Goal: Information Seeking & Learning: Learn about a topic

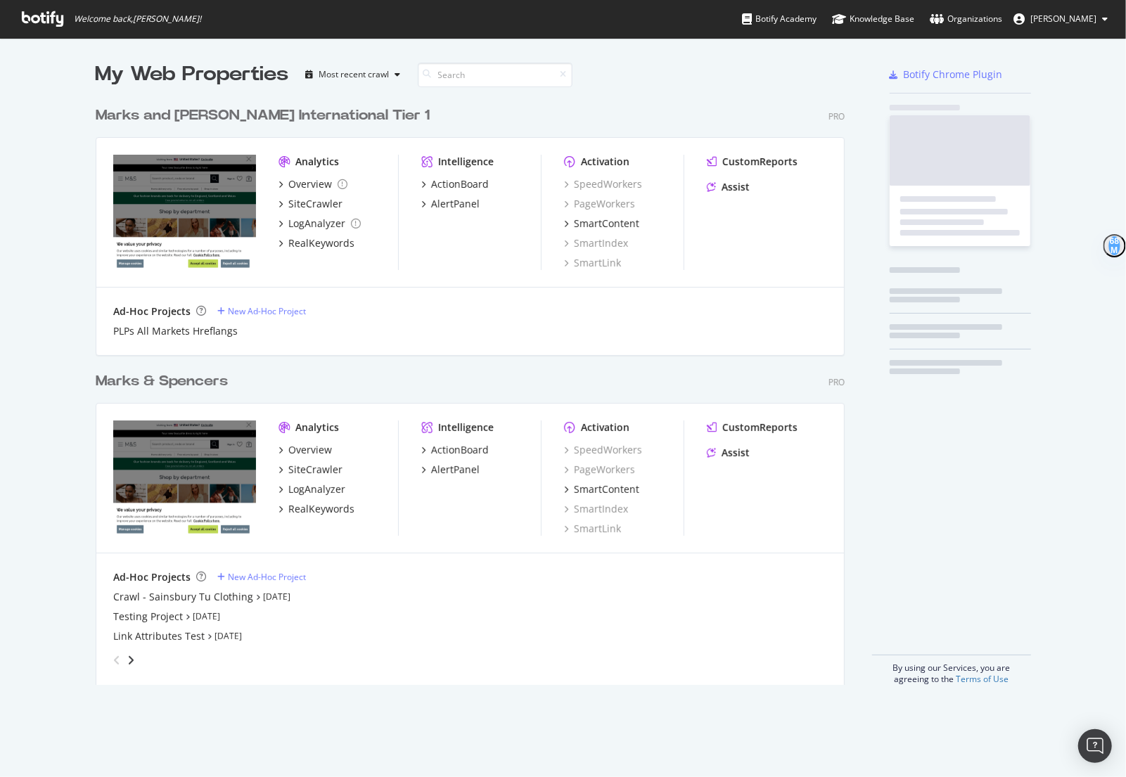
scroll to position [596, 760]
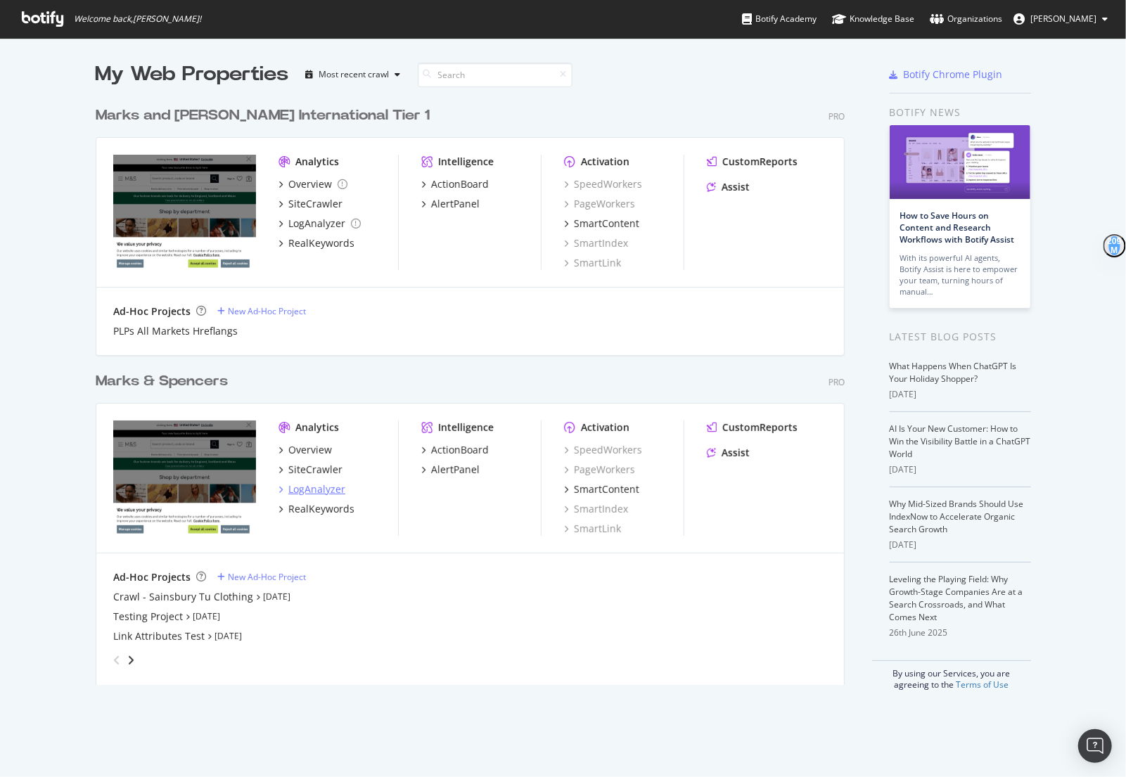
click at [311, 489] on div "LogAnalyzer" at bounding box center [316, 489] width 57 height 14
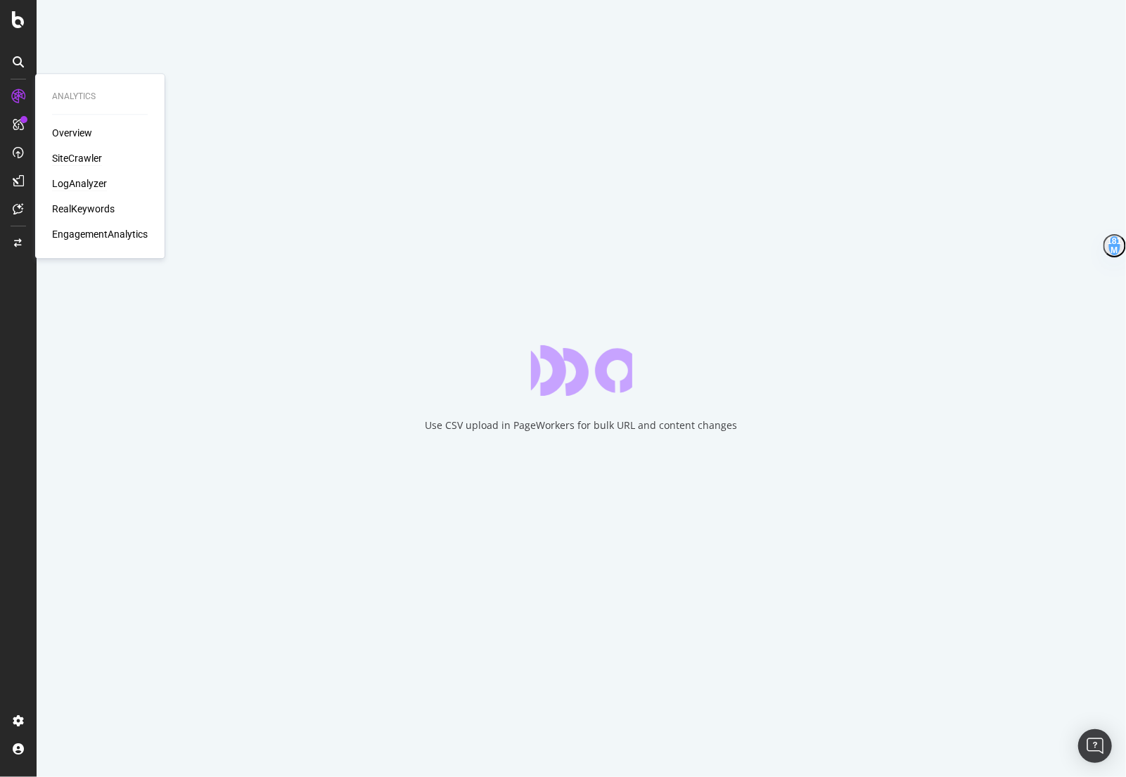
click at [91, 159] on div "SiteCrawler" at bounding box center [77, 158] width 50 height 14
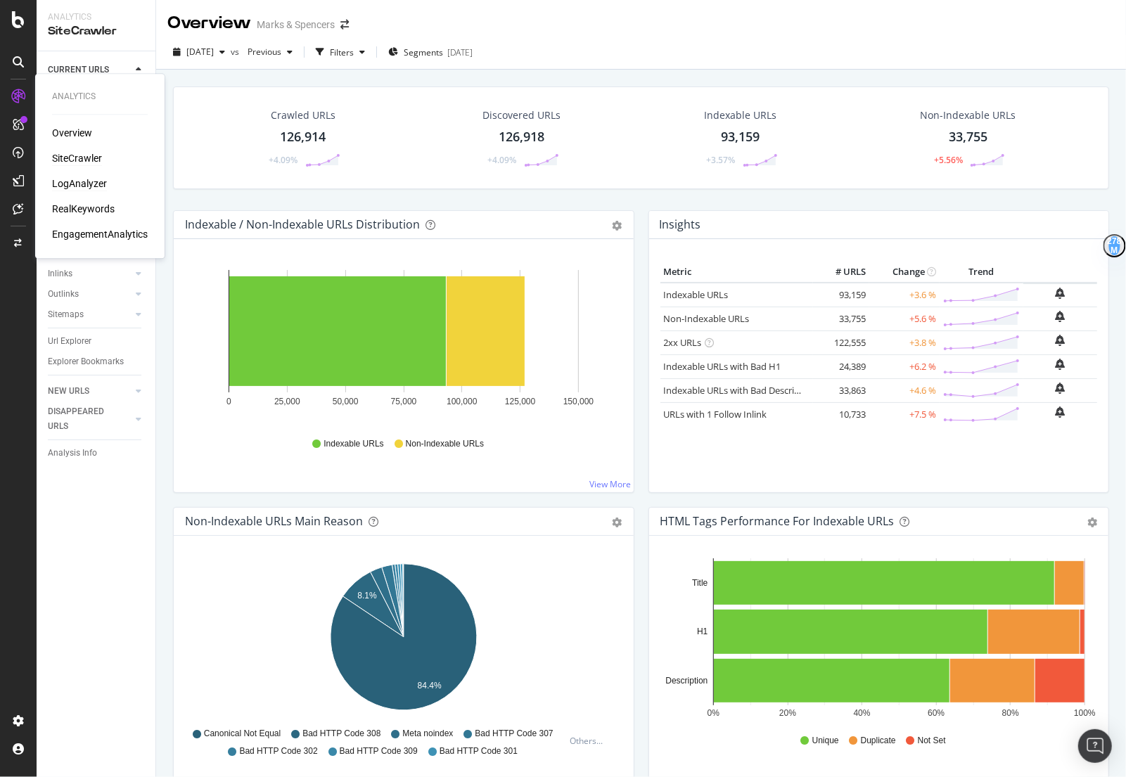
click at [91, 179] on div "LogAnalyzer" at bounding box center [79, 184] width 55 height 14
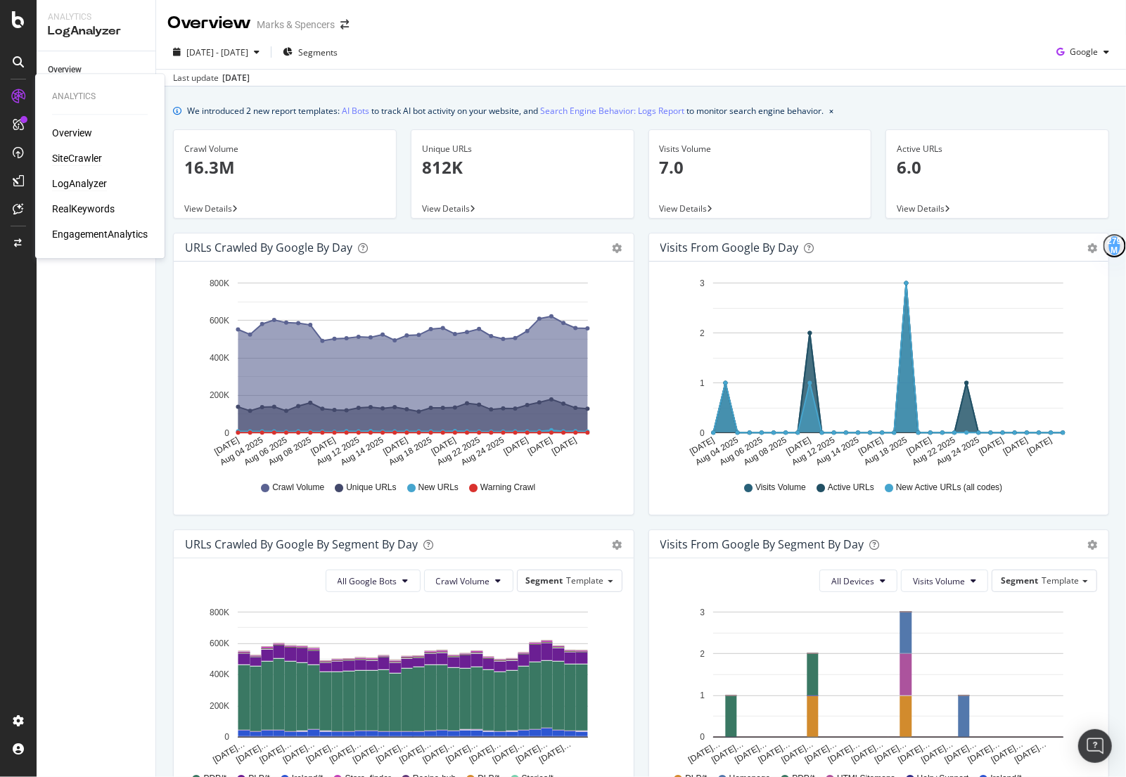
click at [89, 153] on div "SiteCrawler" at bounding box center [77, 158] width 50 height 14
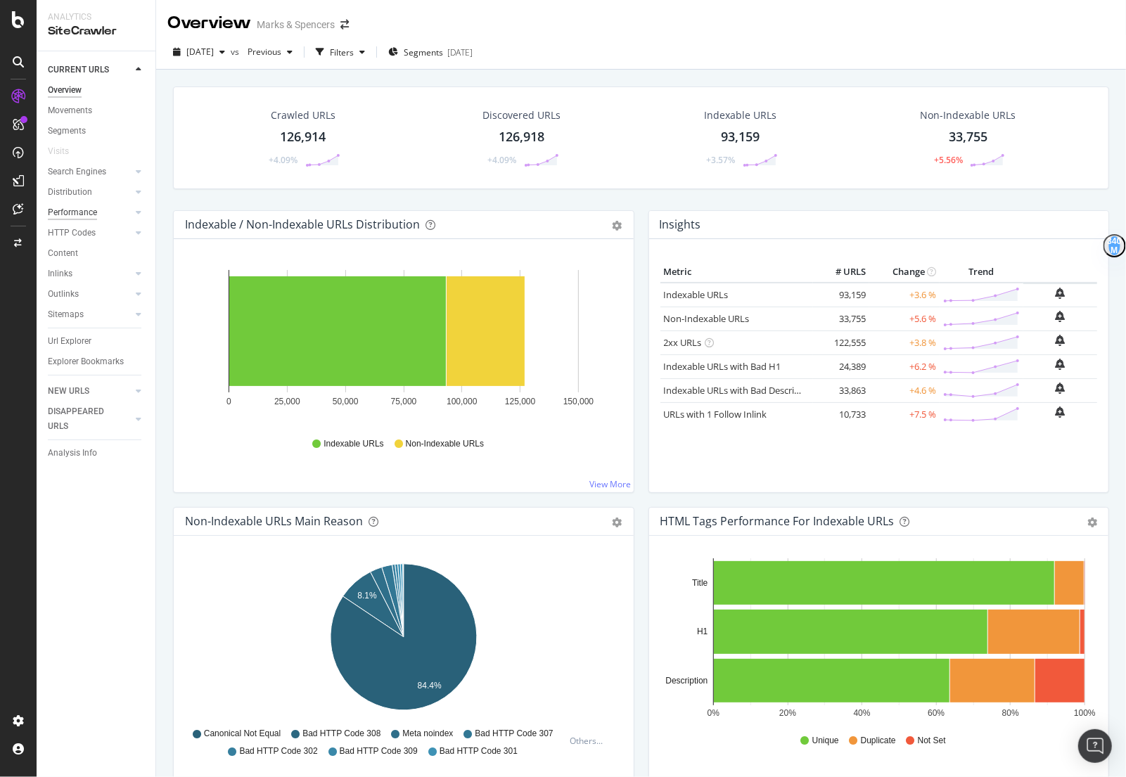
click at [67, 216] on div "Performance" at bounding box center [72, 212] width 49 height 15
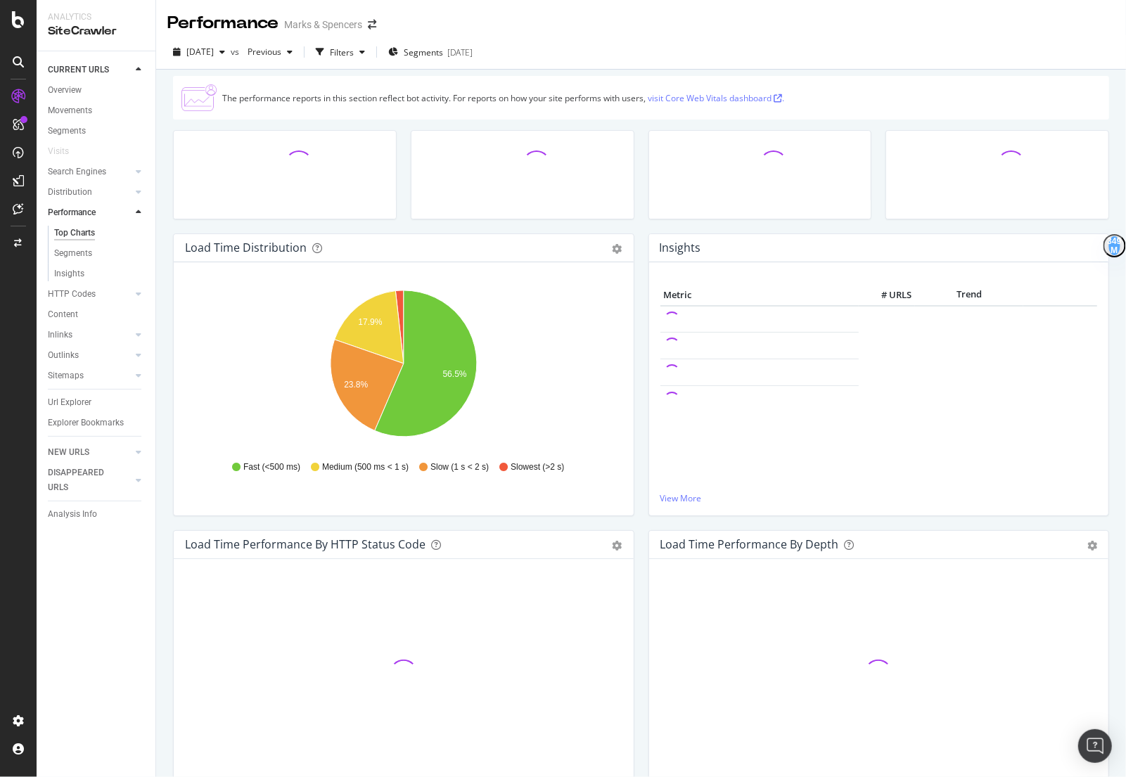
click at [741, 98] on link "visit Core Web Vitals dashboard ." at bounding box center [716, 98] width 136 height 12
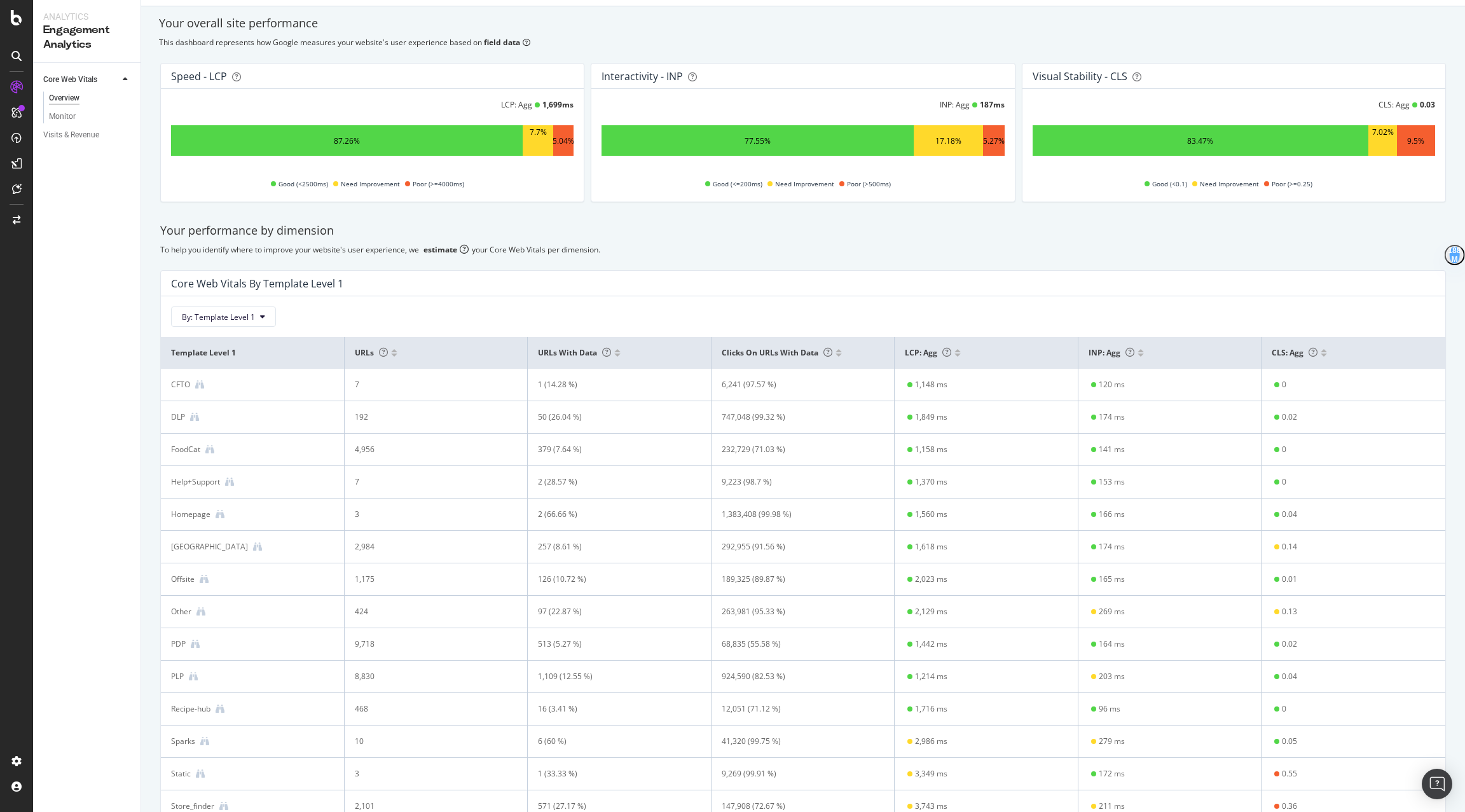
scroll to position [46, 0]
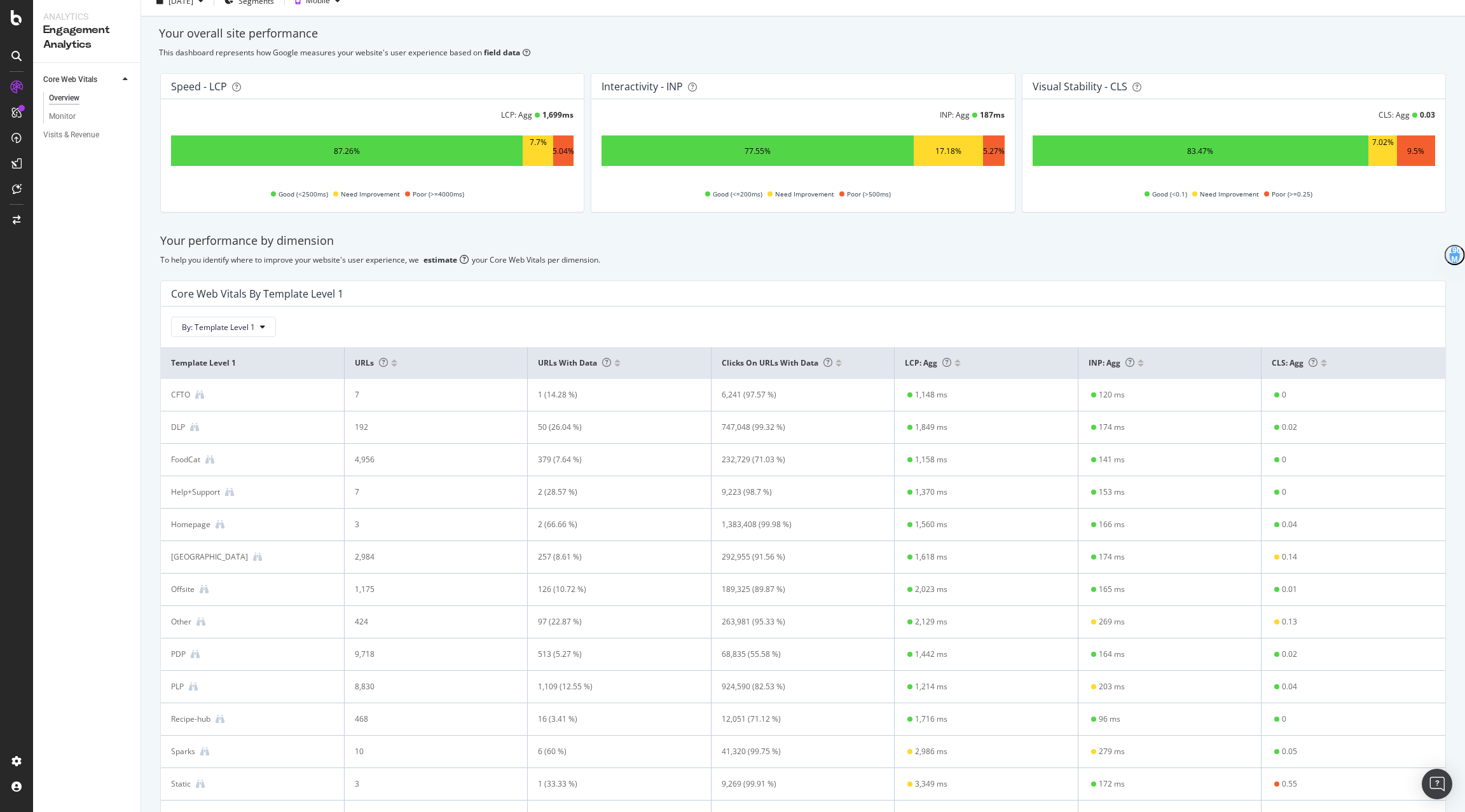
click at [1017, 702] on td "0.36" at bounding box center [1353, 817] width 184 height 33
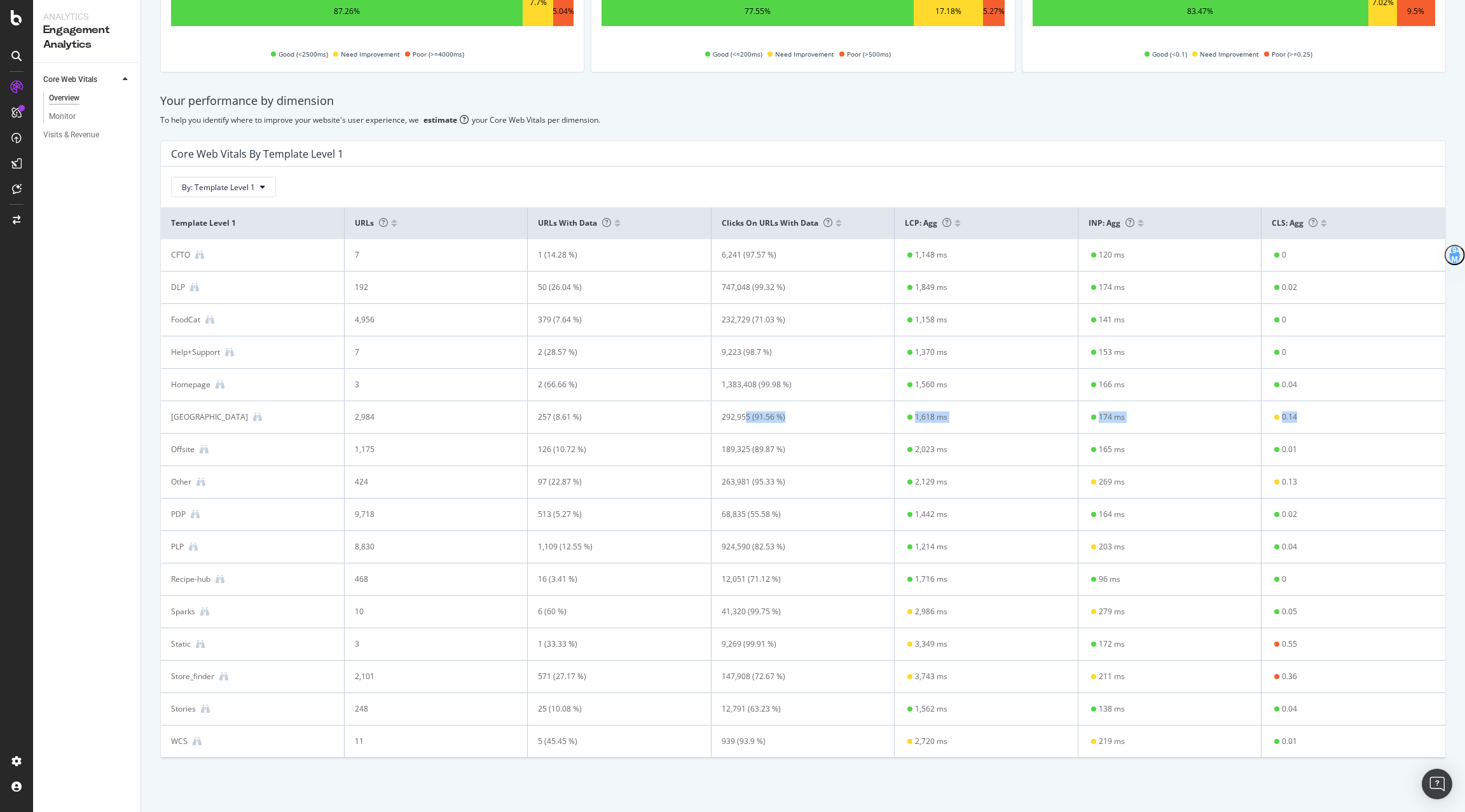
drag, startPoint x: 1321, startPoint y: 422, endPoint x: 746, endPoint y: 412, distance: 575.1
click at [746, 412] on tr "Ireland 2,984 257 (8.61 %) 292,955 (91.56 %) 1,618 ms 174 ms 0.14" at bounding box center [803, 418] width 1285 height 33
click at [1017, 445] on td "0.01" at bounding box center [1353, 450] width 184 height 33
drag, startPoint x: 1343, startPoint y: 487, endPoint x: 1223, endPoint y: 476, distance: 120.5
click at [1017, 477] on tr "Other 424 97 (22.87 %) 263,981 (95.33 %) 2,129 ms 269 ms 0.13" at bounding box center [803, 482] width 1285 height 33
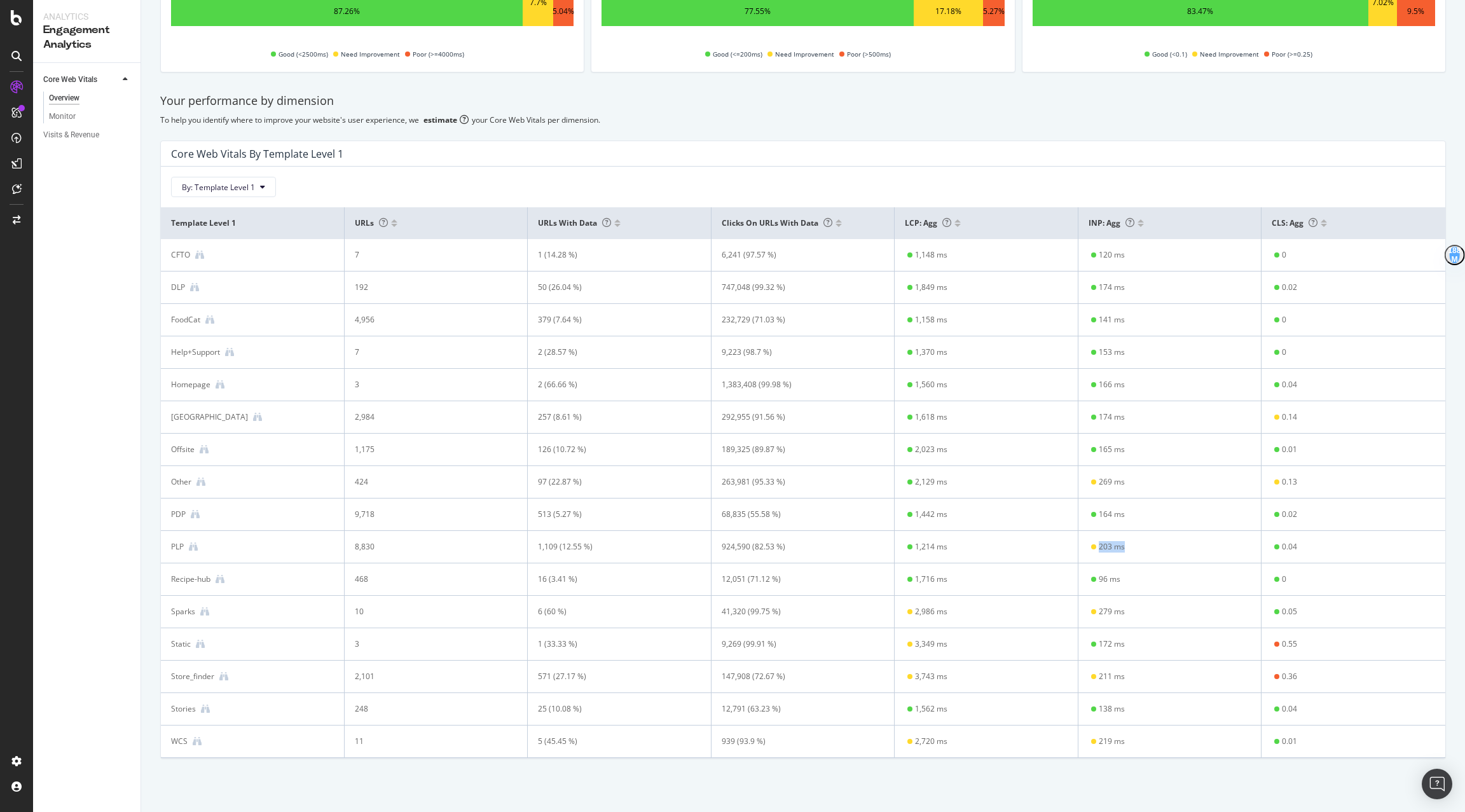
drag, startPoint x: 1138, startPoint y: 552, endPoint x: 1084, endPoint y: 544, distance: 54.6
click at [1017, 544] on td "203 ms" at bounding box center [1170, 547] width 184 height 33
click at [1017, 552] on td "203 ms" at bounding box center [1170, 547] width 184 height 33
drag, startPoint x: 1235, startPoint y: 552, endPoint x: 1130, endPoint y: 475, distance: 130.2
click at [1017, 475] on tbody "CFTO 7 1 (14.28 %) 6,241 (97.57 %) 1,148 ms 120 ms 0 DLP 192 50 (26.04 %) 747,0…" at bounding box center [803, 498] width 1285 height 519
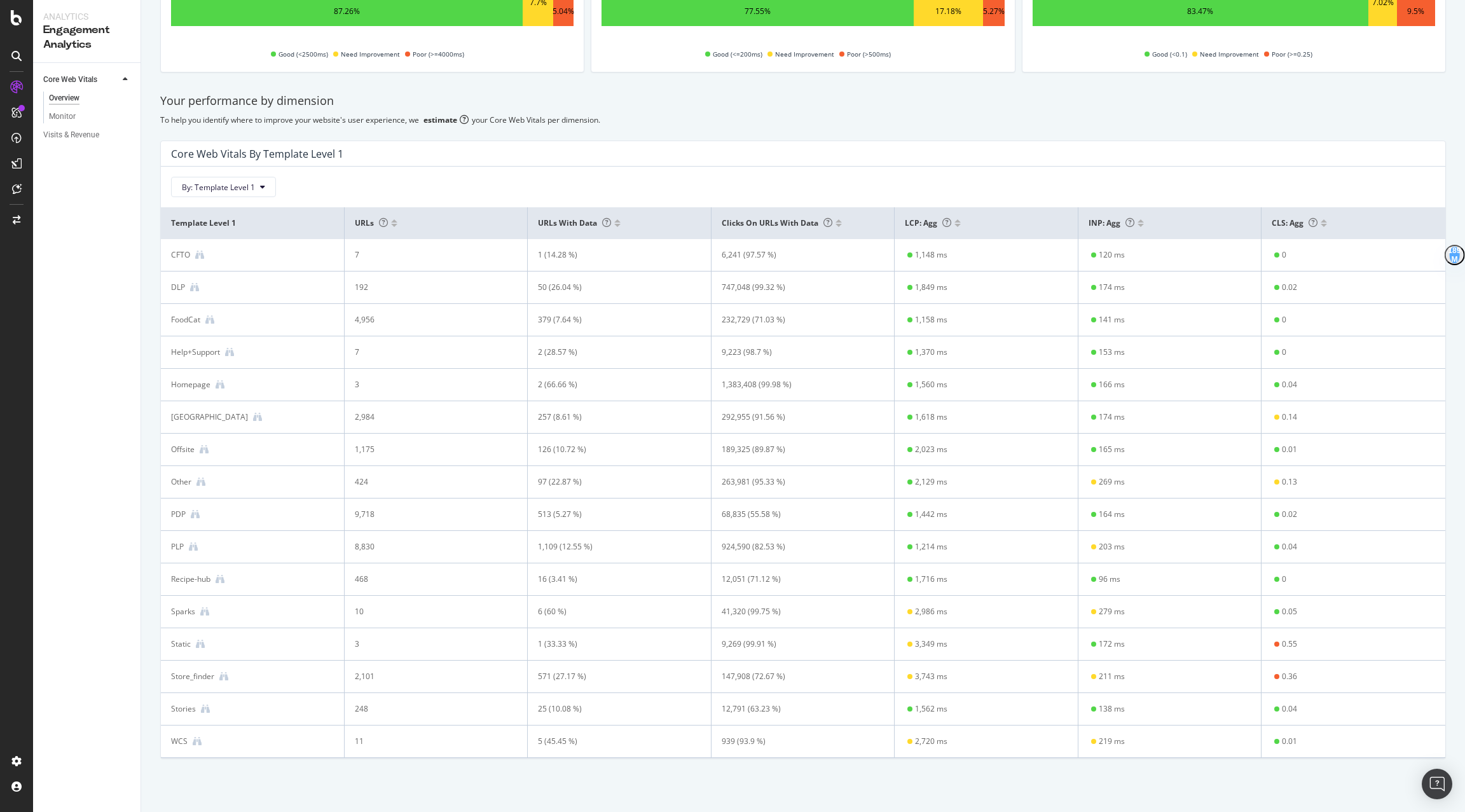
click at [1017, 564] on td "96 ms" at bounding box center [1170, 580] width 184 height 33
drag, startPoint x: 1136, startPoint y: 592, endPoint x: 1133, endPoint y: 487, distance: 105.0
click at [1017, 487] on tbody "CFTO 7 1 (14.28 %) 6,241 (97.57 %) 1,148 ms 120 ms 0 DLP 192 50 (26.04 %) 747,0…" at bounding box center [803, 498] width 1285 height 519
click at [1017, 563] on td "96 ms" at bounding box center [1170, 580] width 184 height 33
drag, startPoint x: 1135, startPoint y: 490, endPoint x: 1091, endPoint y: 465, distance: 50.6
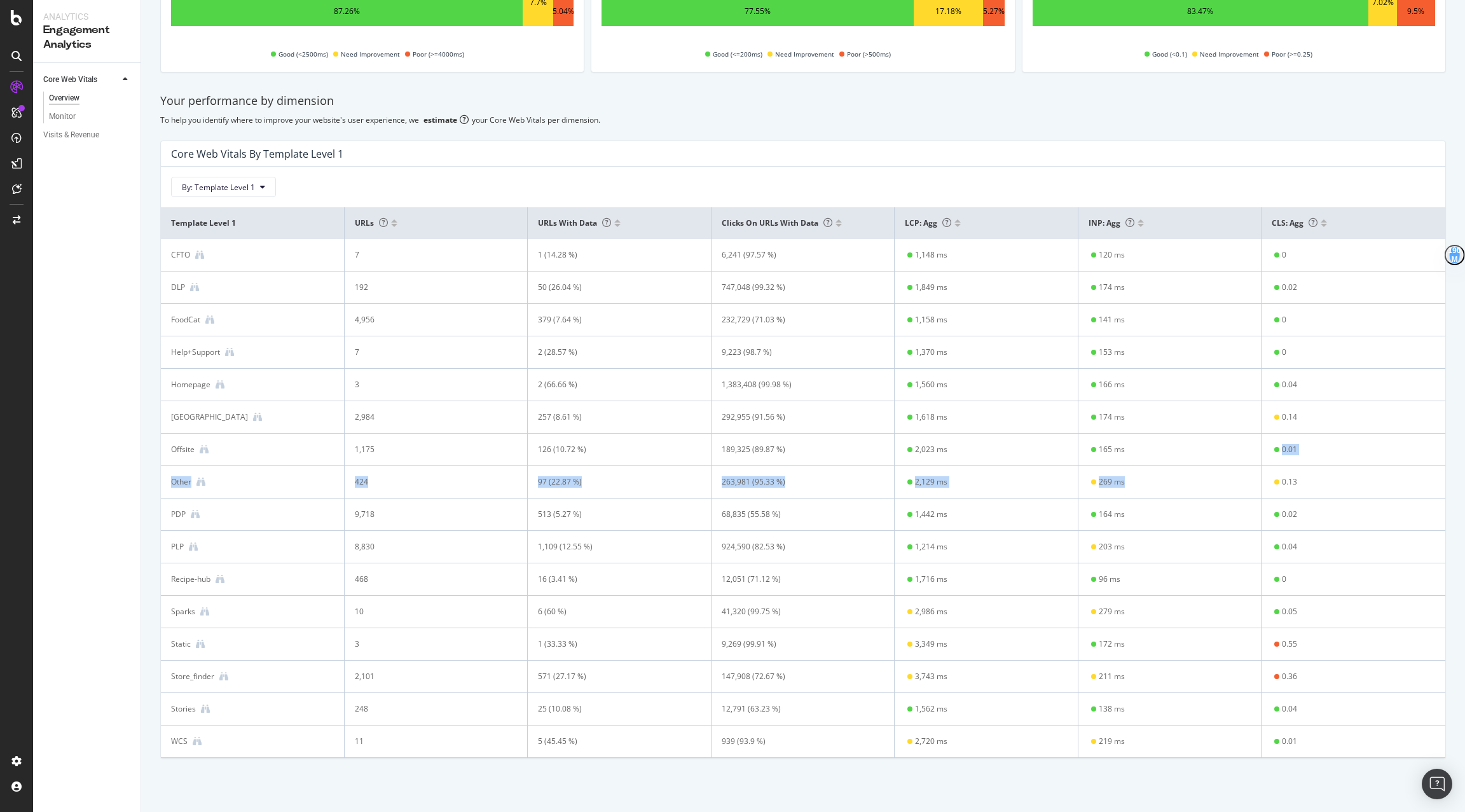
click at [1017, 466] on td "269 ms" at bounding box center [1170, 482] width 184 height 33
click at [1017, 498] on td "164 ms" at bounding box center [1170, 515] width 184 height 33
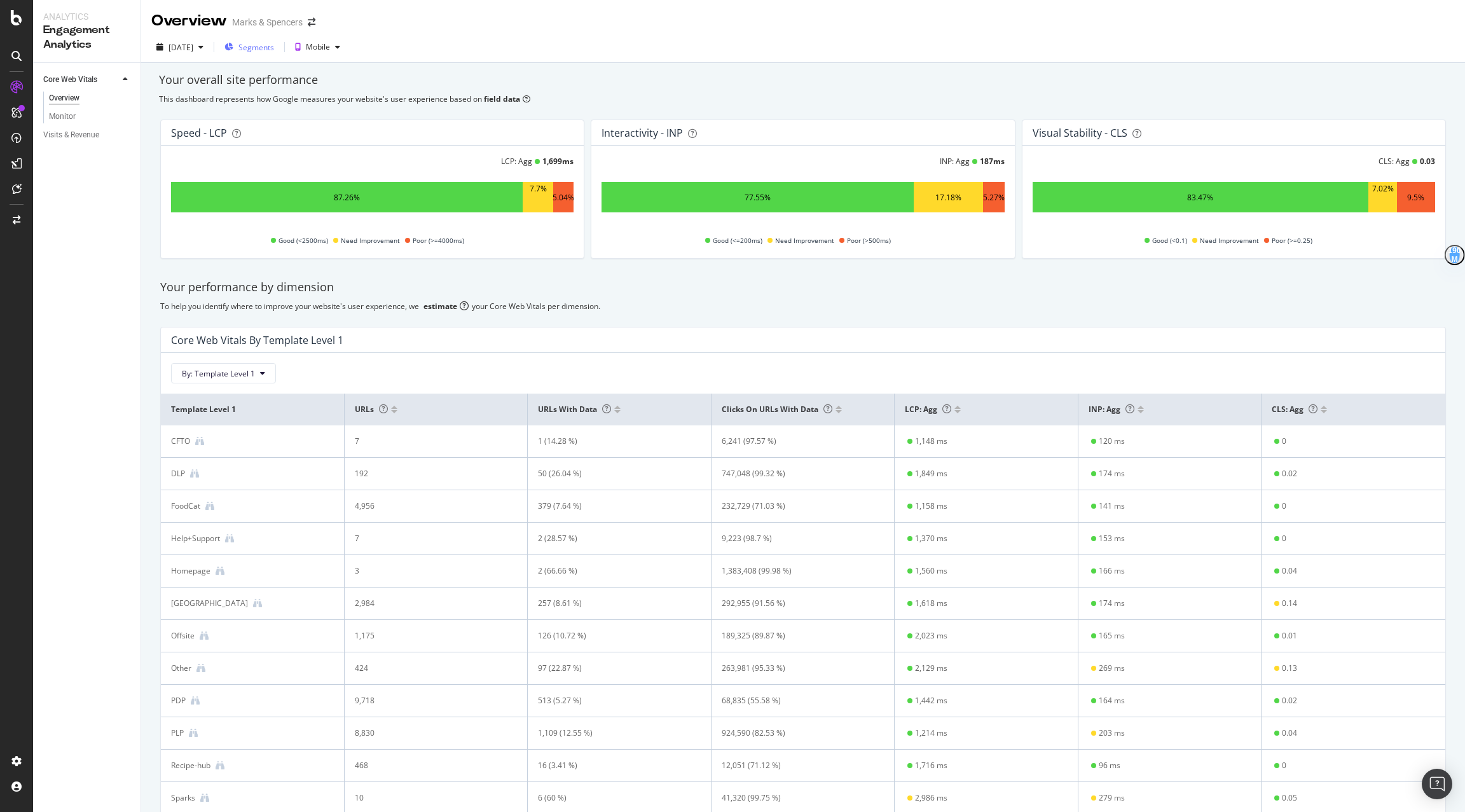
click at [274, 51] on span "Segments" at bounding box center [256, 47] width 35 height 11
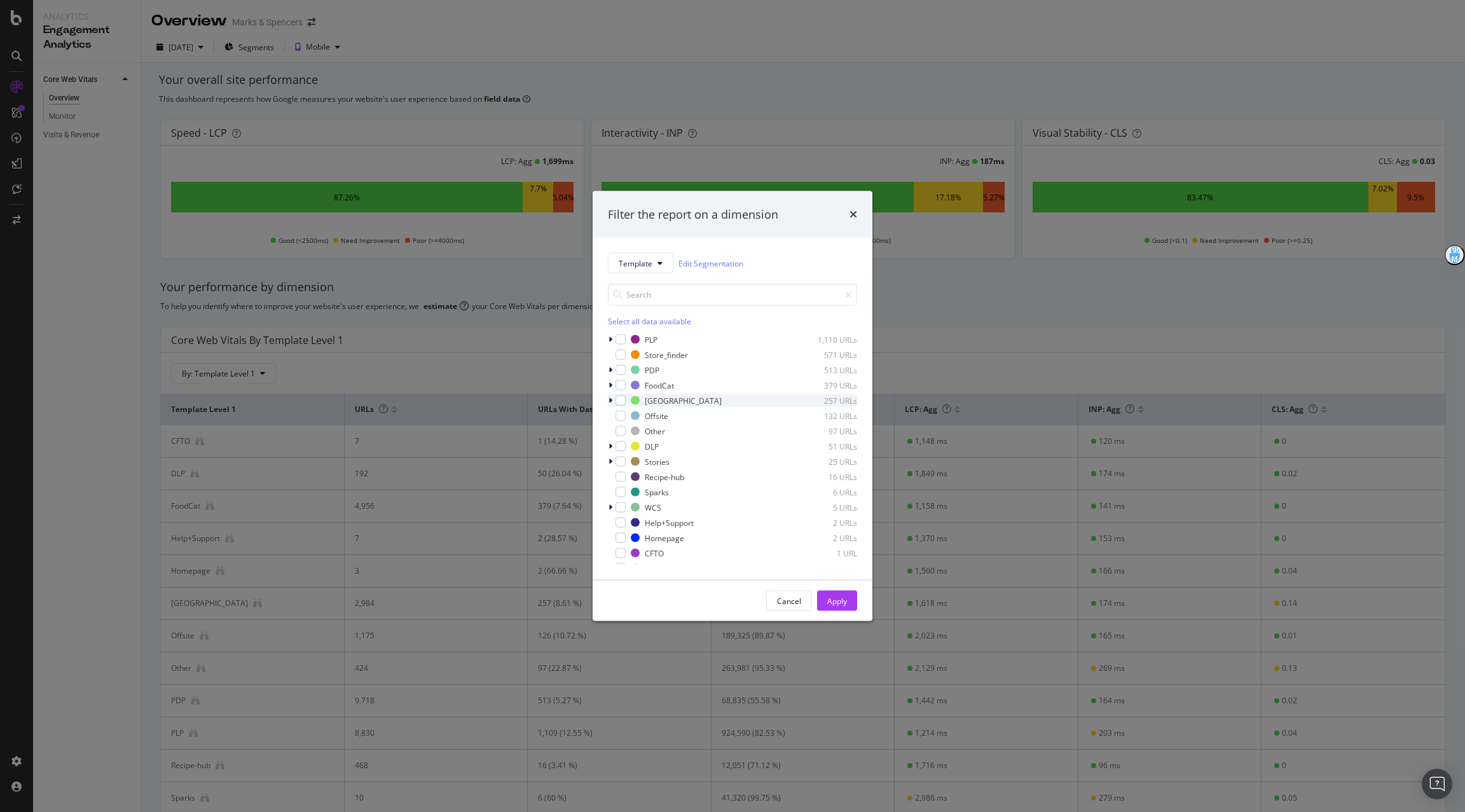
click at [612, 400] on icon "modal" at bounding box center [610, 401] width 4 height 7
click at [611, 400] on icon "modal" at bounding box center [610, 401] width 5 height 7
click at [631, 262] on span "Template" at bounding box center [635, 263] width 33 height 11
click at [659, 421] on span "International" at bounding box center [657, 427] width 76 height 12
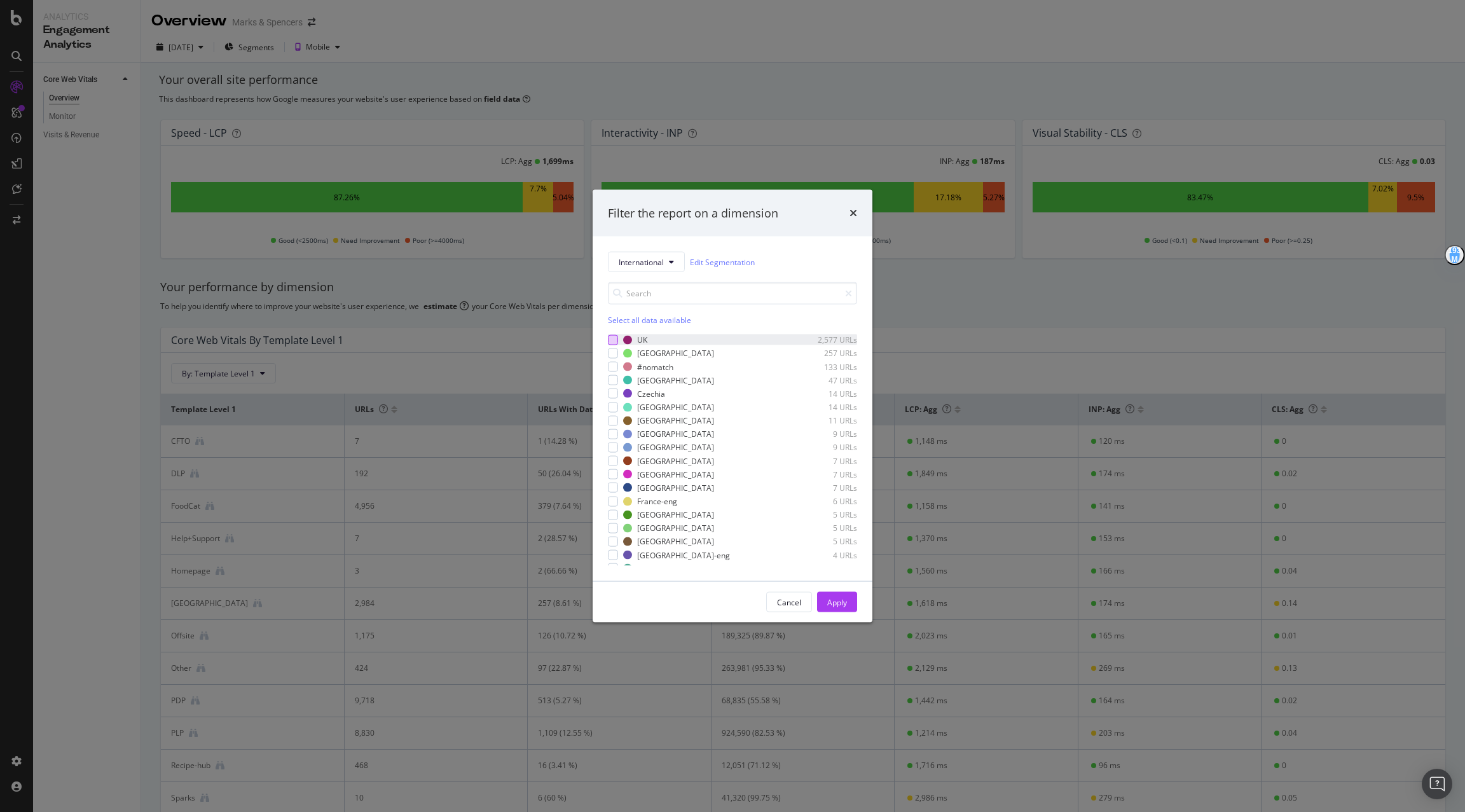
click at [615, 338] on div "modal" at bounding box center [612, 339] width 10 height 10
click at [841, 601] on div "Apply" at bounding box center [837, 602] width 20 height 11
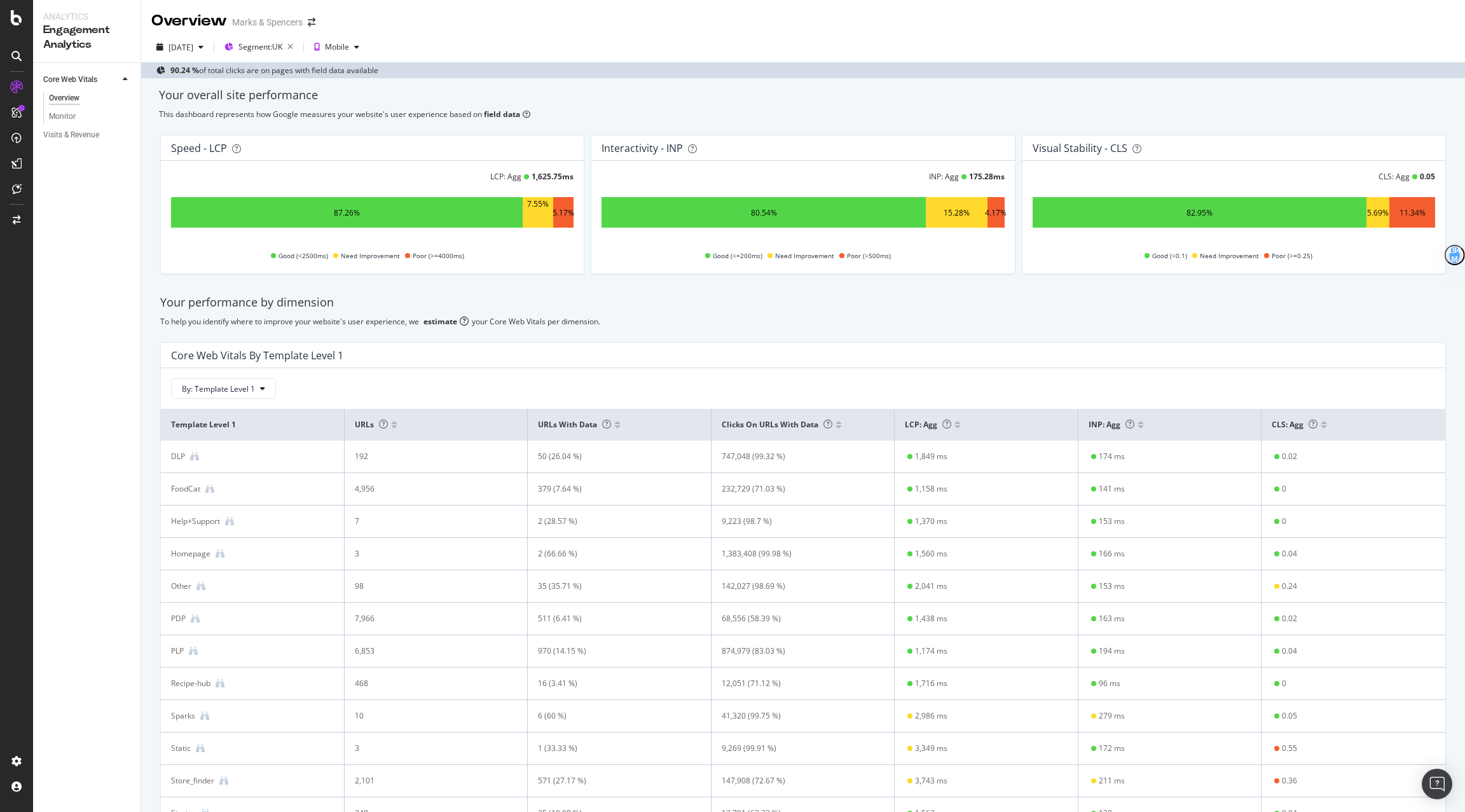
click at [220, 376] on div "By: Template Level 1" at bounding box center [803, 383] width 1285 height 31
click at [221, 383] on span "By: Template Level 1" at bounding box center [218, 389] width 73 height 11
click at [229, 436] on span "Template Level 2" at bounding box center [250, 433] width 137 height 12
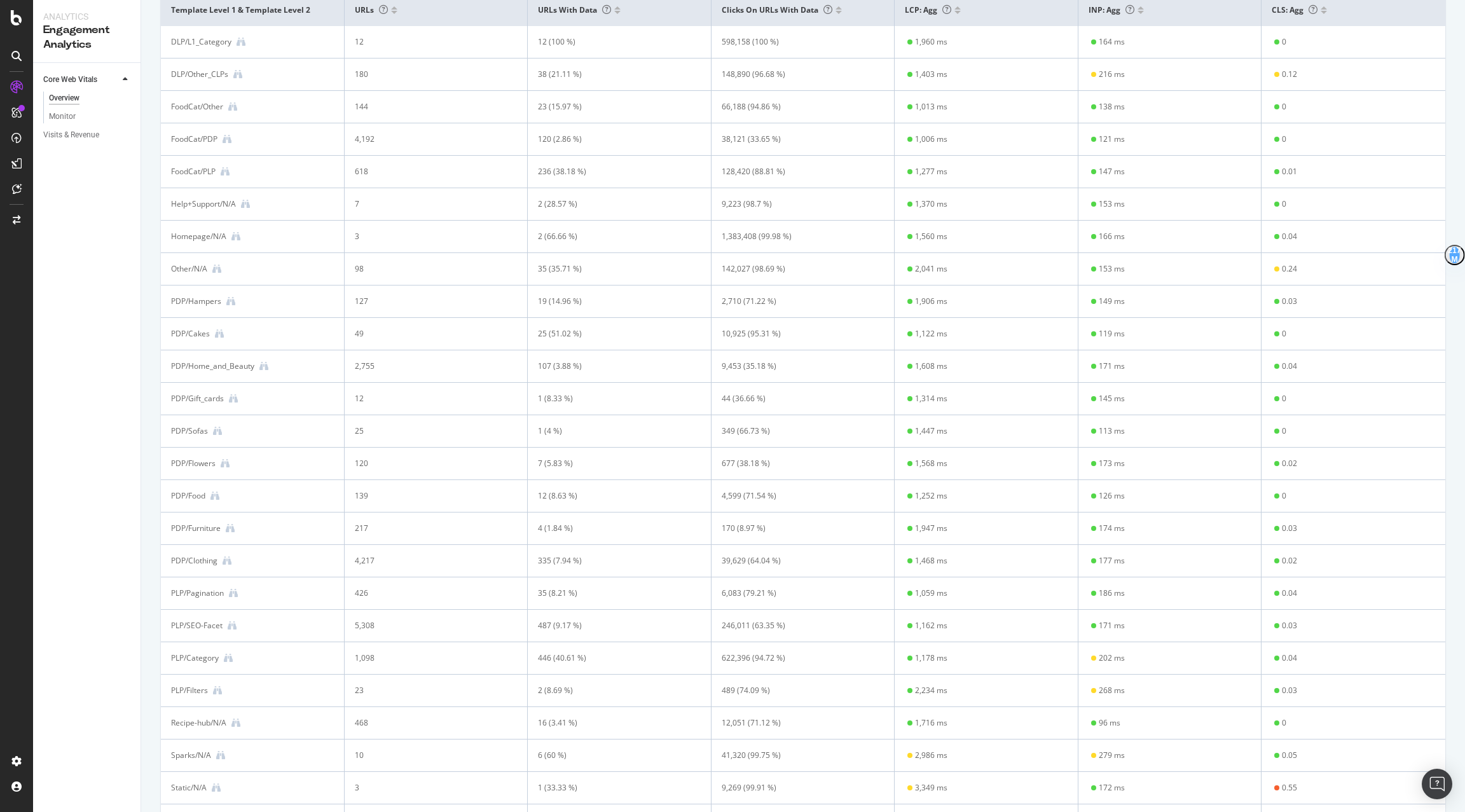
scroll to position [416, 0]
click at [220, 694] on div "PLP/Filters" at bounding box center [252, 689] width 163 height 12
click at [220, 692] on icon at bounding box center [218, 689] width 9 height 9
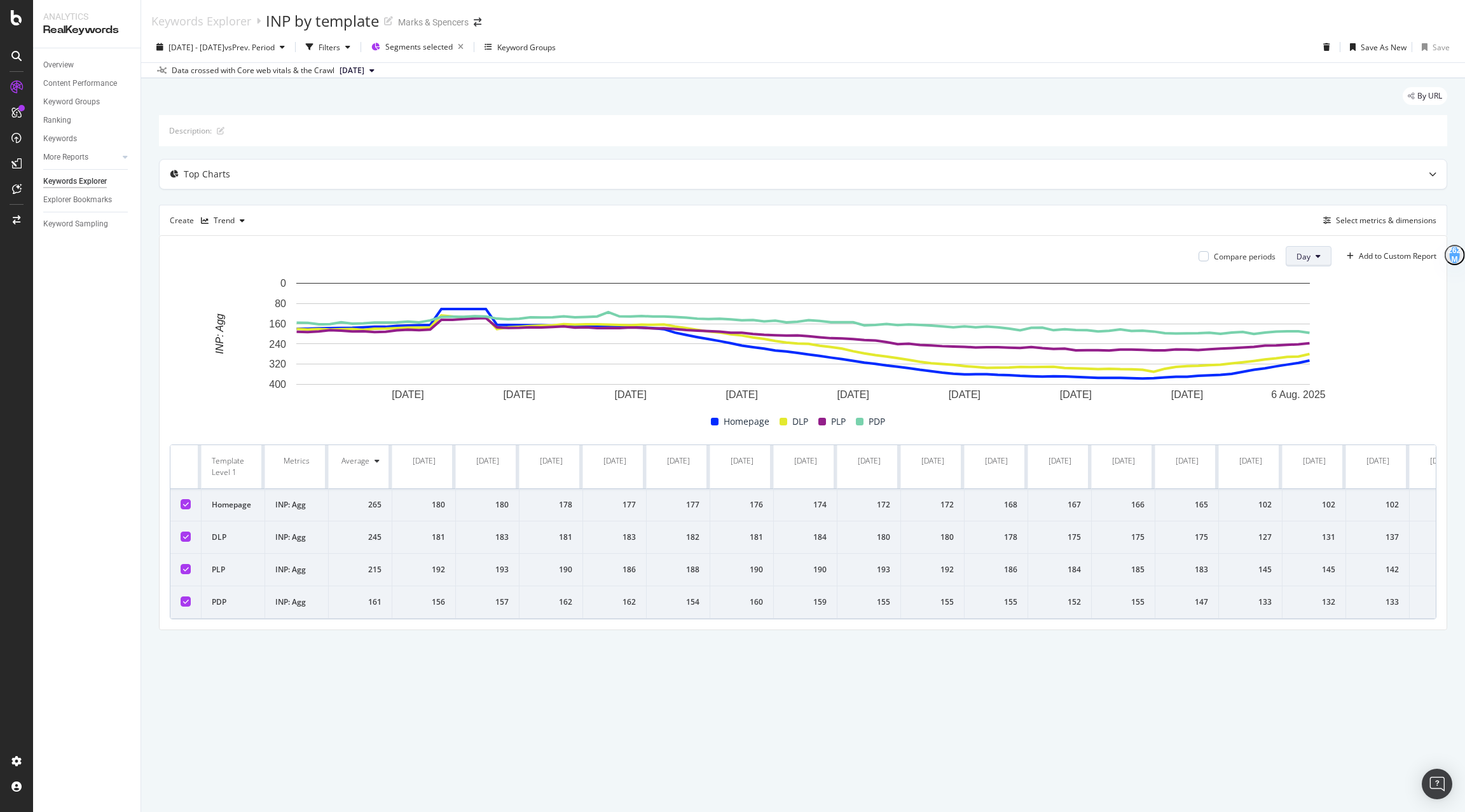
click at [1017, 255] on span "Day" at bounding box center [1303, 257] width 14 height 11
click at [1017, 340] on rect "A chart." at bounding box center [804, 340] width 1268 height 127
click at [224, 40] on div "2025 May. 8th - Aug. 7th vs Prev. Period" at bounding box center [220, 46] width 138 height 19
drag, startPoint x: 220, startPoint y: 106, endPoint x: 220, endPoint y: 119, distance: 13.0
click at [220, 119] on div "Last 7 Days Last 28 Days Last 3 Months Last 6 Months Last Year Custom" at bounding box center [202, 131] width 65 height 96
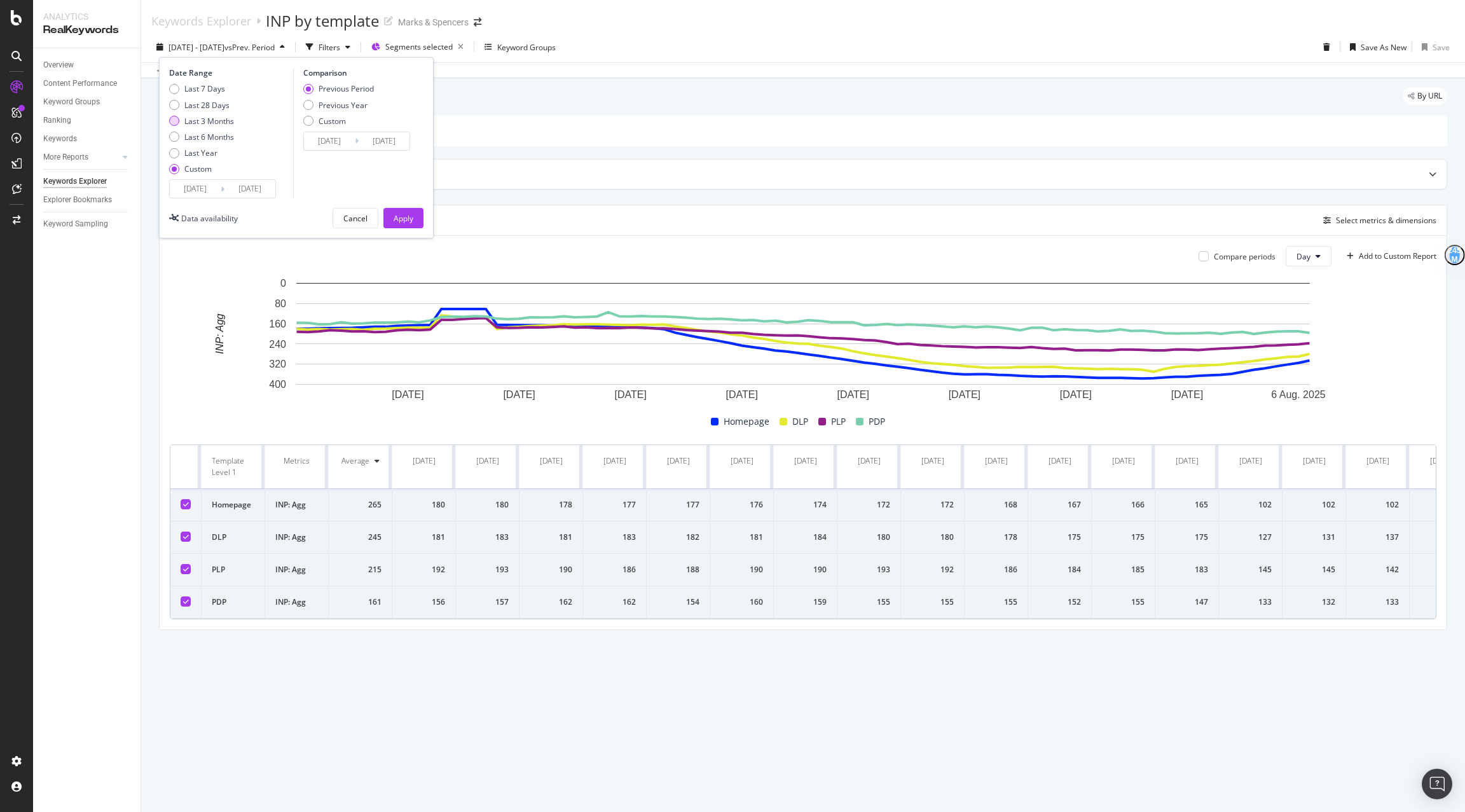
click at [220, 119] on div "Last 3 Months" at bounding box center [209, 121] width 50 height 11
type input "2025/05/27"
type input "2025/08/26"
type input "2025/02/24"
type input "2025/05/26"
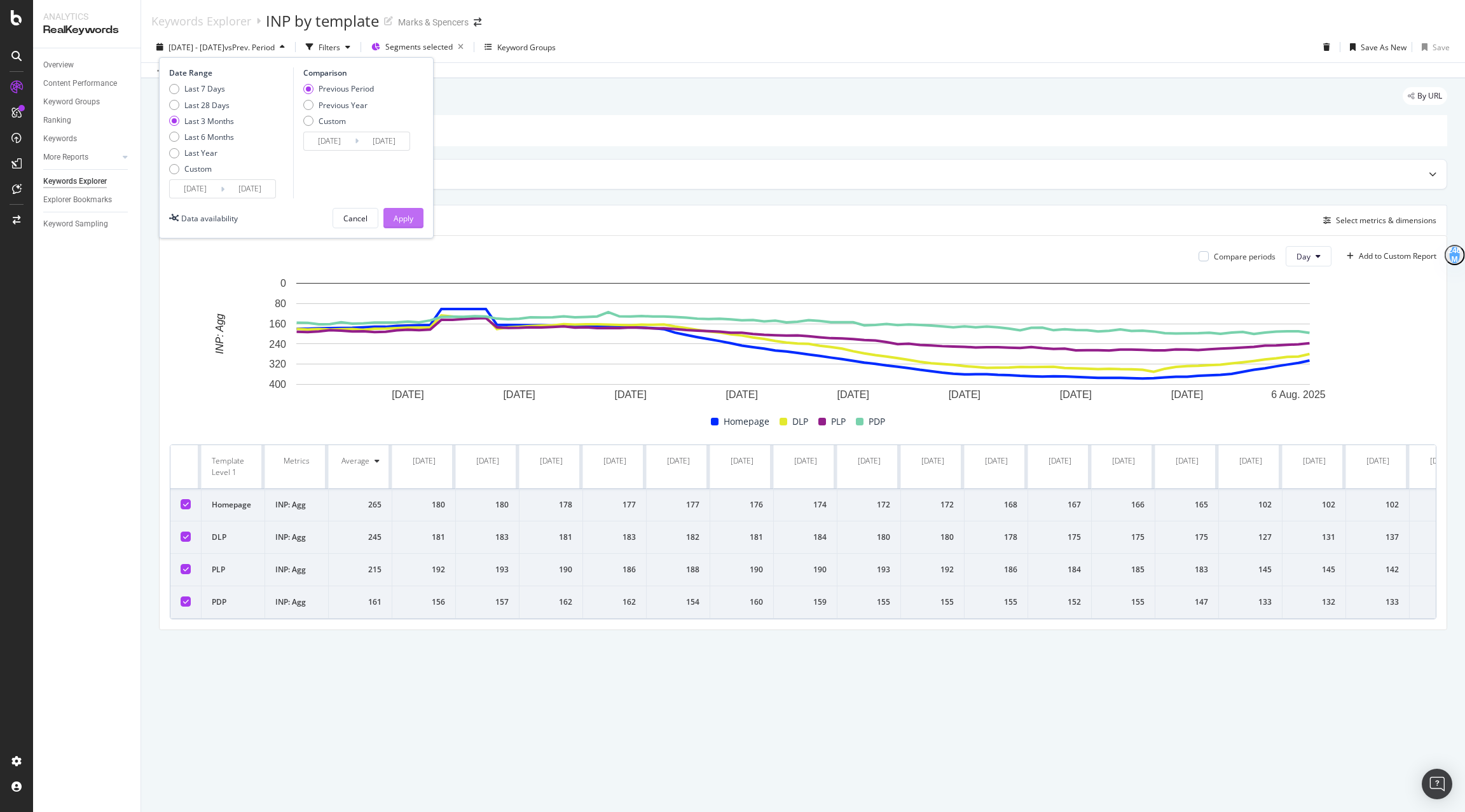
click at [405, 222] on div "Apply" at bounding box center [403, 219] width 20 height 11
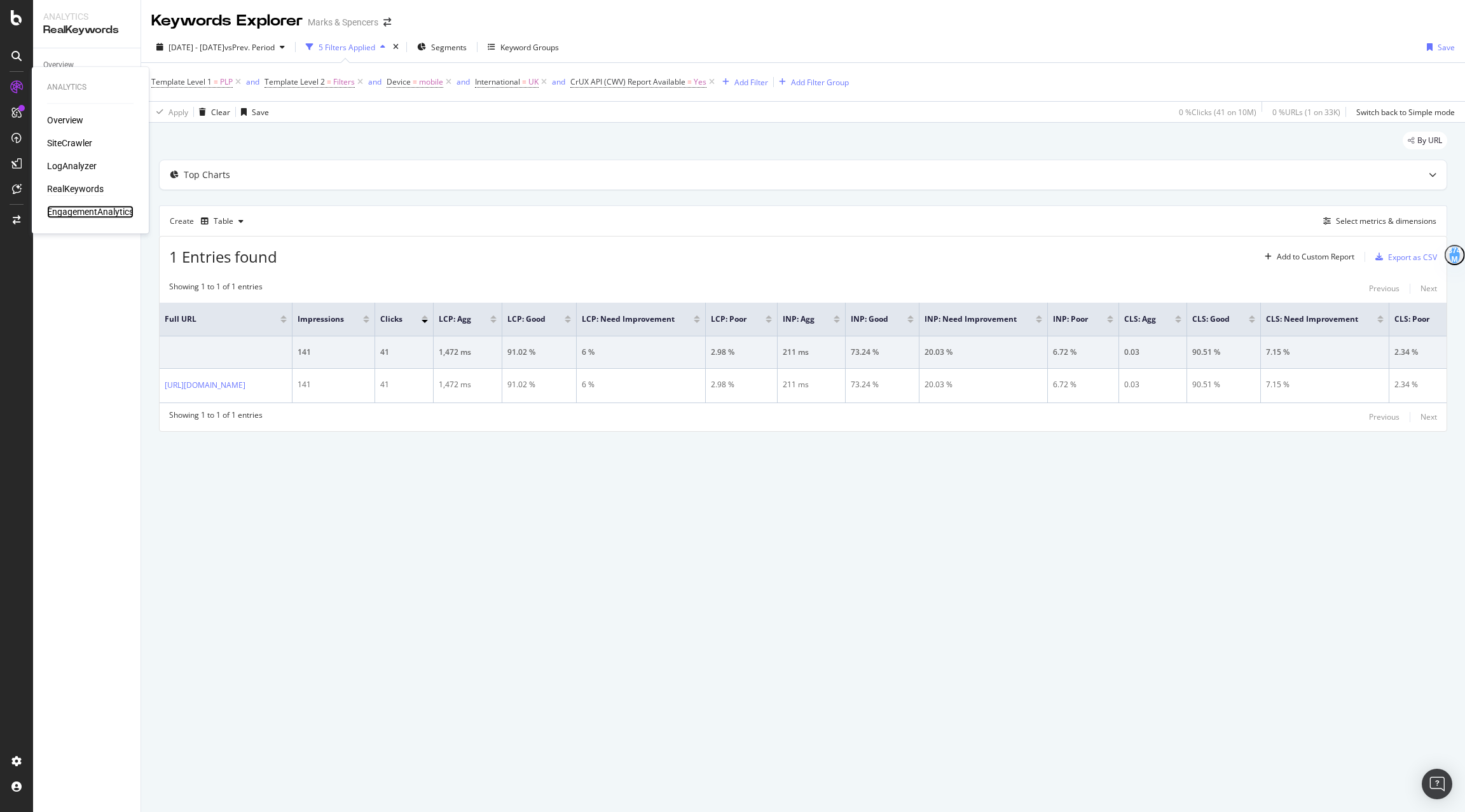
click at [66, 211] on div "EngagementAnalytics" at bounding box center [90, 212] width 87 height 13
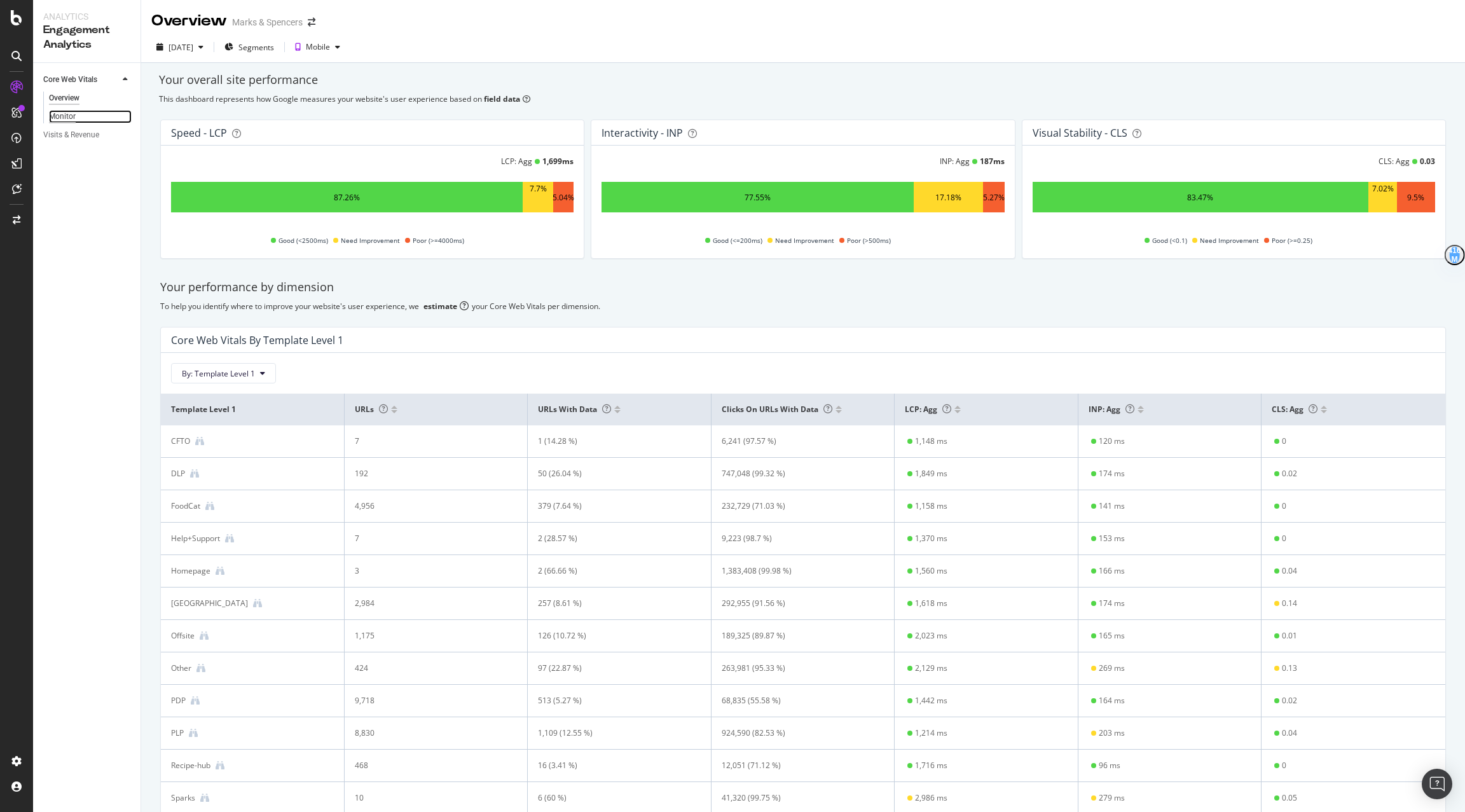
click at [57, 111] on div "Monitor" at bounding box center [62, 117] width 27 height 14
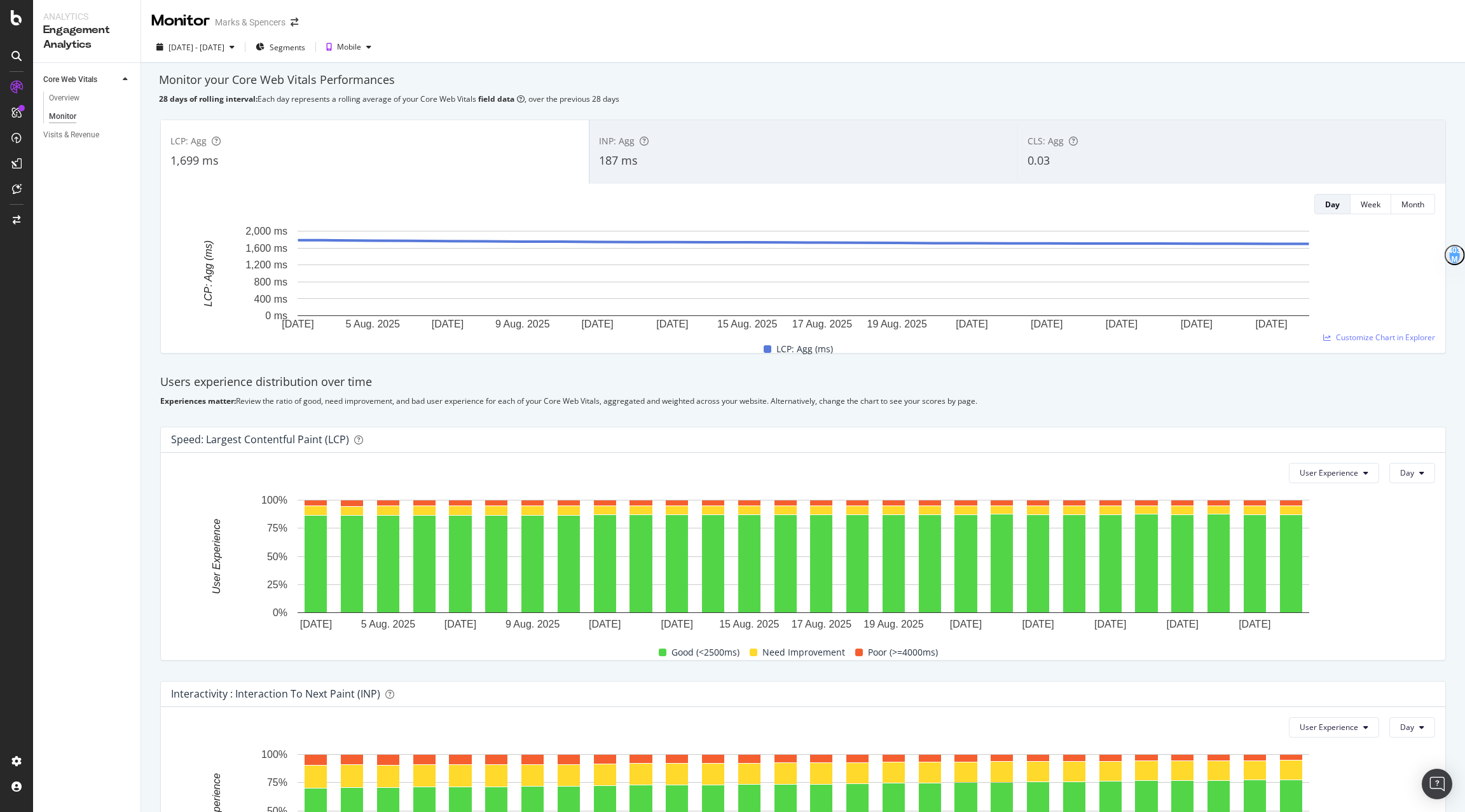
click at [724, 174] on div "INP: Agg 187 ms" at bounding box center [803, 151] width 428 height 57
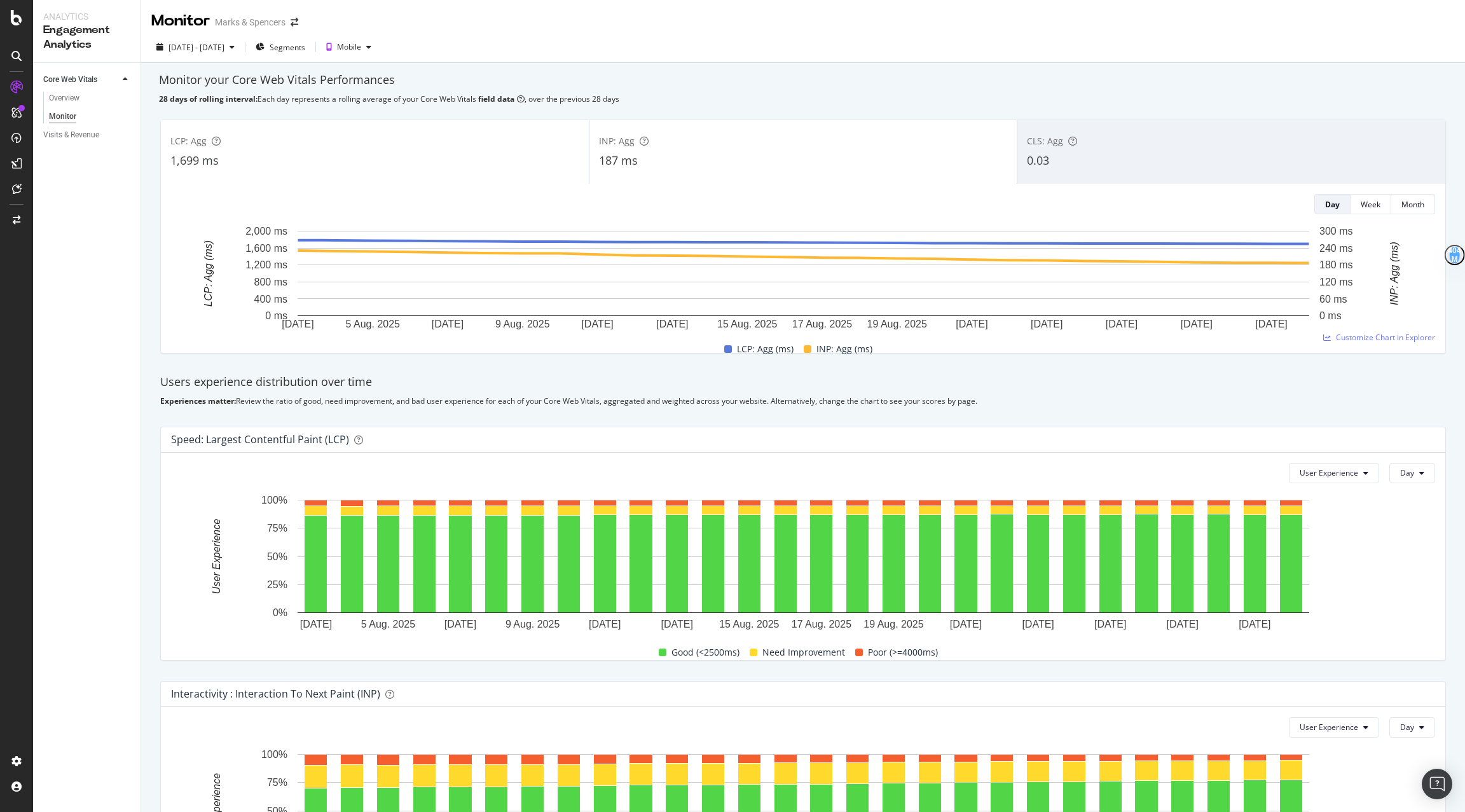
click at [1092, 157] on div "0.03" at bounding box center [1232, 161] width 409 height 16
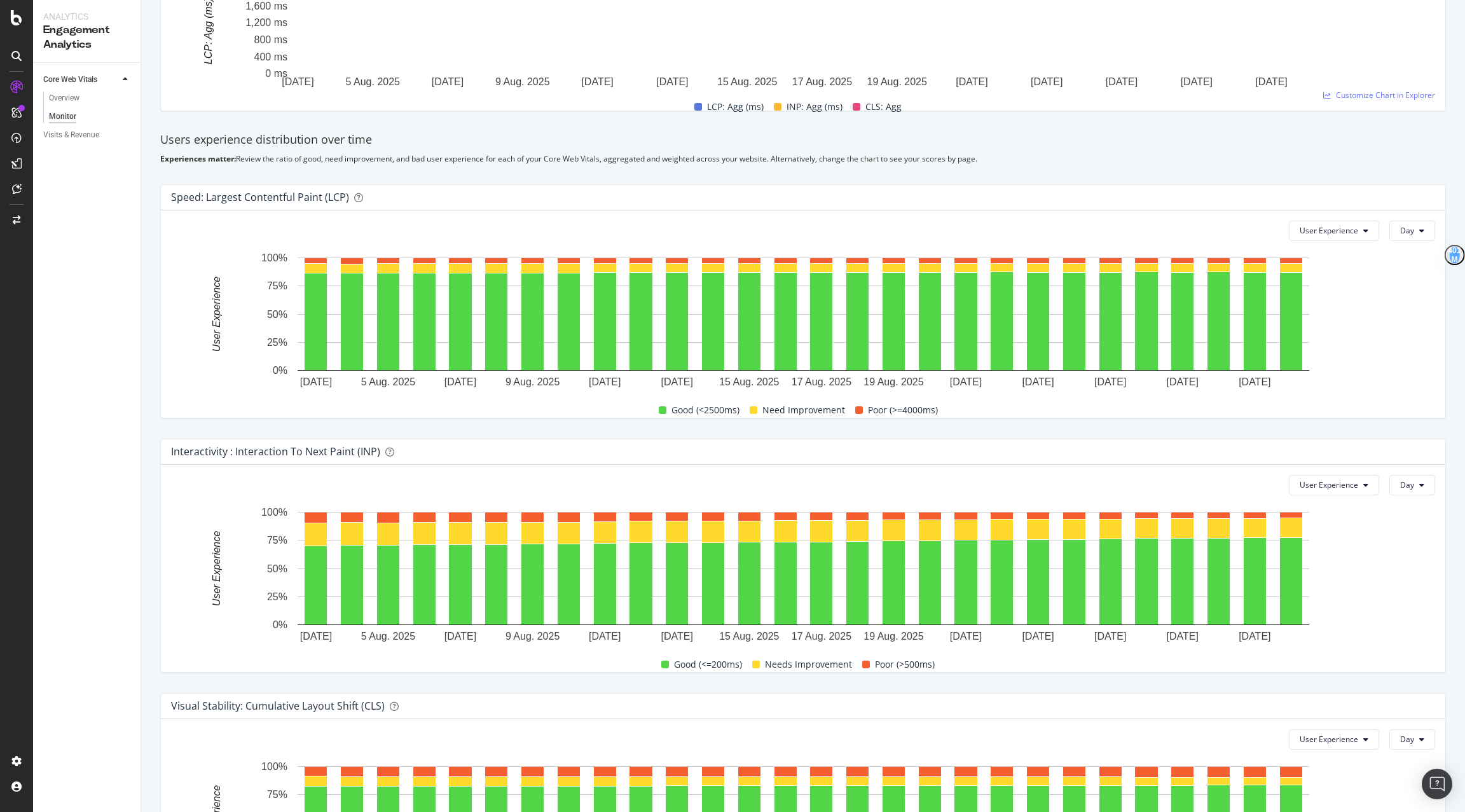
scroll to position [243, 0]
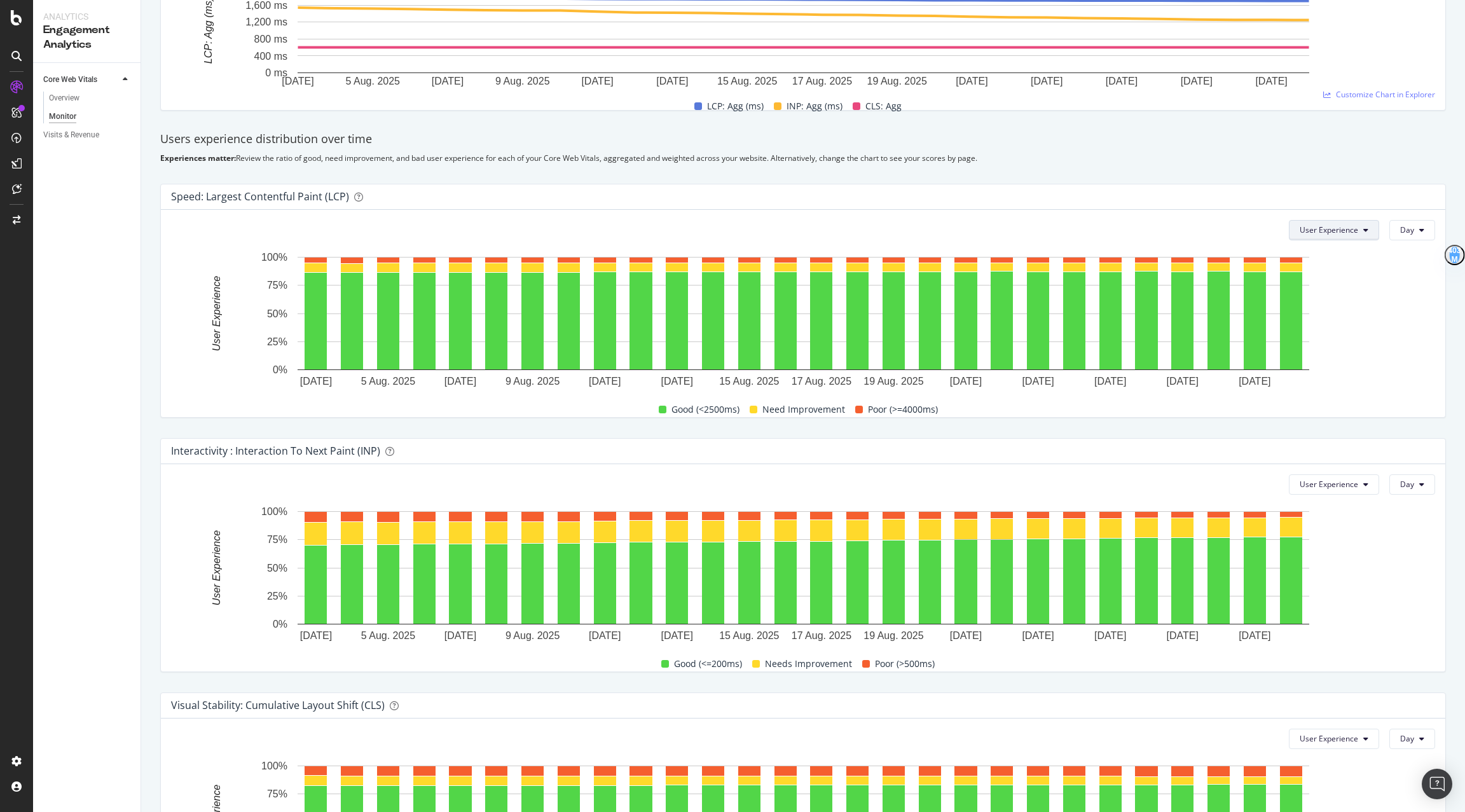
click at [1368, 235] on button "User Experience" at bounding box center [1334, 230] width 90 height 21
click at [1343, 286] on div "Pages" at bounding box center [1332, 278] width 80 height 18
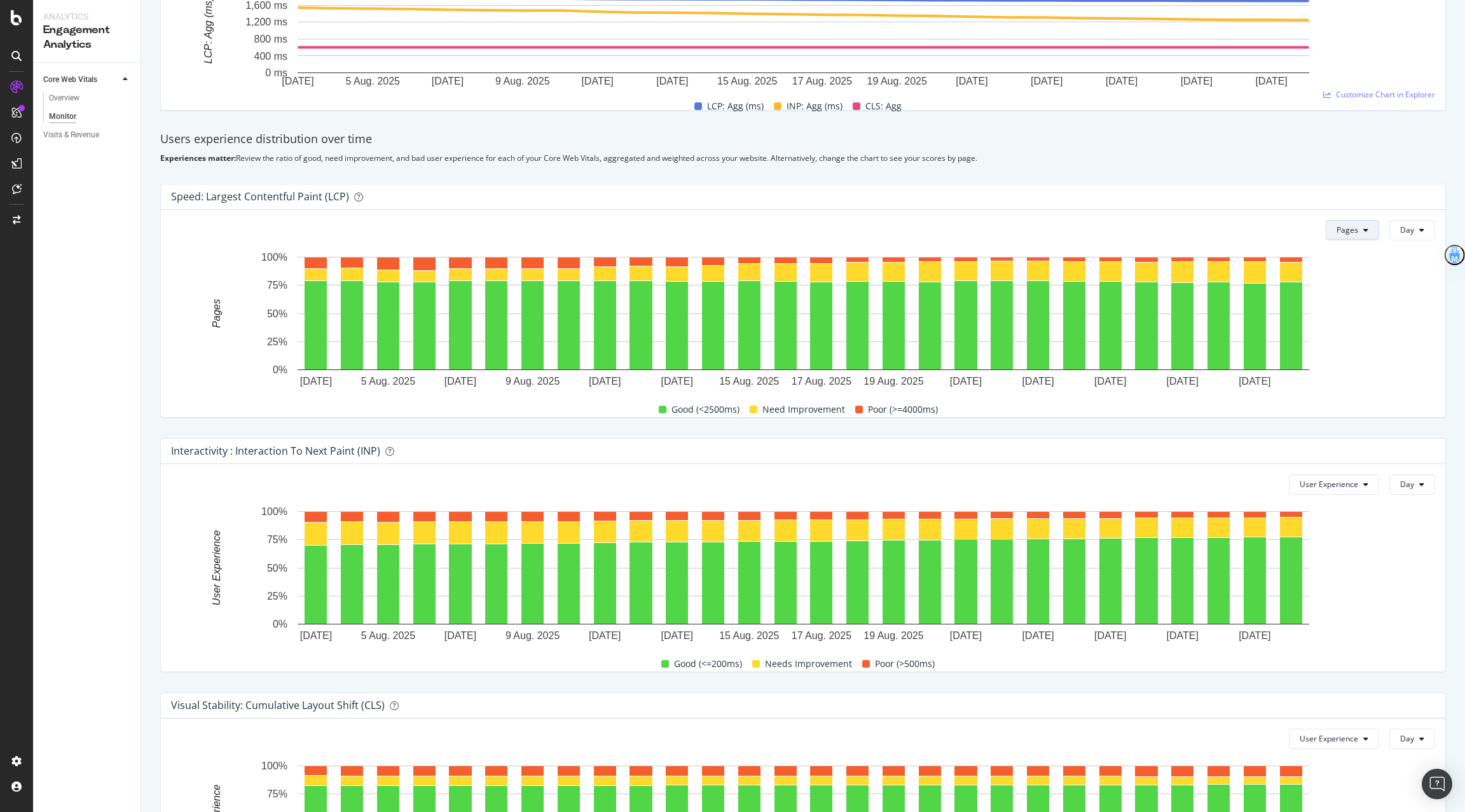
click at [1366, 233] on button "Pages" at bounding box center [1352, 230] width 53 height 21
click at [1363, 259] on span "User Experience" at bounding box center [1368, 254] width 59 height 12
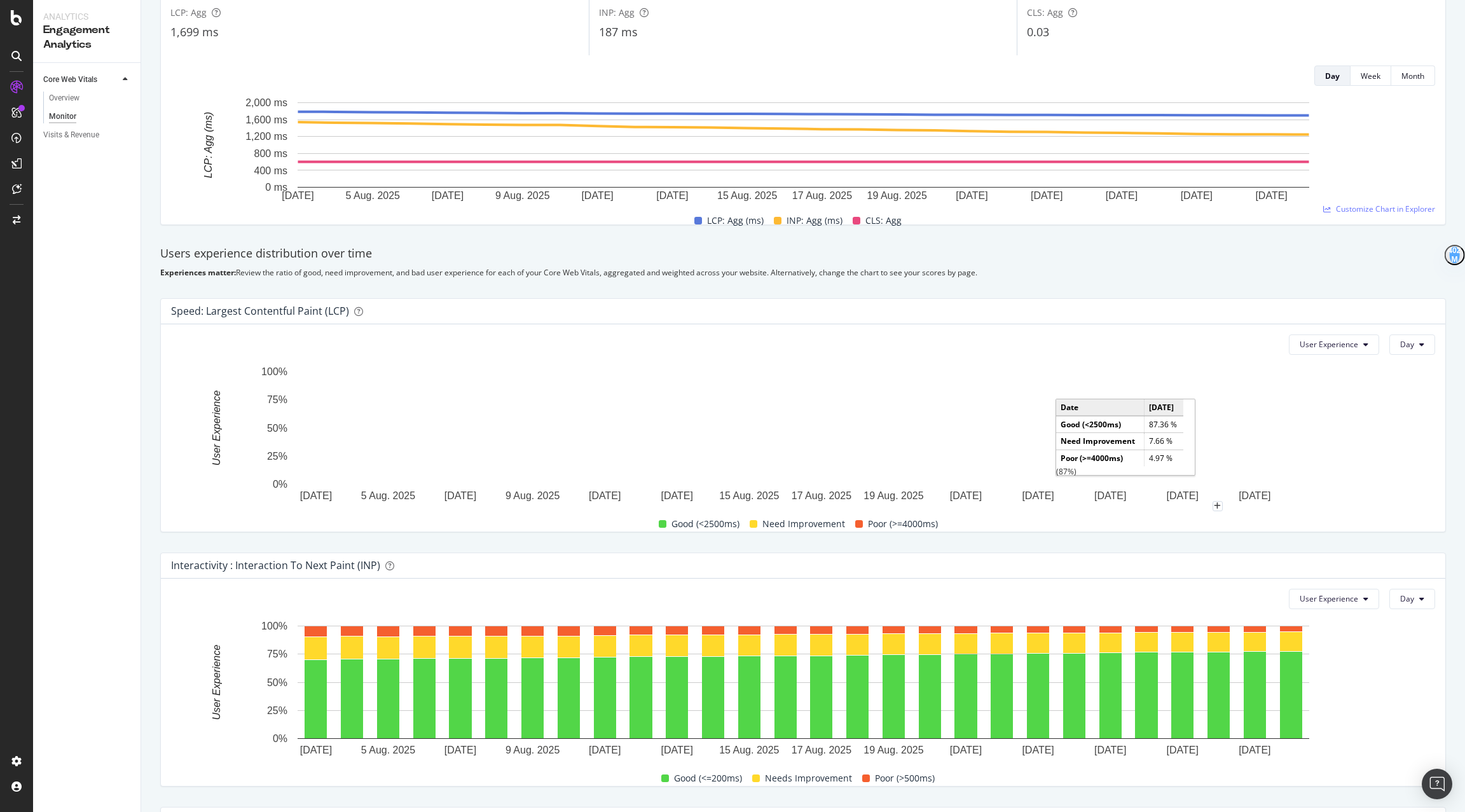
scroll to position [0, 0]
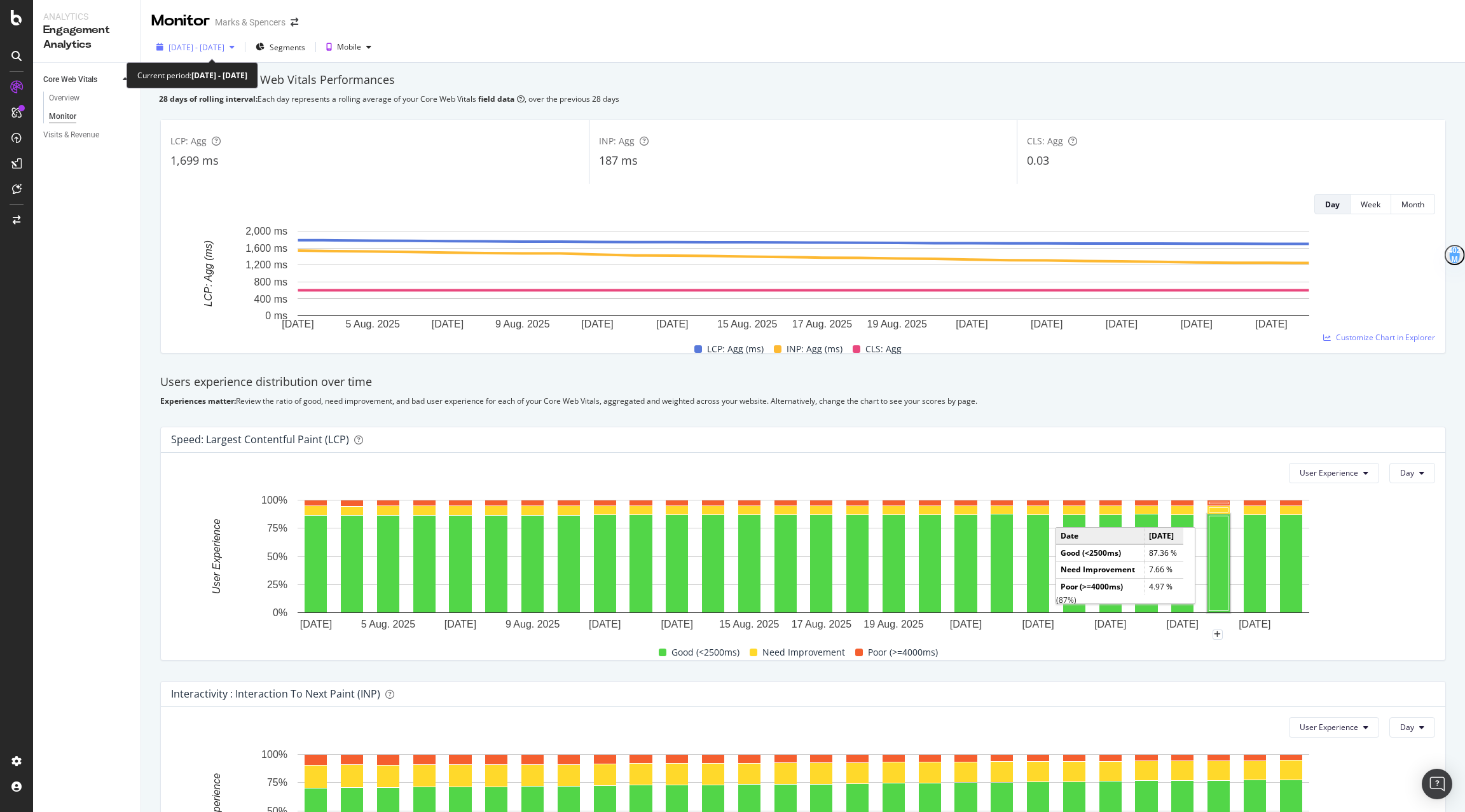
click at [202, 51] on span "[DATE] - [DATE]" at bounding box center [196, 47] width 56 height 11
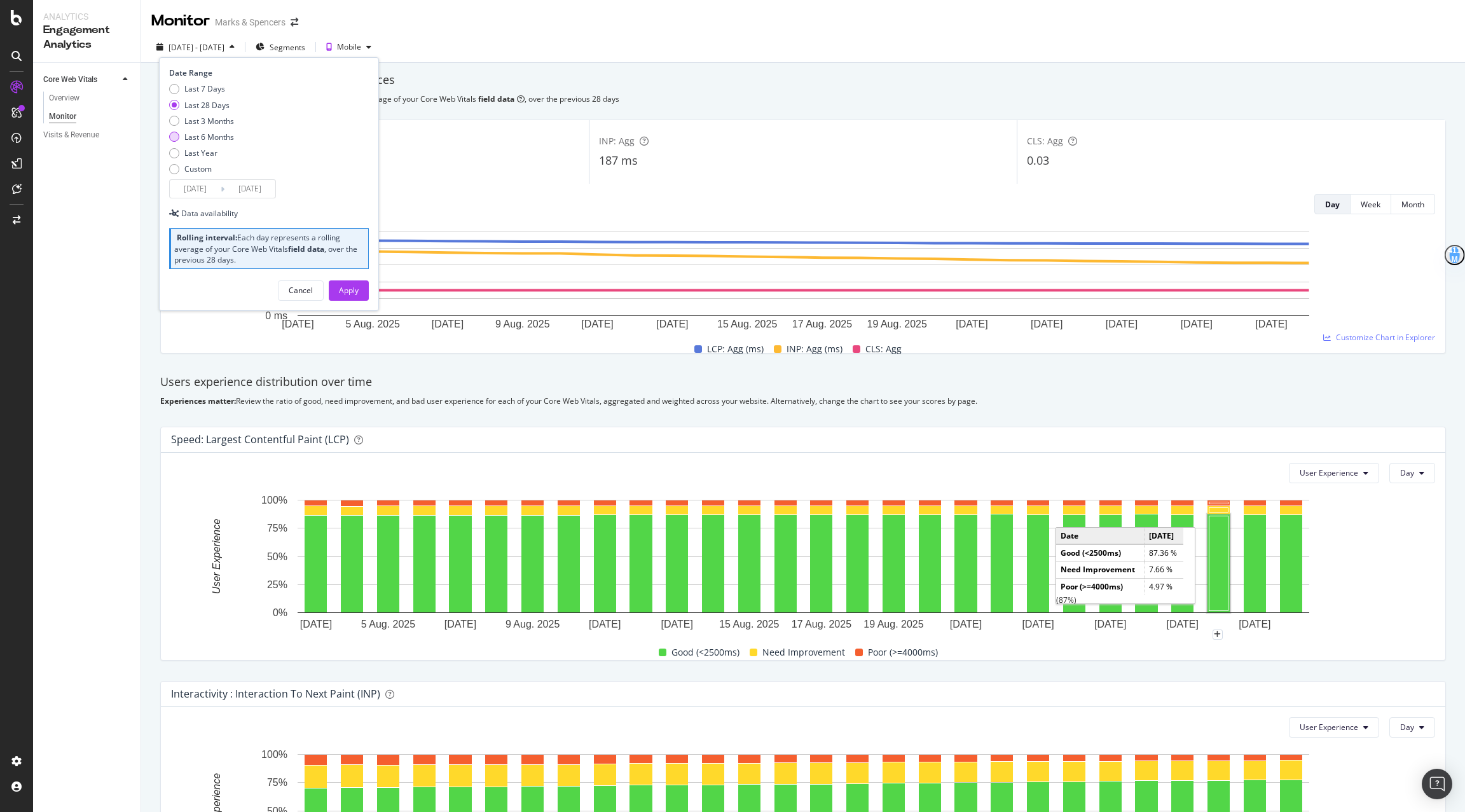
click at [222, 136] on div "Last 6 Months" at bounding box center [209, 137] width 50 height 11
type input "[DATE]"
click at [336, 295] on button "Apply" at bounding box center [349, 290] width 40 height 21
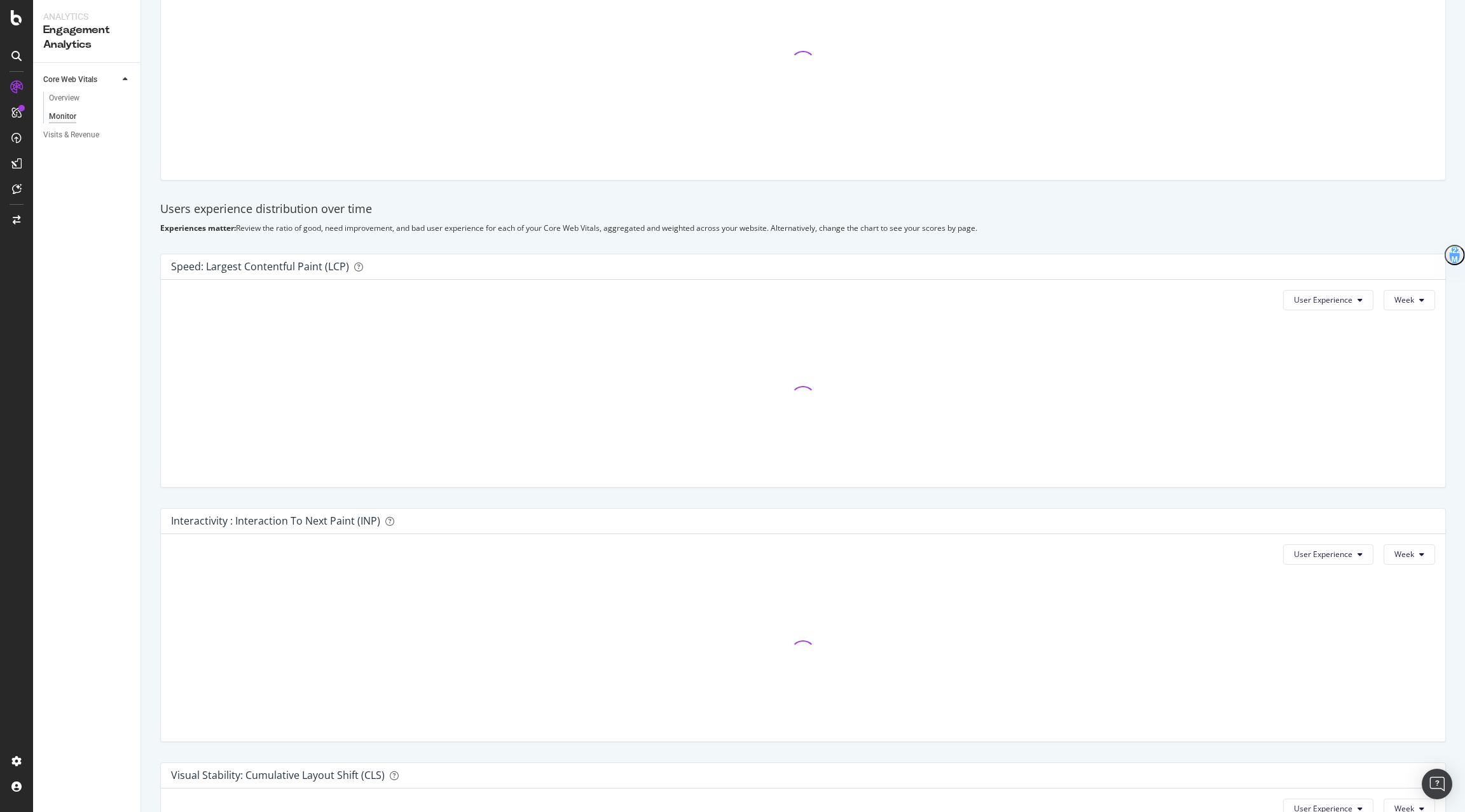
scroll to position [174, 0]
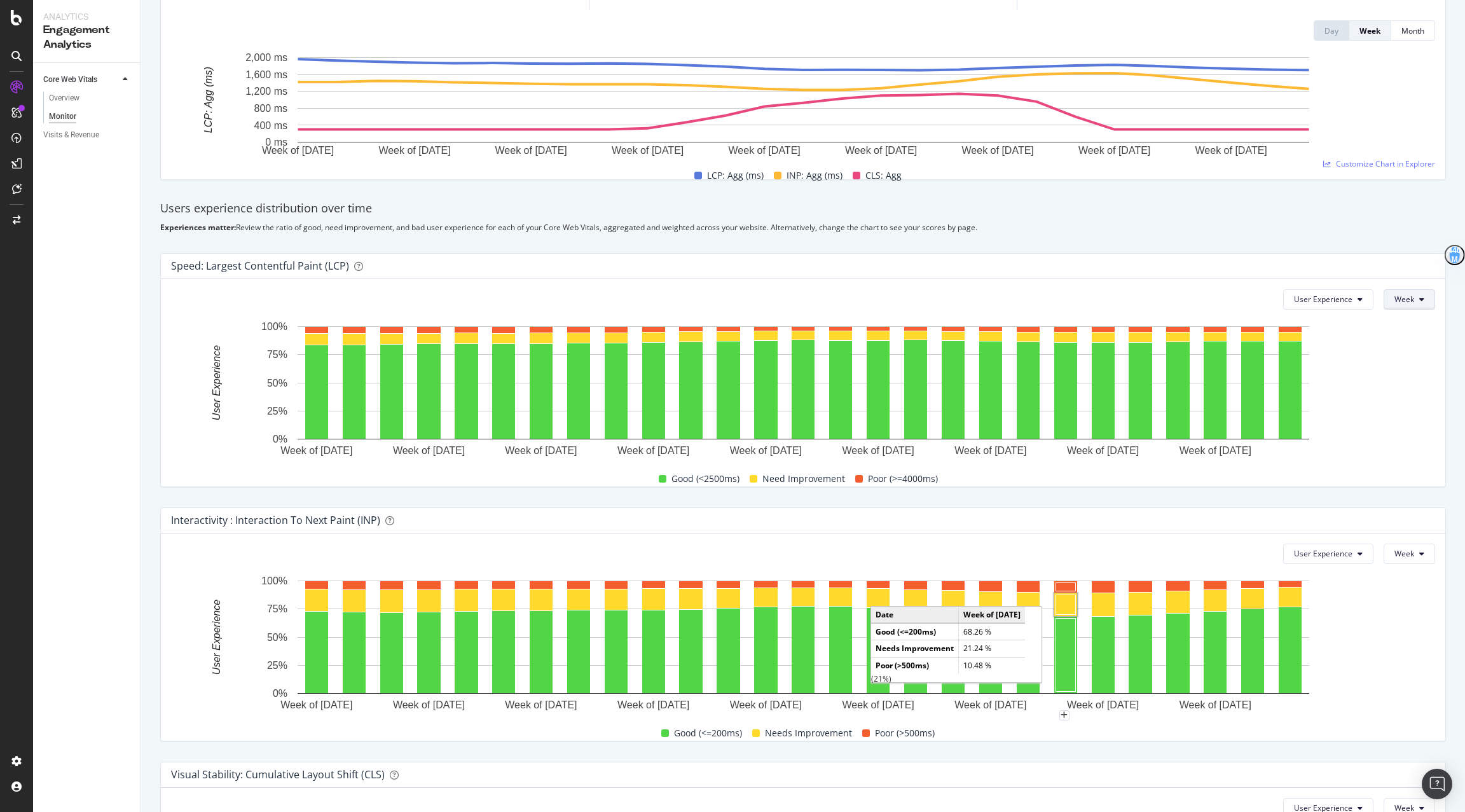
click at [1409, 301] on span "Week" at bounding box center [1404, 299] width 20 height 11
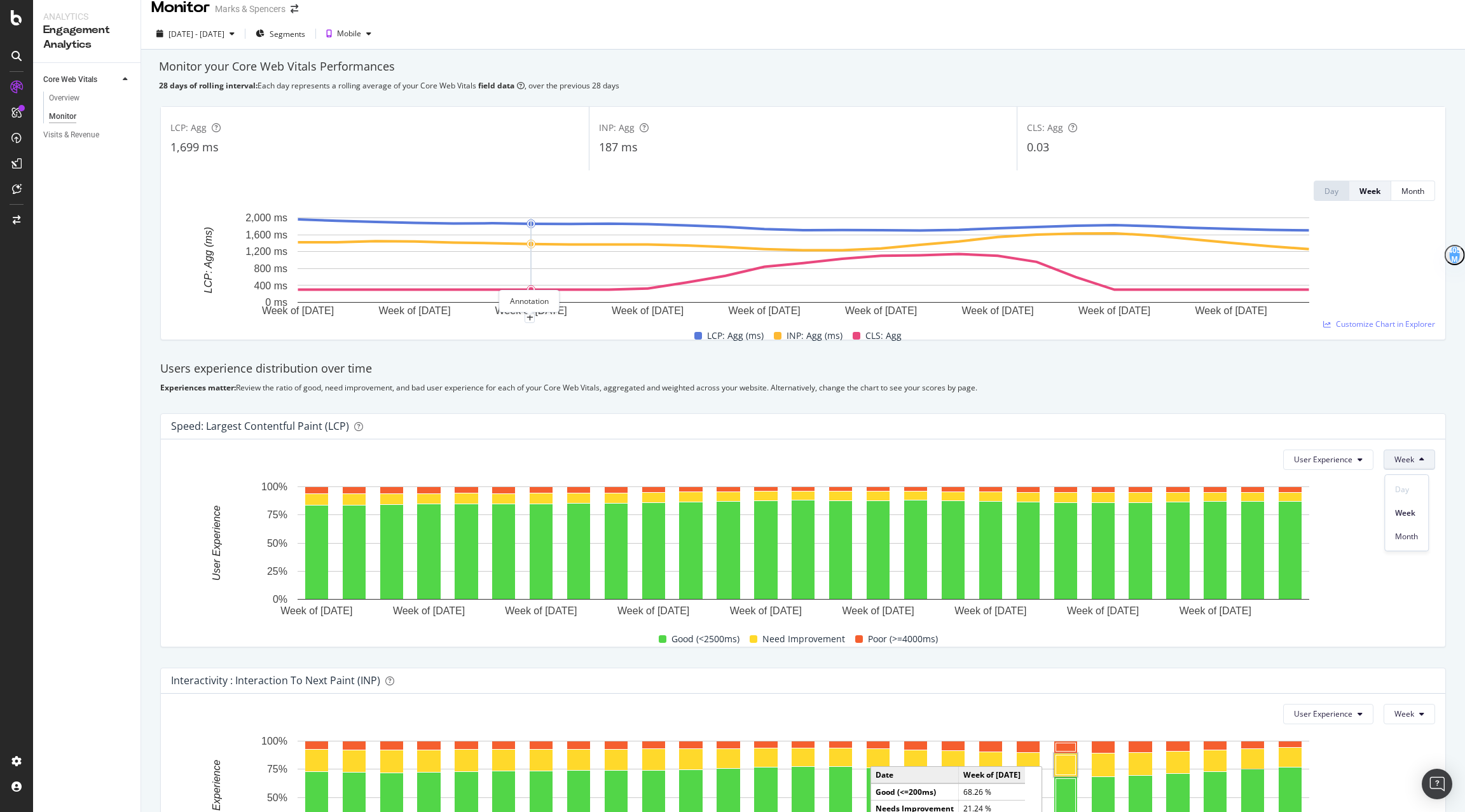
scroll to position [8, 0]
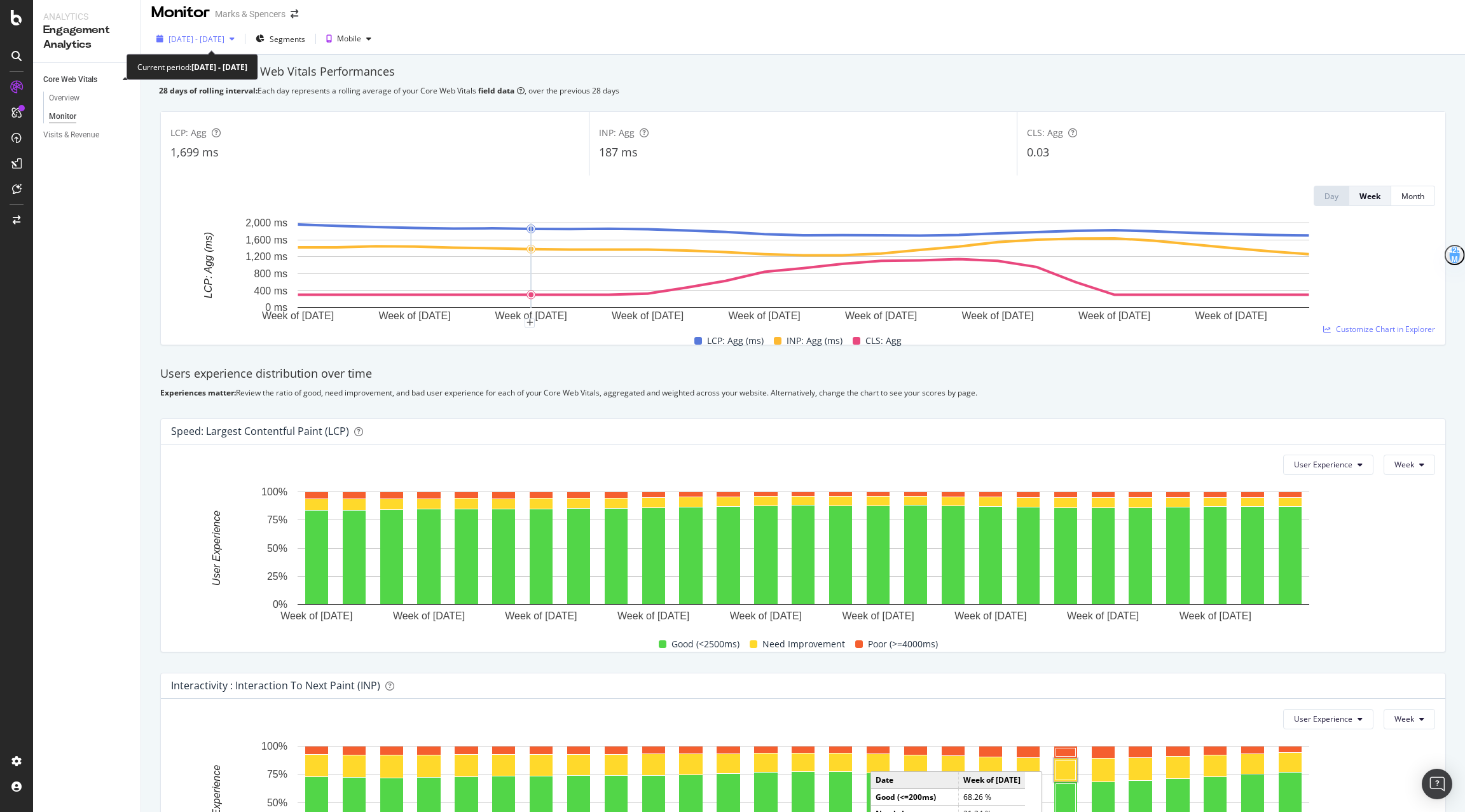
click at [235, 31] on div "[DATE] - [DATE]" at bounding box center [195, 38] width 89 height 19
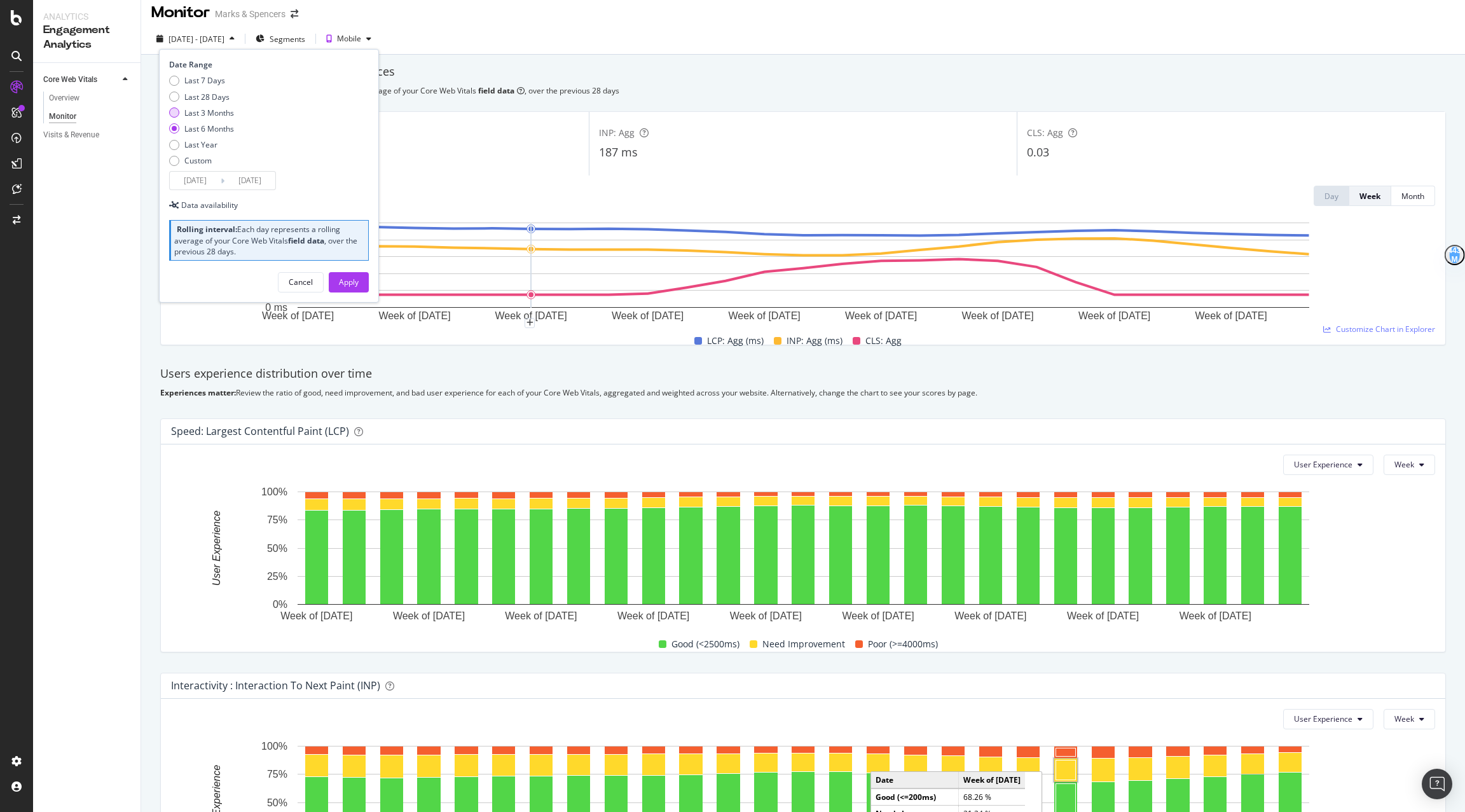
click at [213, 116] on div "Last 3 Months" at bounding box center [209, 113] width 50 height 11
type input "[DATE]"
click at [349, 285] on div "Apply" at bounding box center [349, 282] width 20 height 11
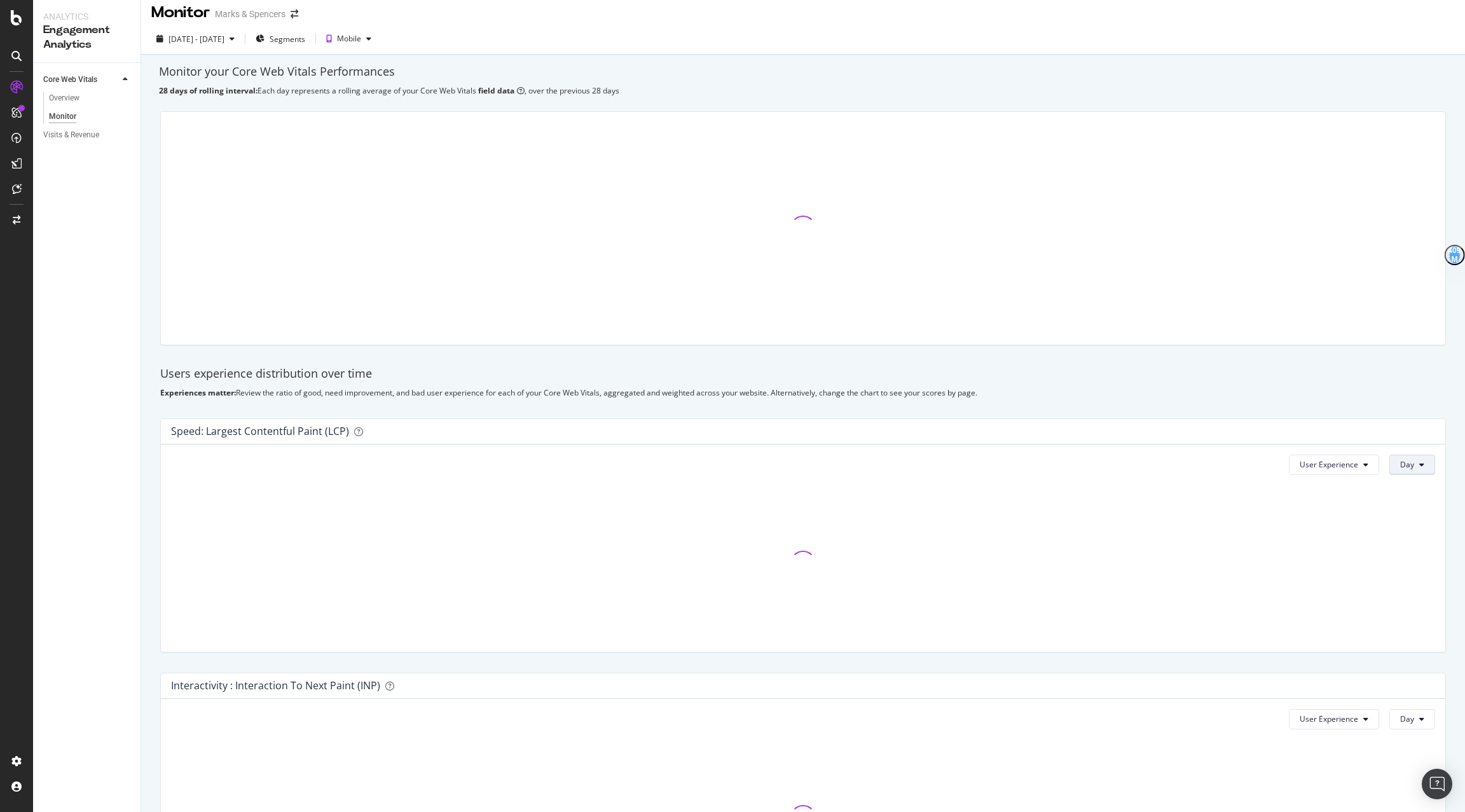
click at [1415, 461] on button "Day" at bounding box center [1413, 465] width 46 height 21
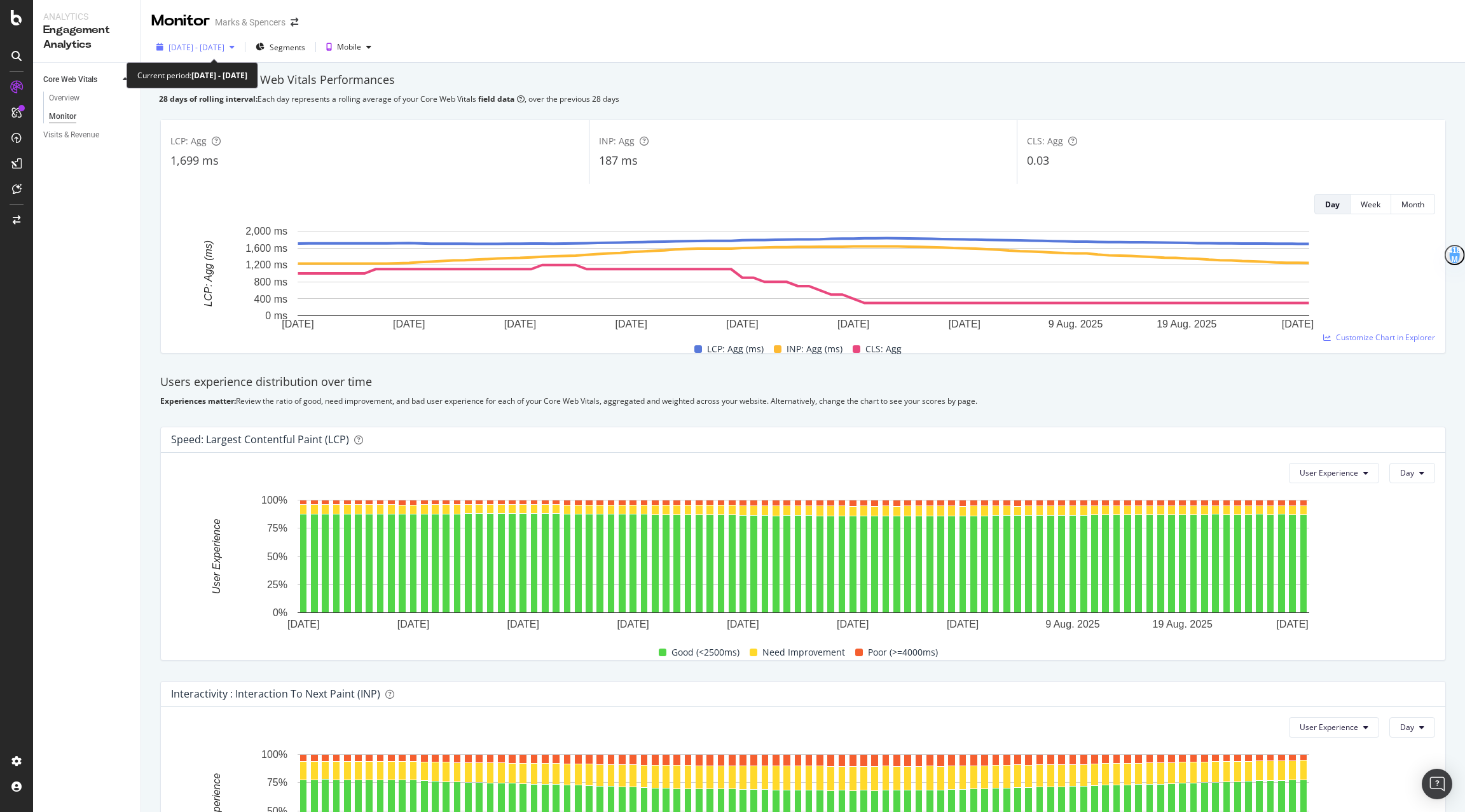
click at [224, 47] on span "[DATE] - [DATE]" at bounding box center [196, 47] width 56 height 11
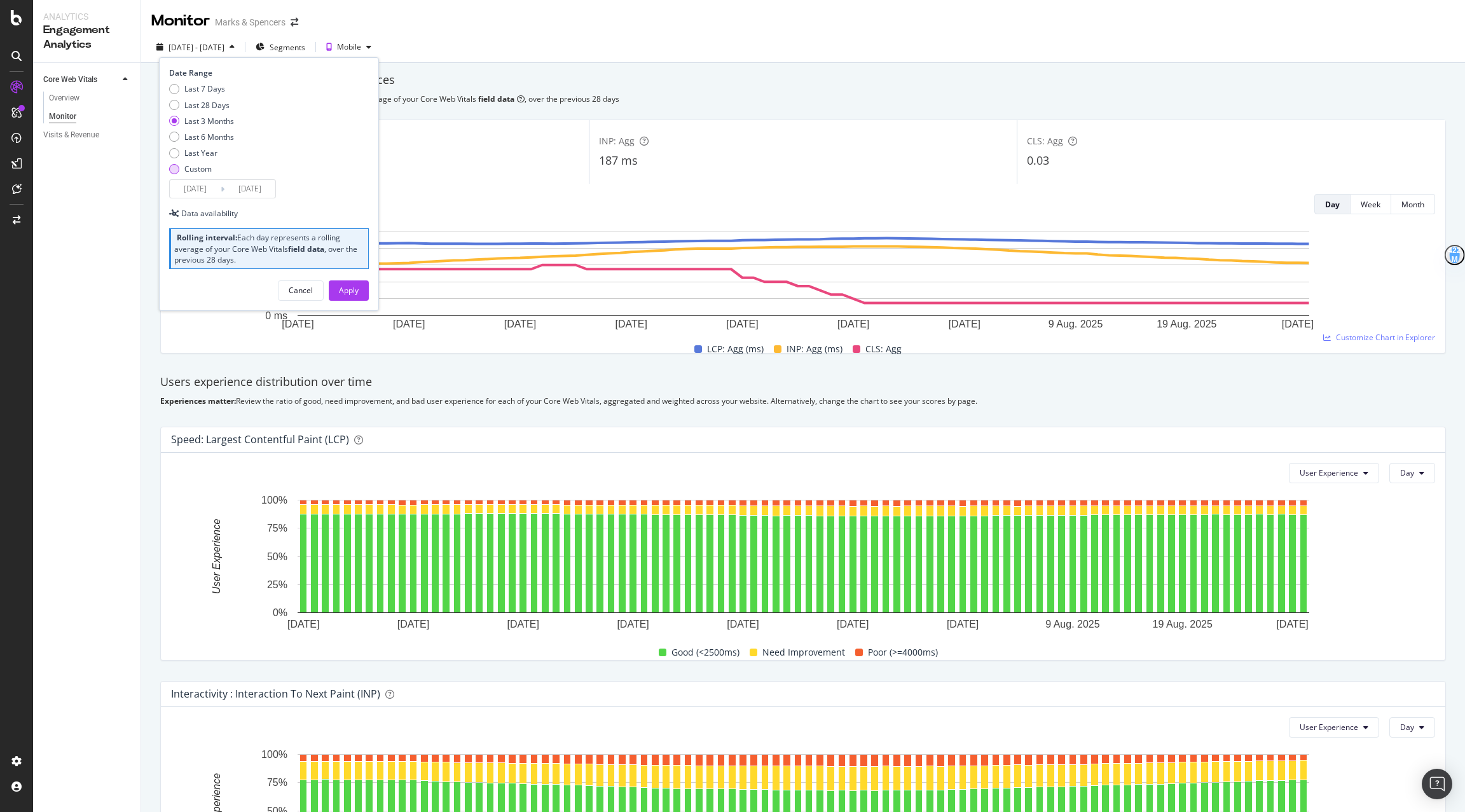
click at [195, 167] on div "Custom" at bounding box center [198, 169] width 27 height 11
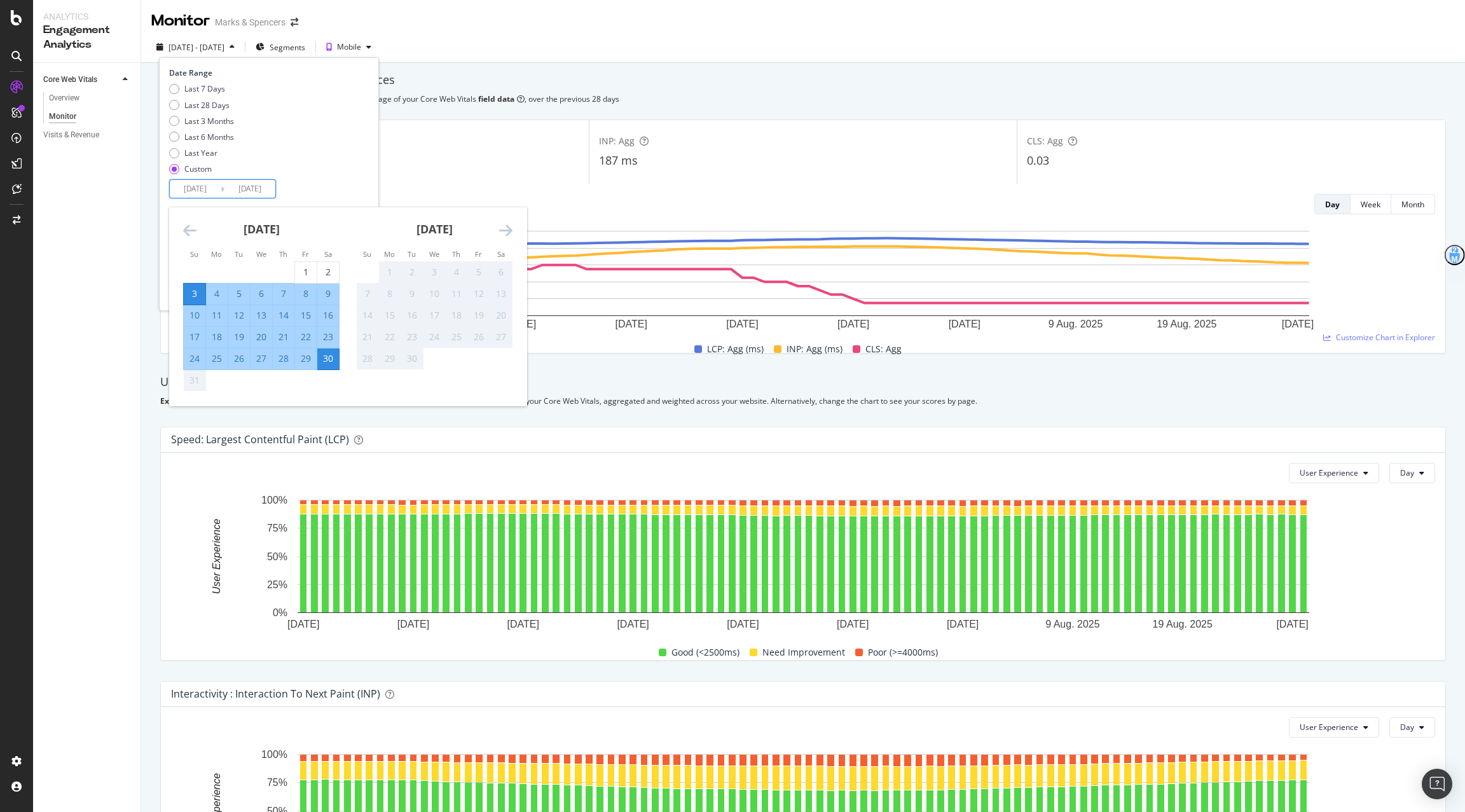
click at [194, 181] on input "[DATE]" at bounding box center [195, 189] width 51 height 18
click at [187, 223] on icon "Move backward to switch to the previous month." at bounding box center [190, 230] width 14 height 15
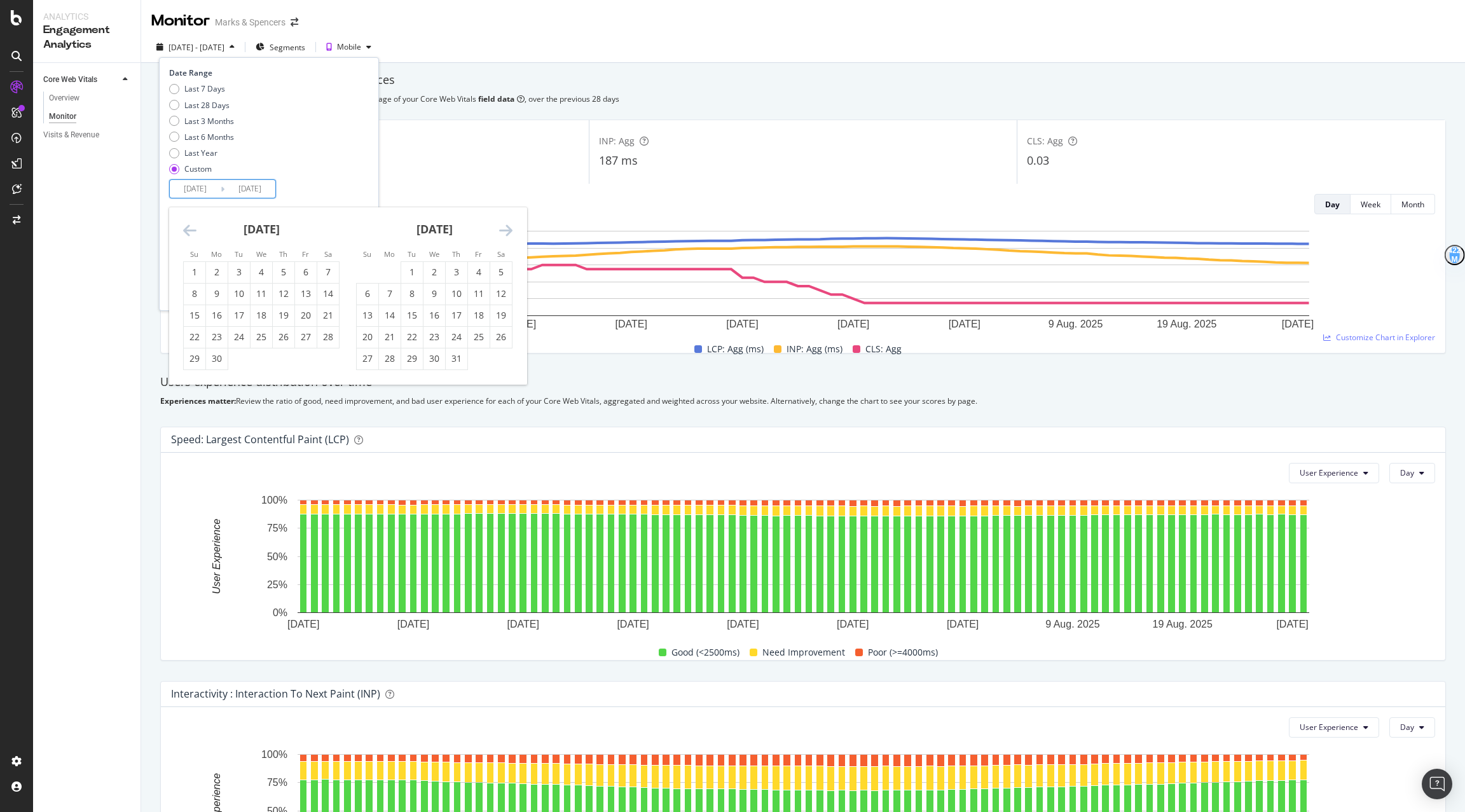
click at [187, 223] on icon "Move backward to switch to the previous month." at bounding box center [190, 230] width 14 height 15
click at [239, 268] on div "1" at bounding box center [239, 272] width 22 height 13
type input "[DATE]"
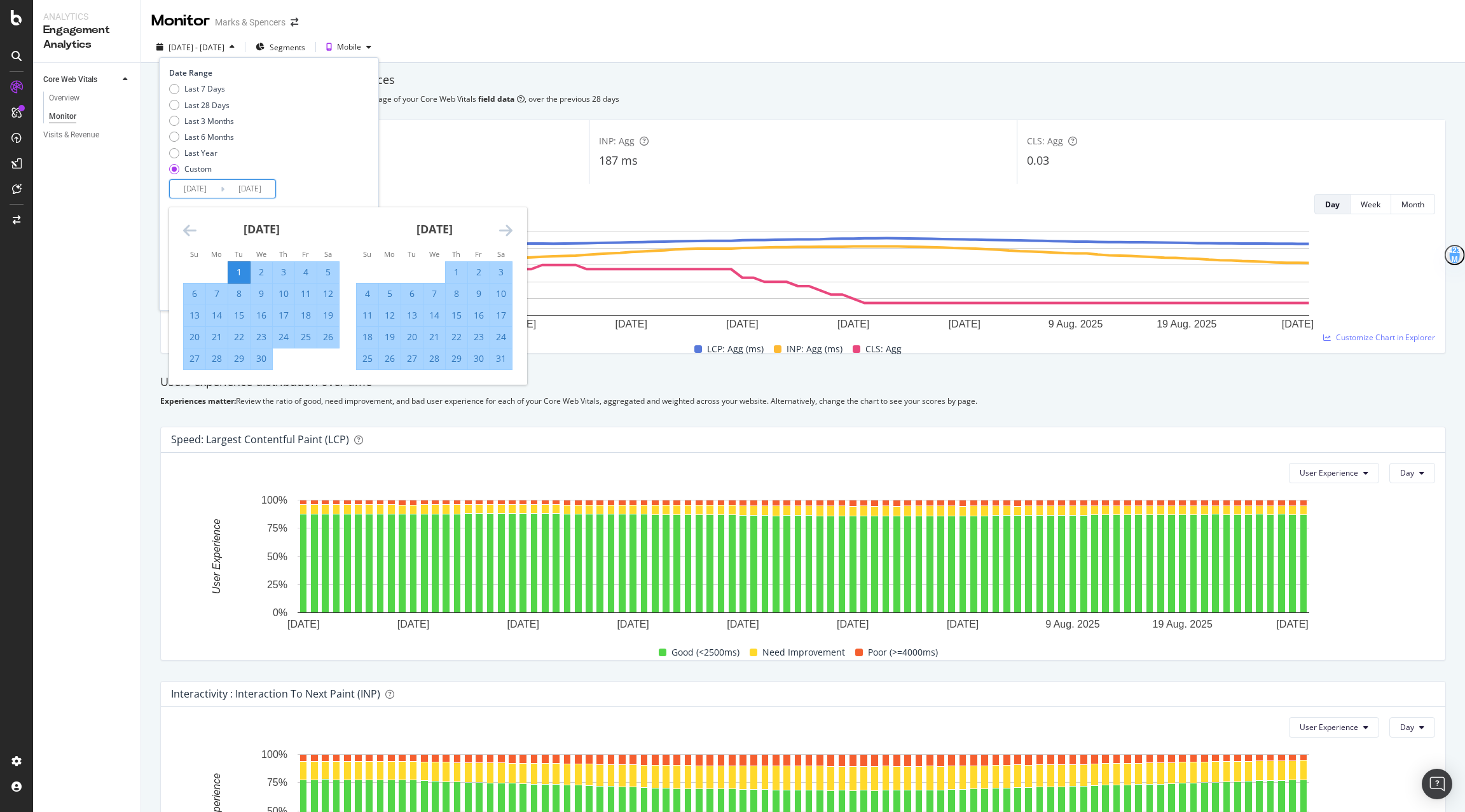
click at [511, 235] on icon "Move forward to switch to the next month." at bounding box center [506, 230] width 14 height 15
click at [449, 381] on td "Calendar" at bounding box center [457, 381] width 23 height 22
click at [512, 362] on div "[DATE] 1 2 3 4 5 6 7 8 9 10 11 12 13 14 15 16 17 18 19 20 21 22 23 24 25 26 27 …" at bounding box center [434, 299] width 173 height 184
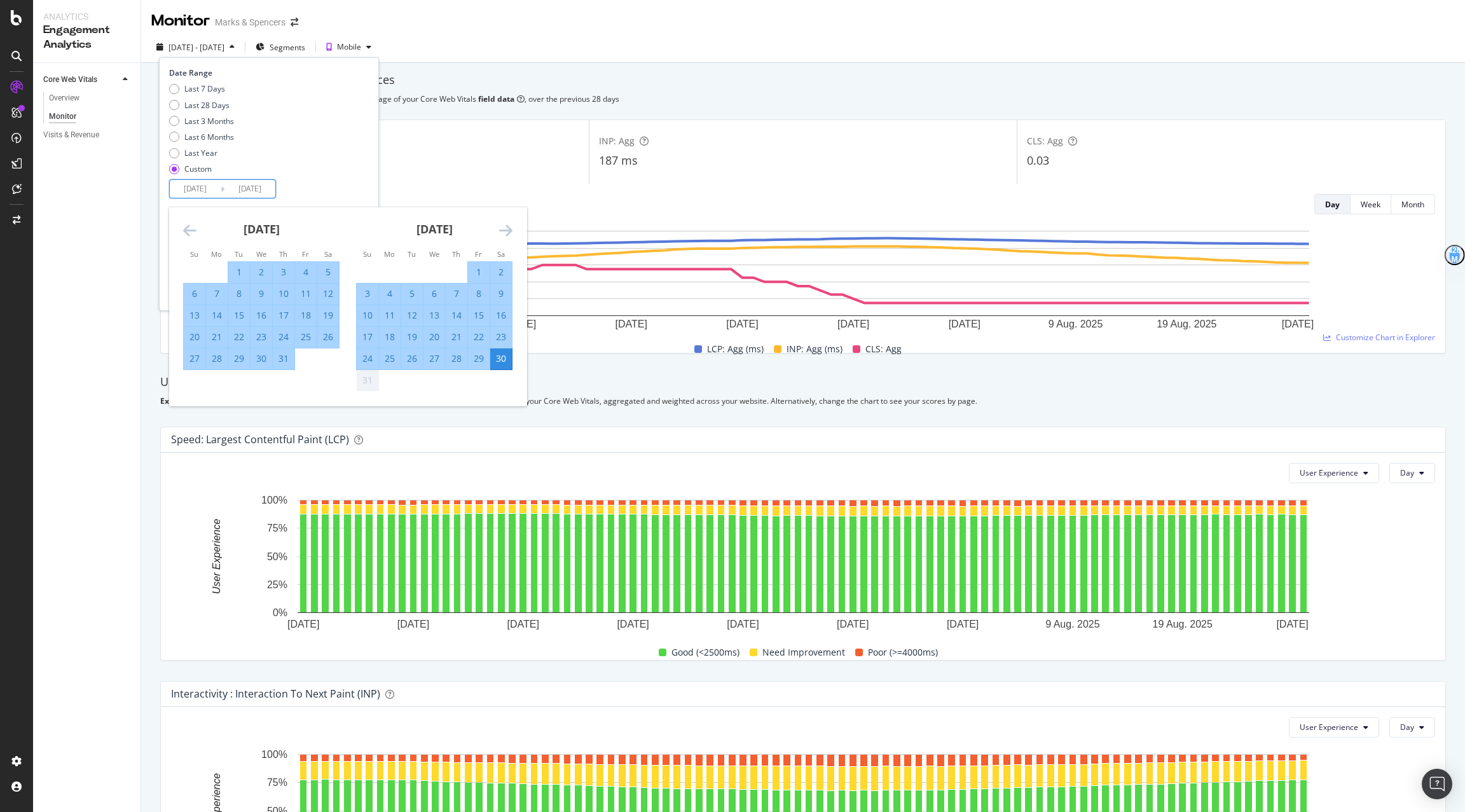
click at [508, 361] on div "30" at bounding box center [501, 359] width 22 height 13
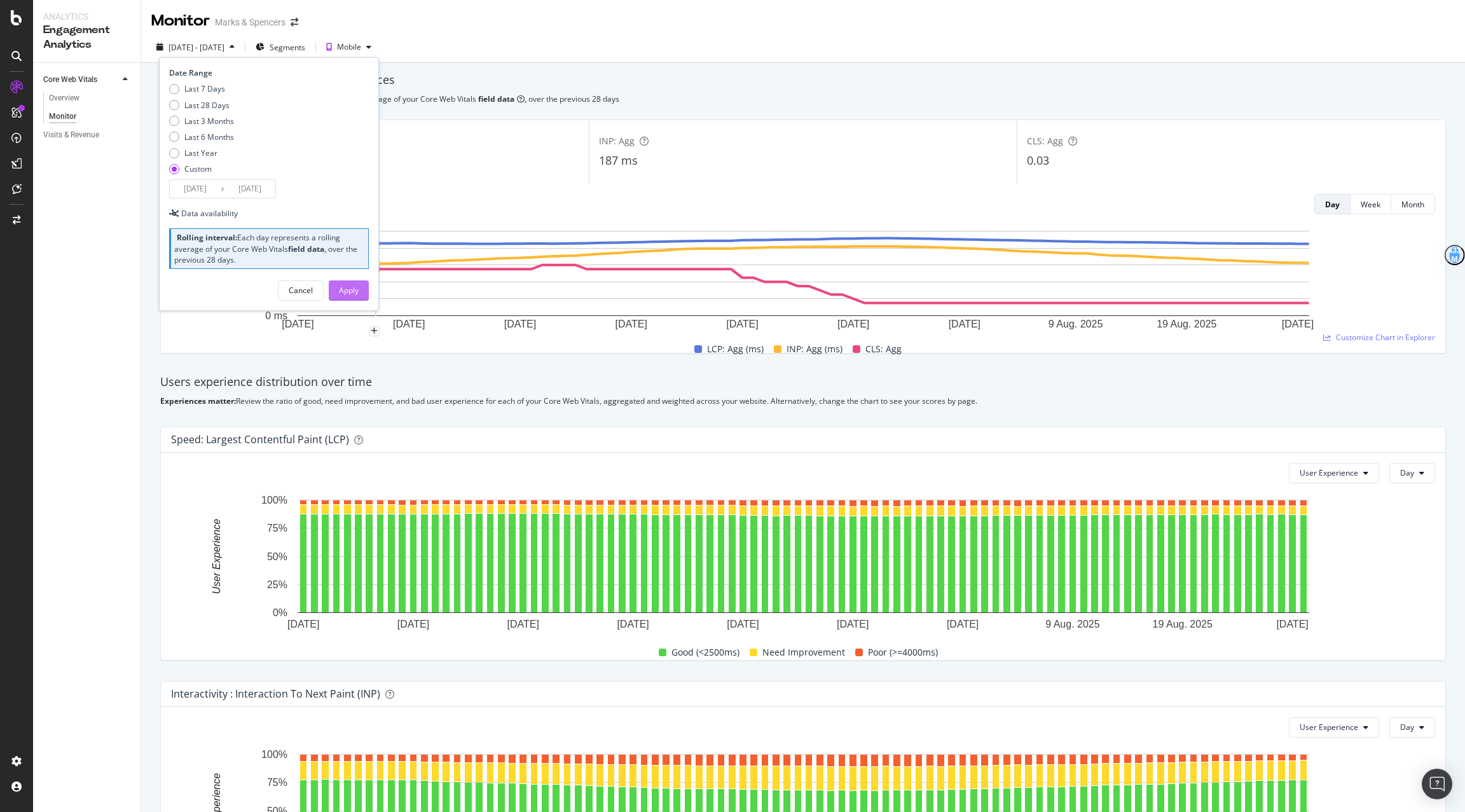
click at [356, 291] on div "Apply" at bounding box center [349, 290] width 20 height 11
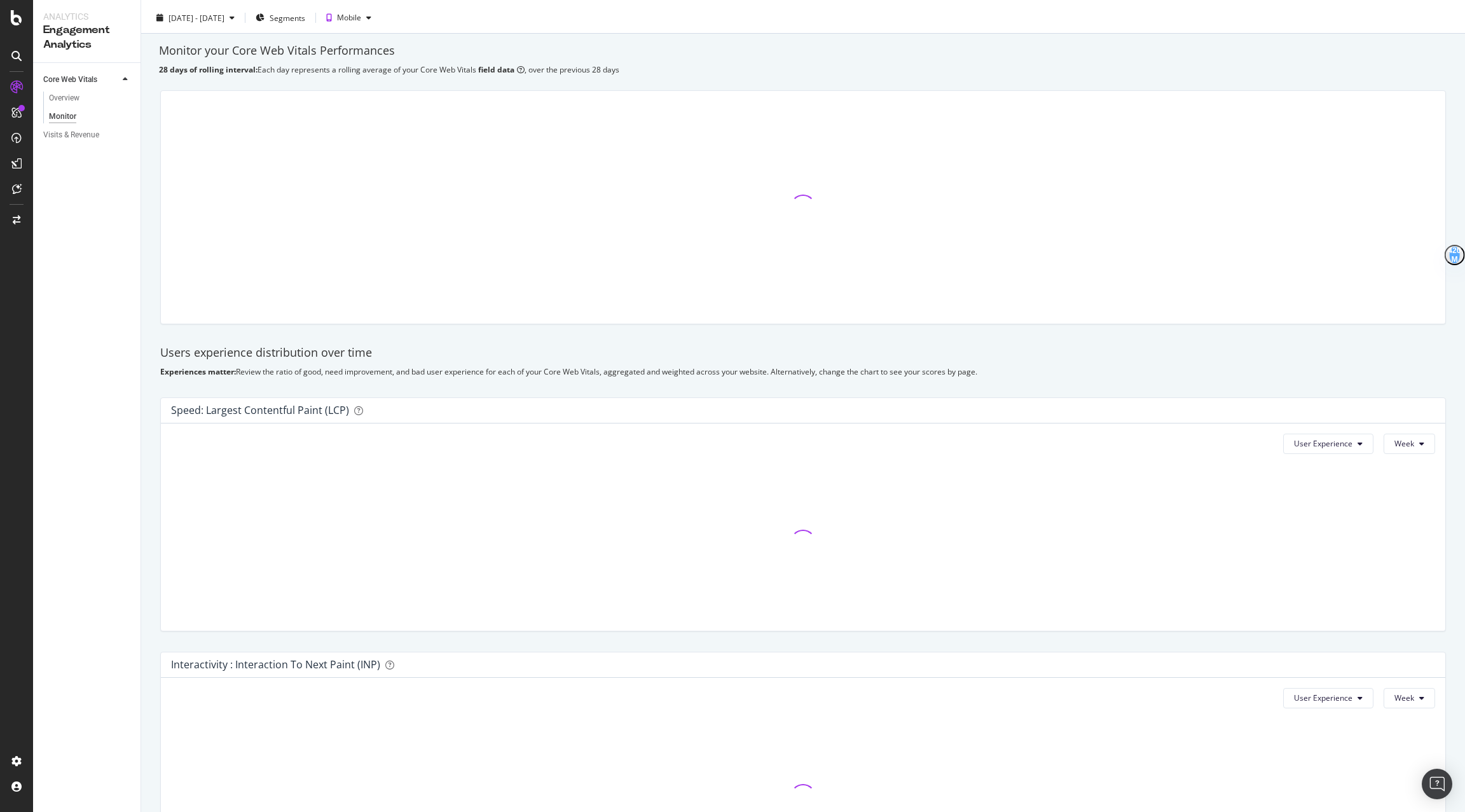
scroll to position [31, 0]
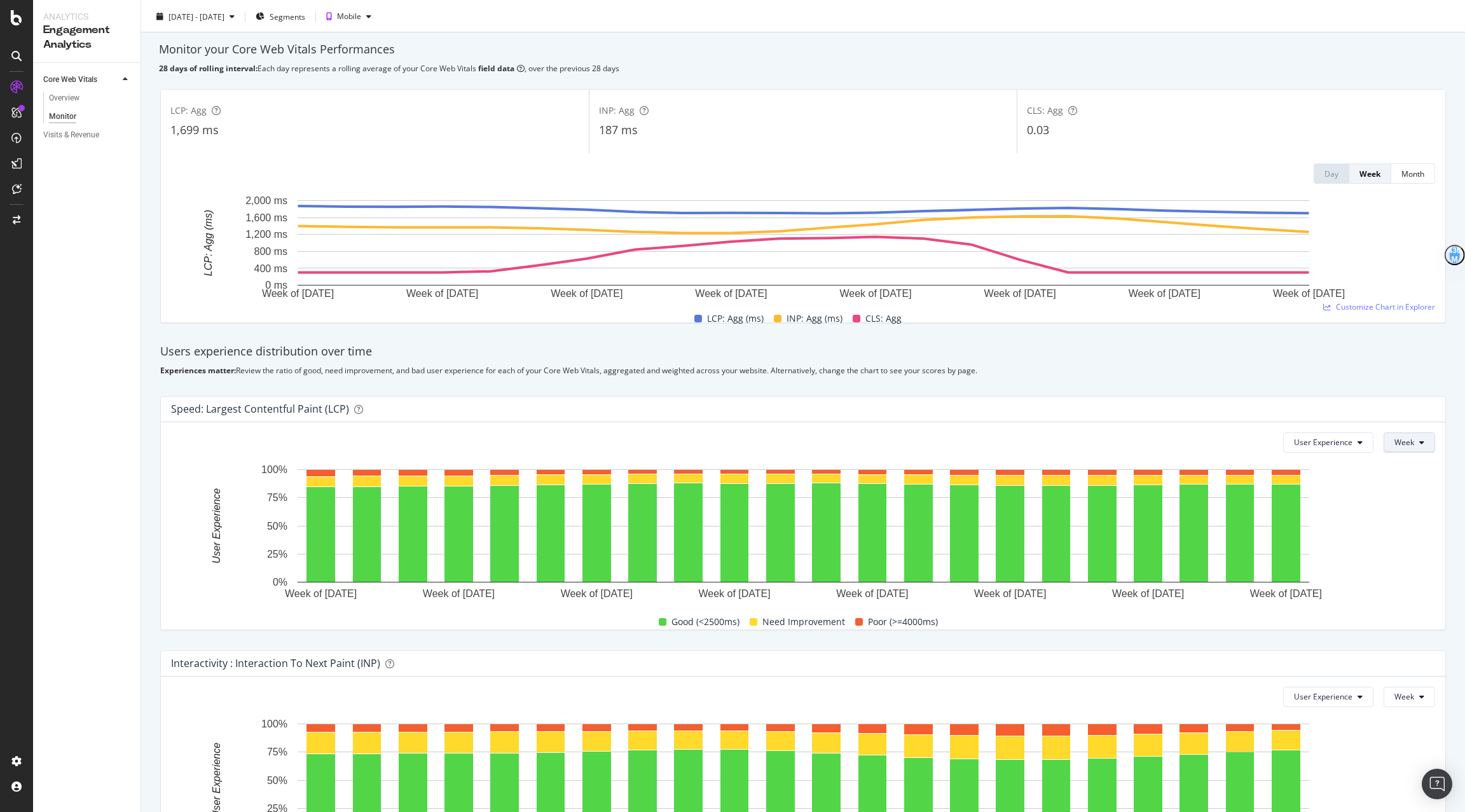
click at [1394, 443] on button "Week" at bounding box center [1409, 442] width 52 height 21
click at [1303, 550] on rect "A chart." at bounding box center [803, 525] width 1012 height 113
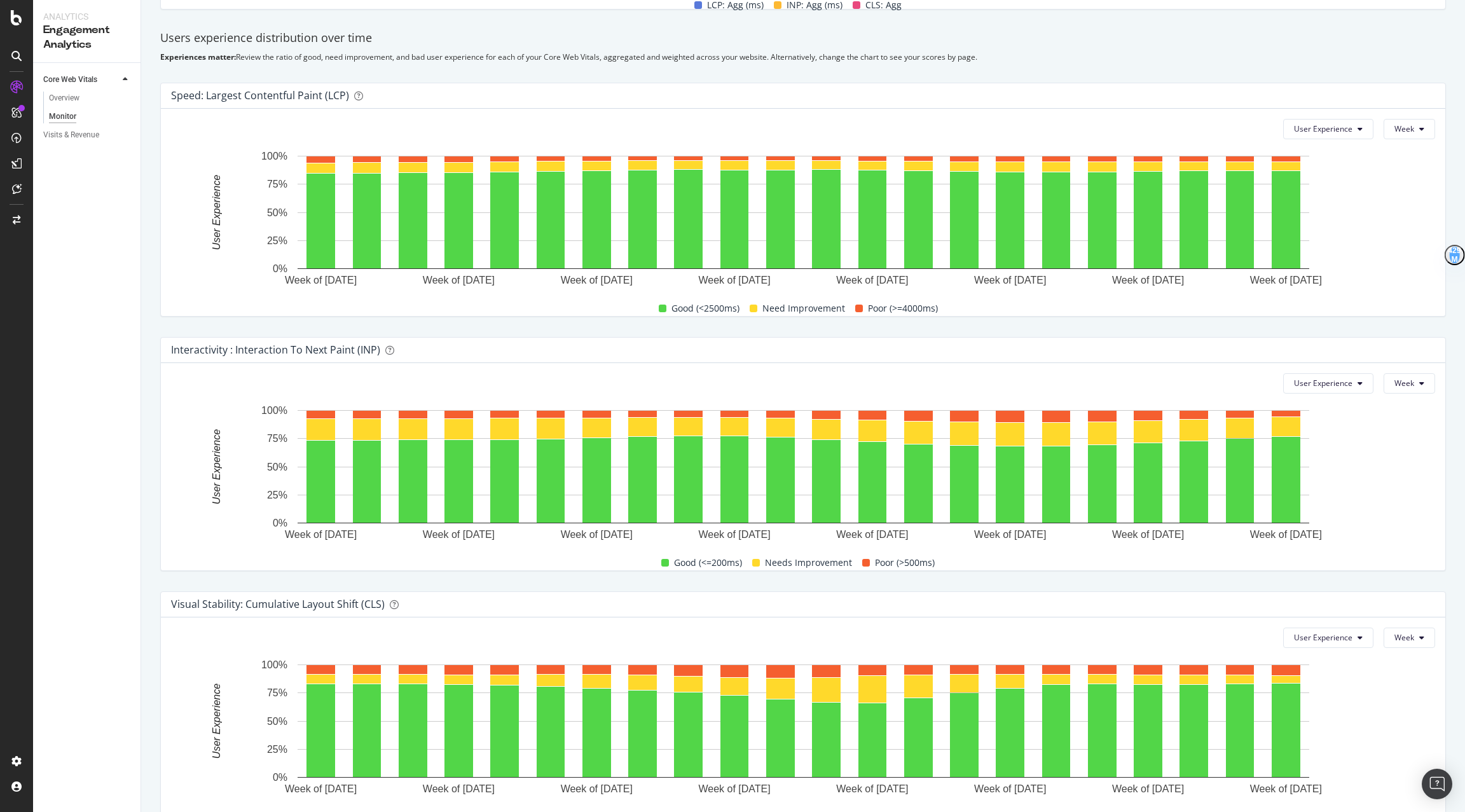
scroll to position [0, 0]
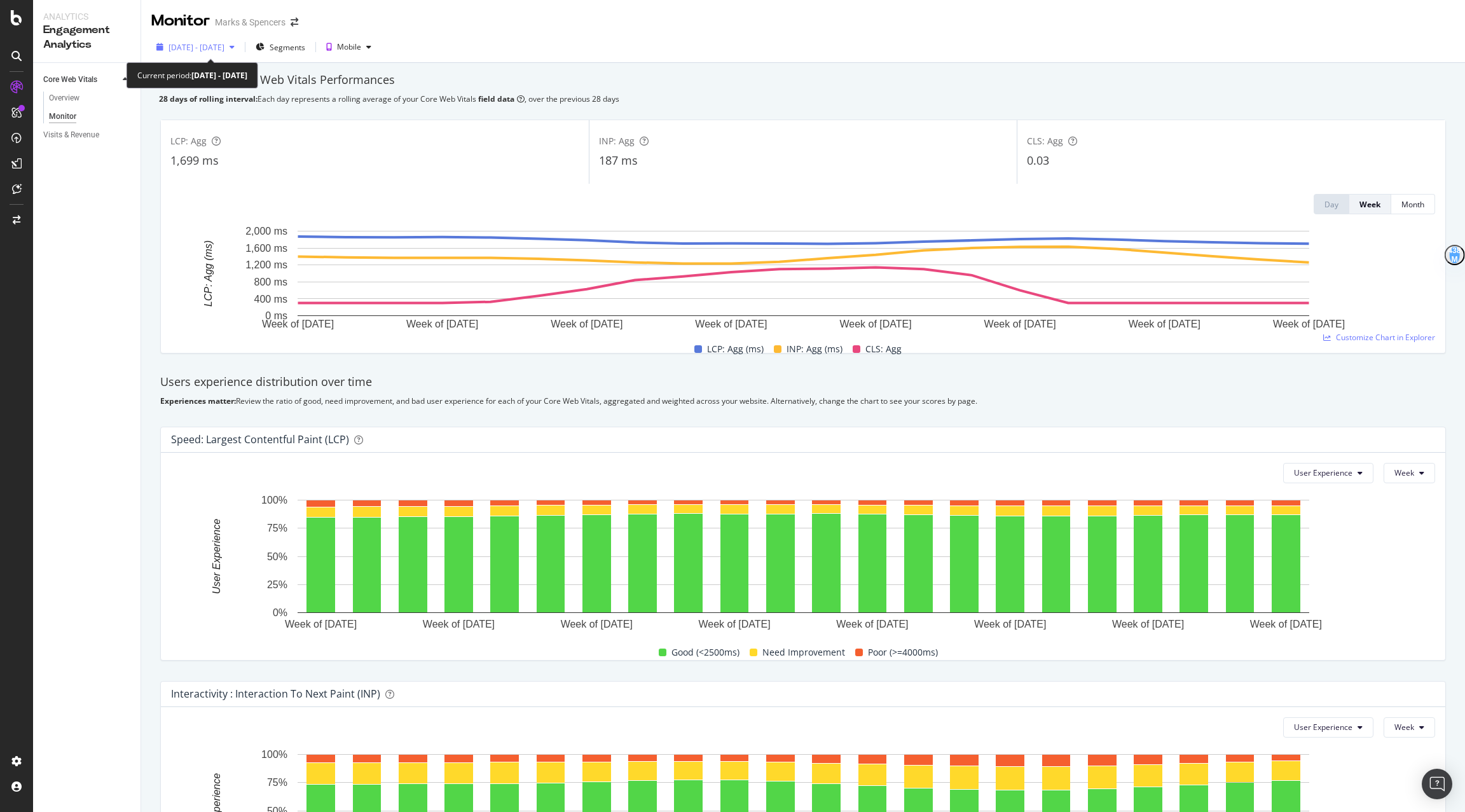
click at [204, 52] on div "[DATE] - [DATE]" at bounding box center [195, 46] width 89 height 19
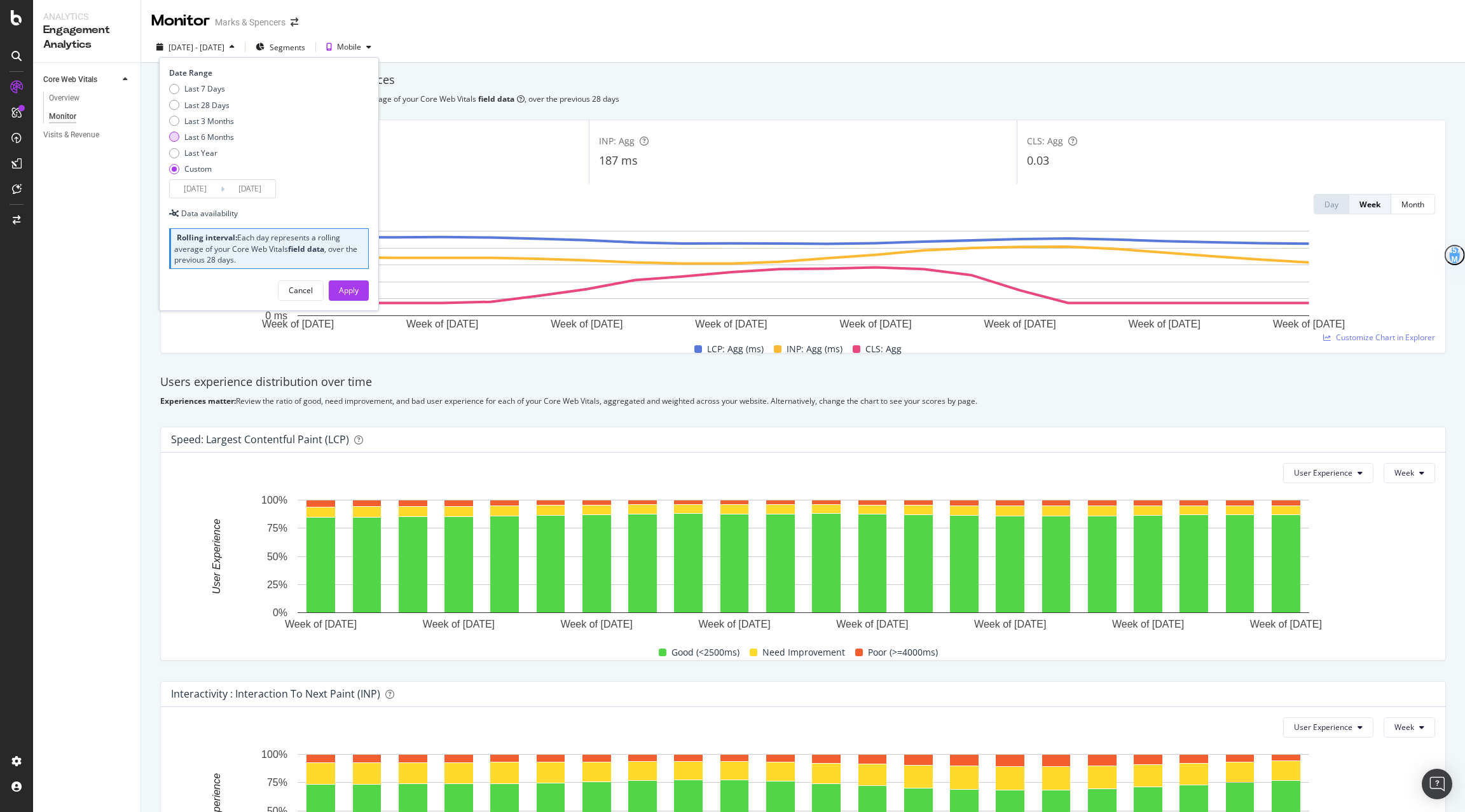
click at [213, 140] on div "Last 6 Months" at bounding box center [209, 137] width 50 height 11
type input "[DATE]"
click at [353, 295] on div "Apply" at bounding box center [349, 290] width 20 height 19
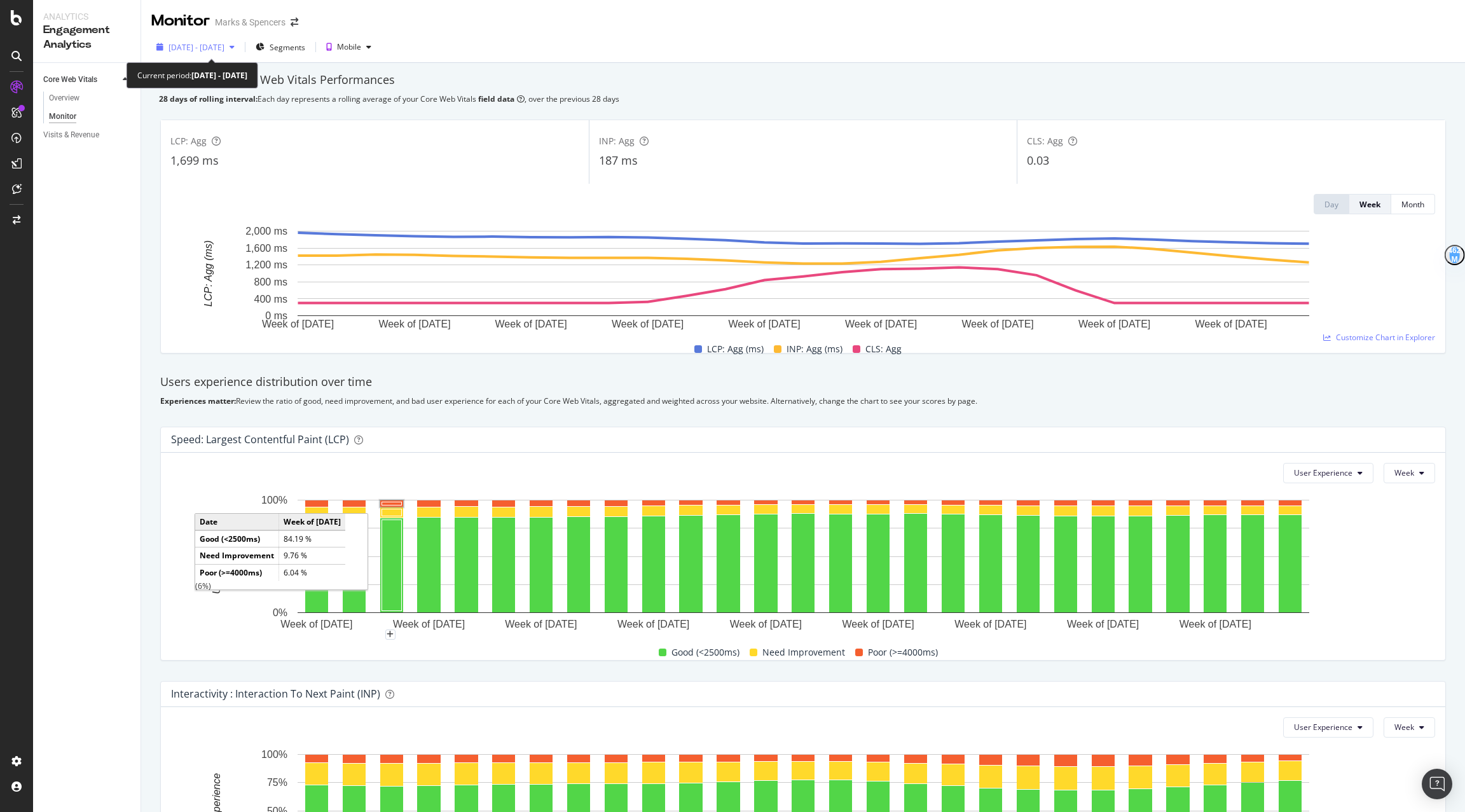
click at [211, 52] on span "[DATE] - [DATE]" at bounding box center [196, 47] width 56 height 11
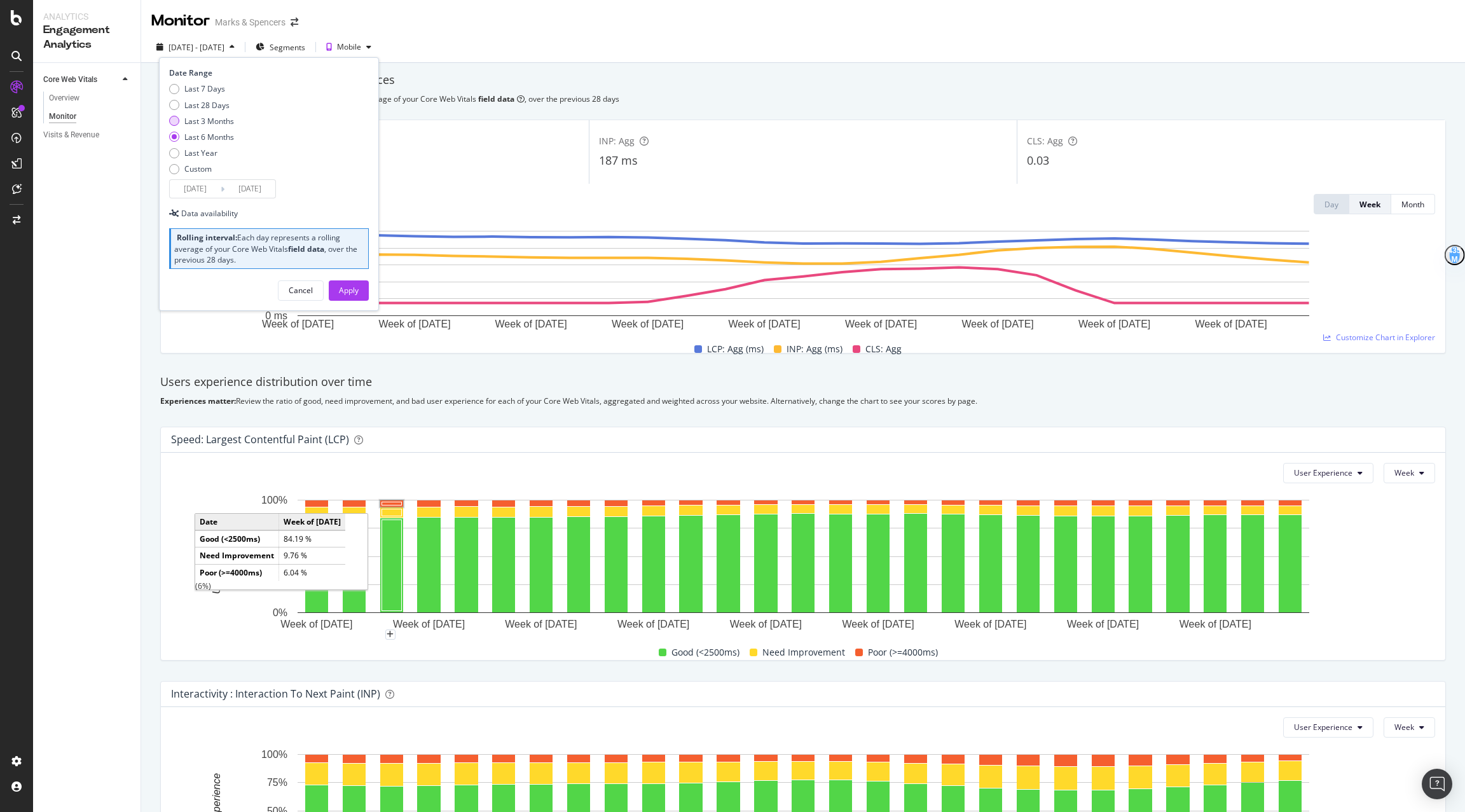
click at [209, 116] on div "Last 3 Months" at bounding box center [209, 121] width 50 height 11
type input "[DATE]"
click at [351, 285] on div "Apply" at bounding box center [349, 290] width 20 height 11
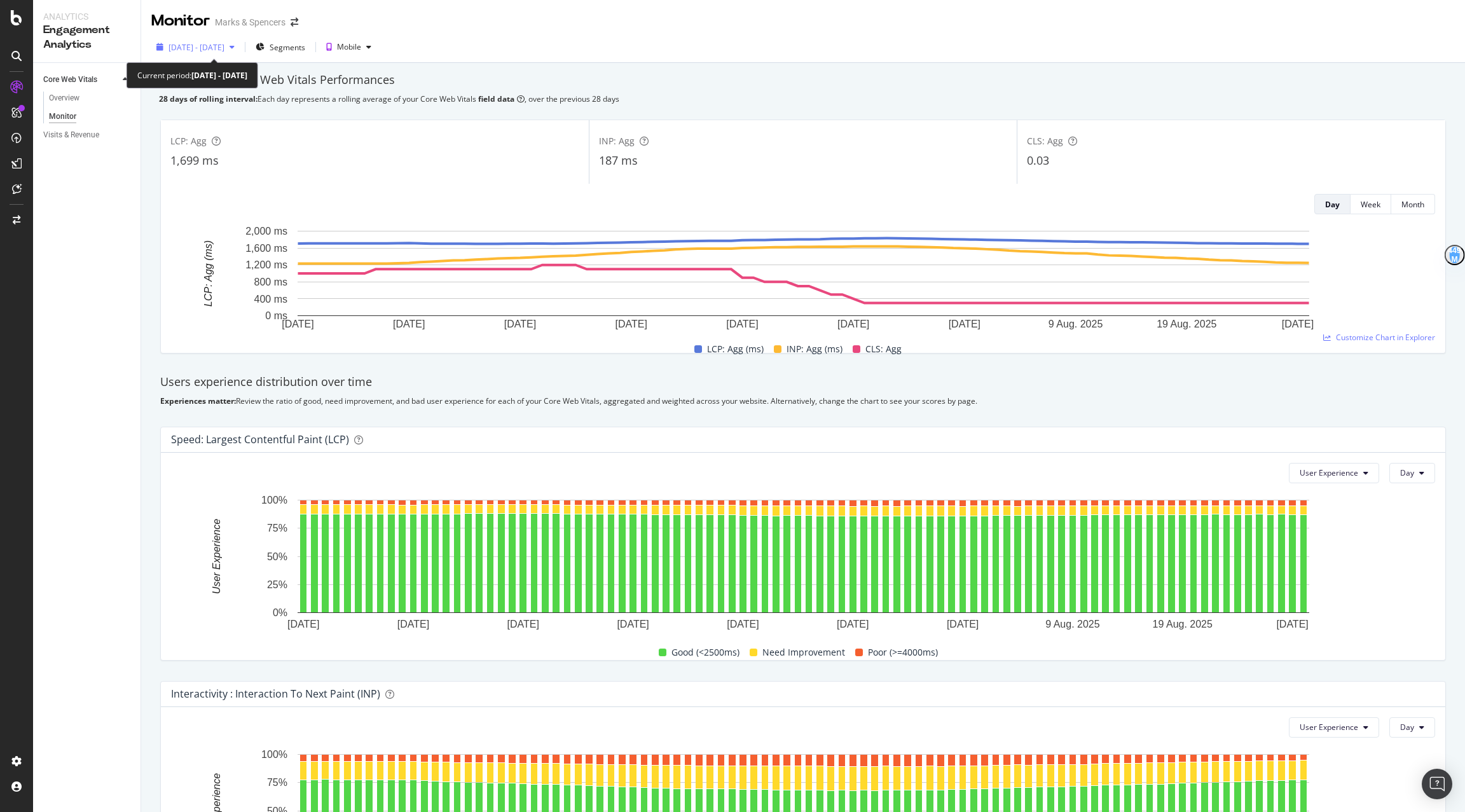
click at [181, 42] on span "[DATE] - [DATE]" at bounding box center [196, 47] width 56 height 11
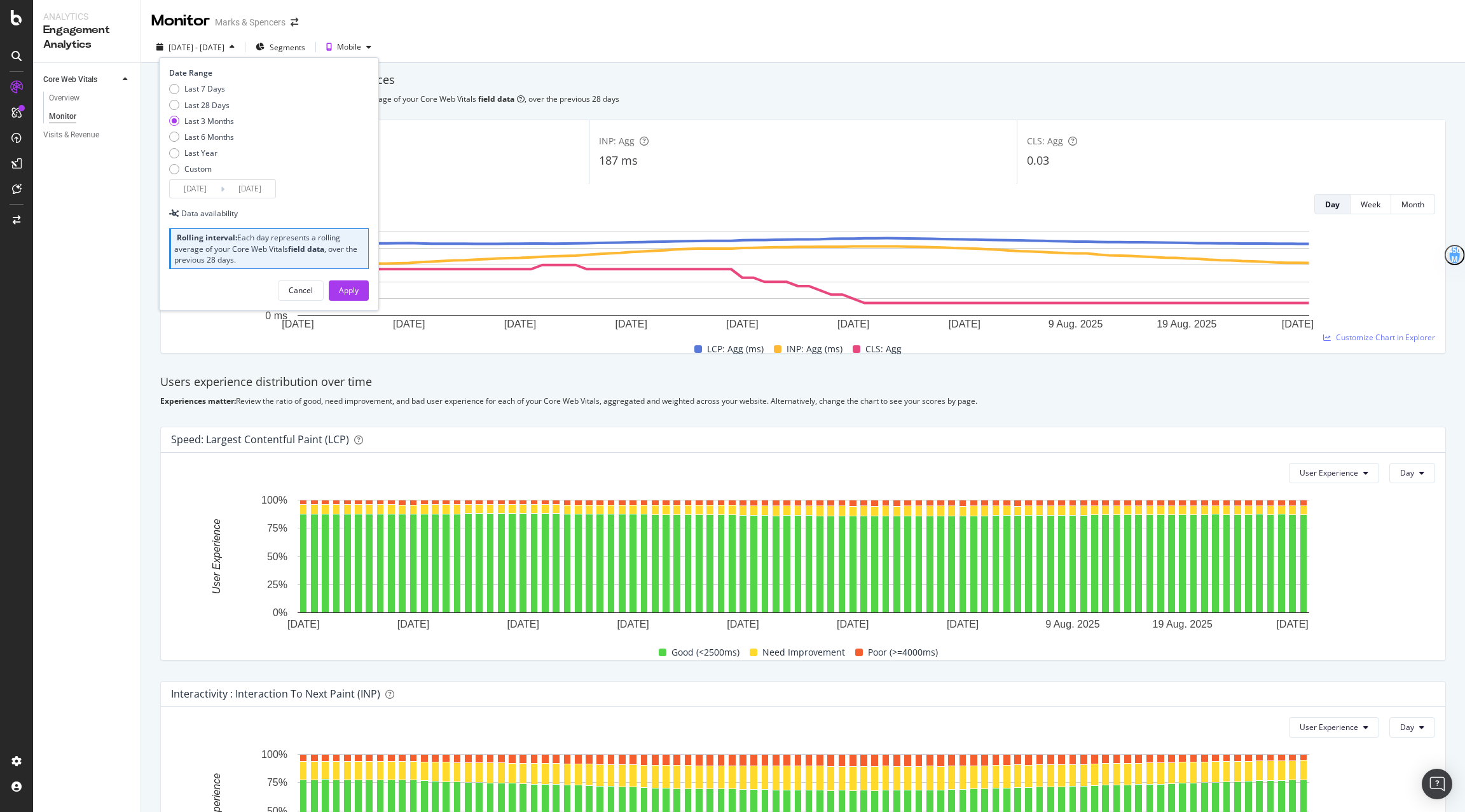
click at [241, 190] on input "[DATE]" at bounding box center [250, 189] width 51 height 18
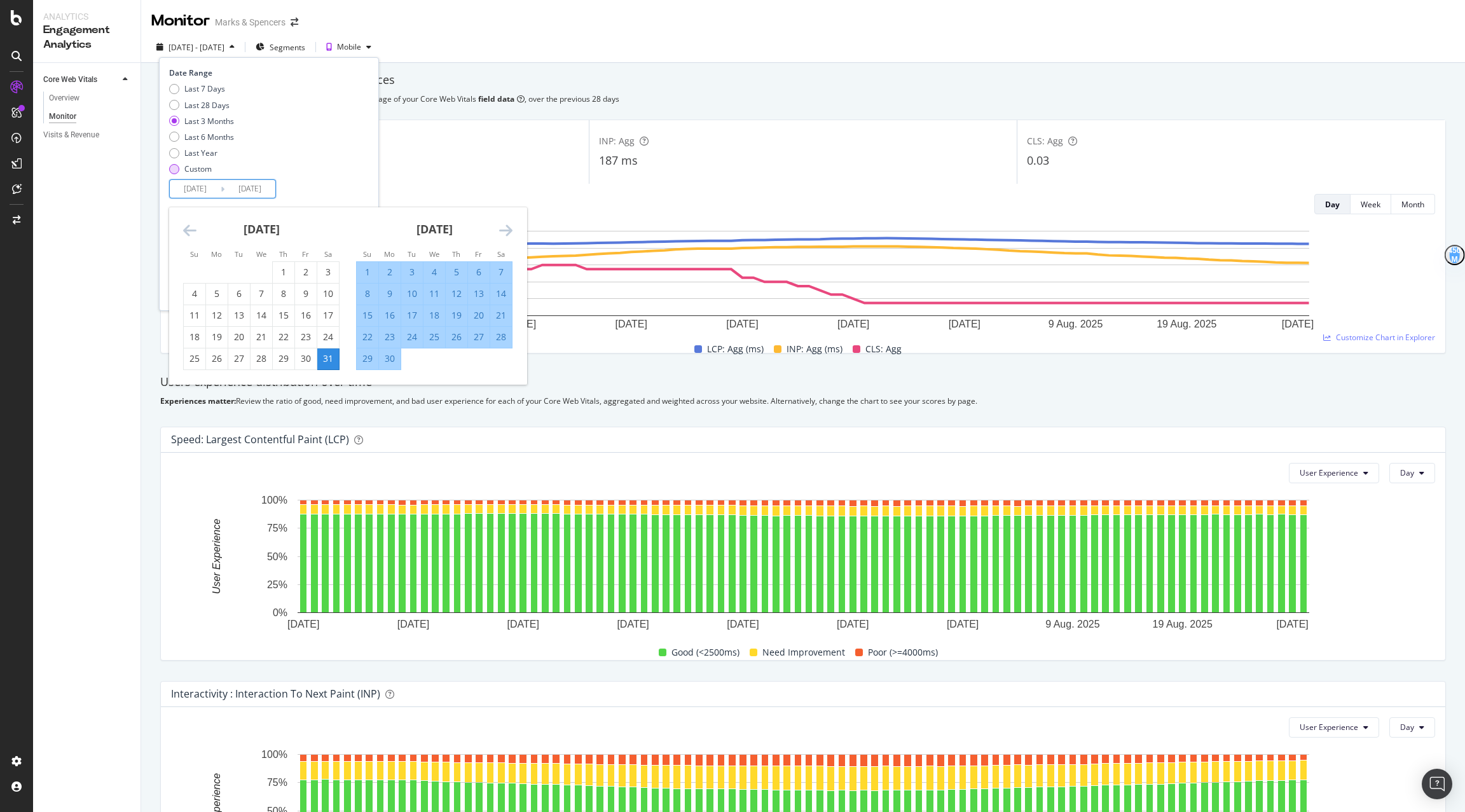
click at [181, 168] on div "Custom" at bounding box center [202, 169] width 65 height 11
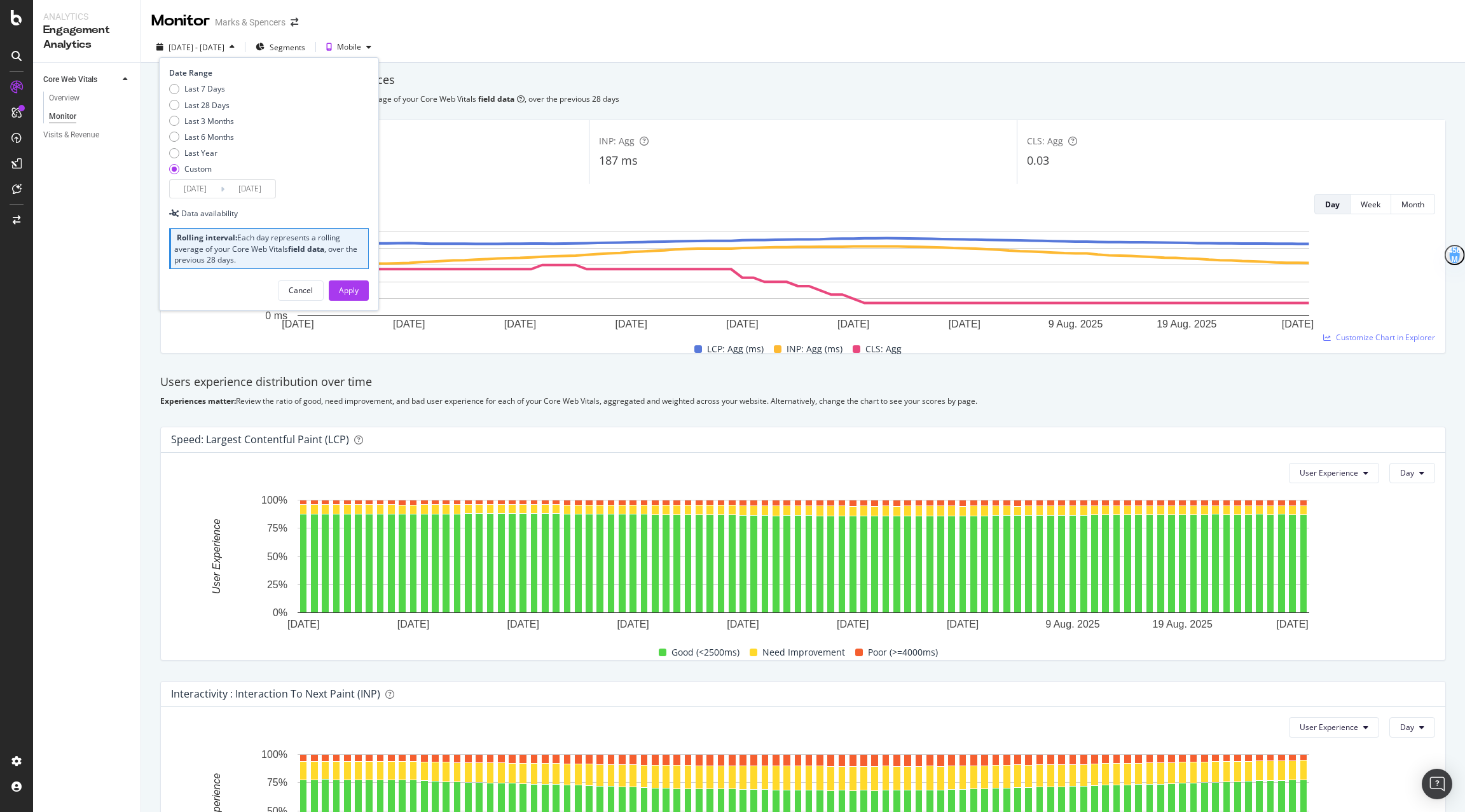
click at [207, 190] on input "[DATE]" at bounding box center [195, 189] width 51 height 18
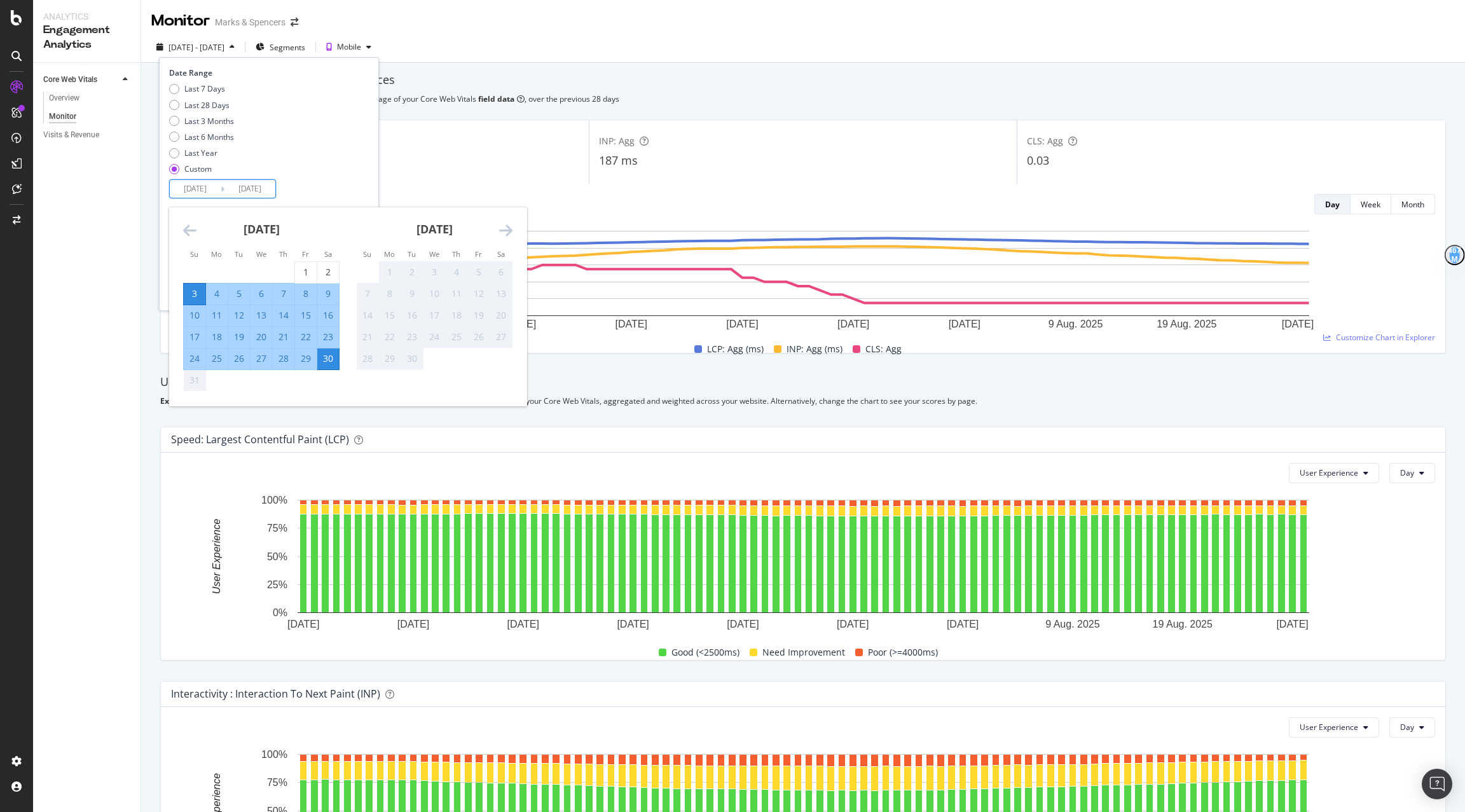
click at [187, 231] on icon "Move backward to switch to the previous month." at bounding box center [190, 230] width 14 height 15
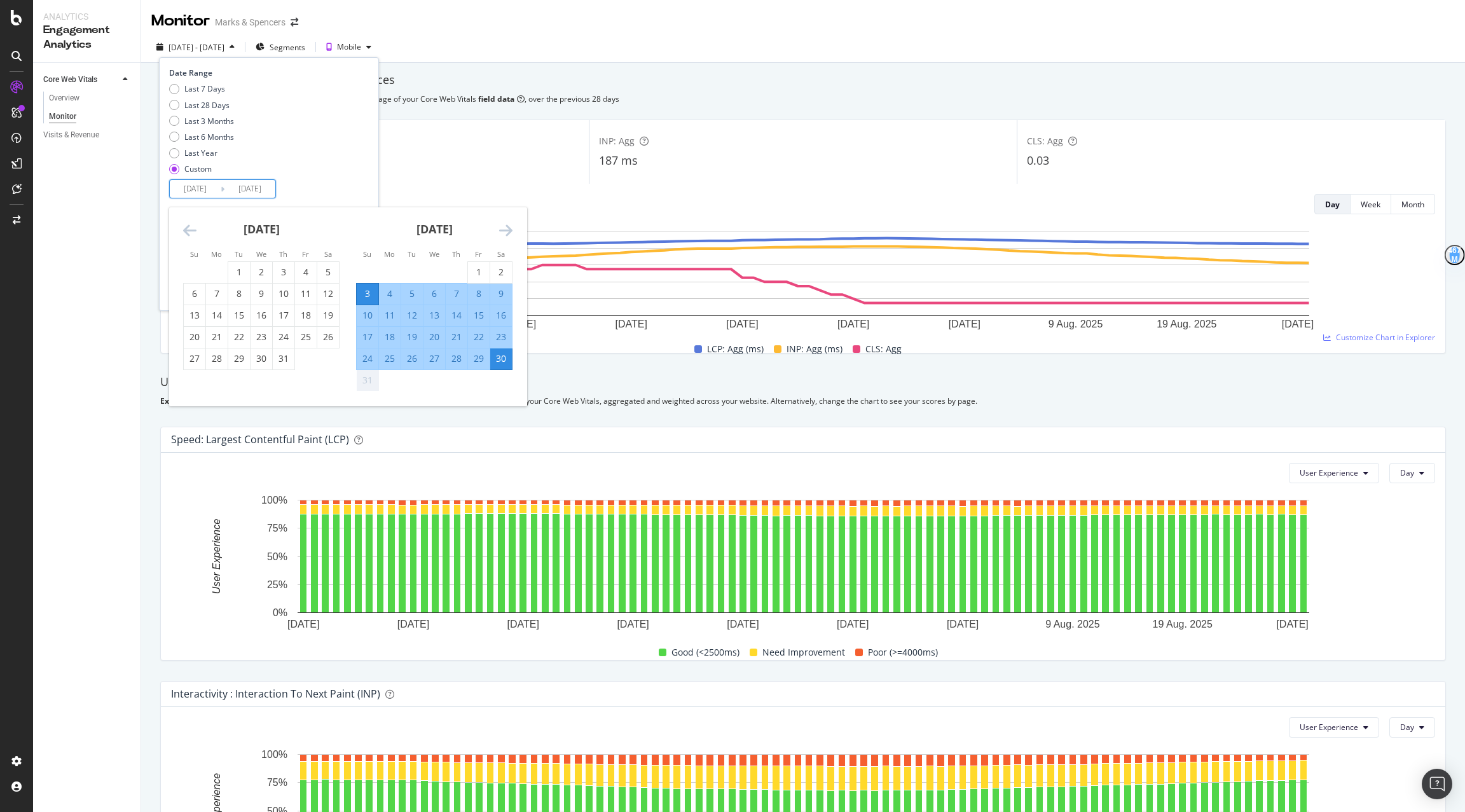
click at [187, 231] on icon "Move backward to switch to the previous month." at bounding box center [190, 230] width 14 height 15
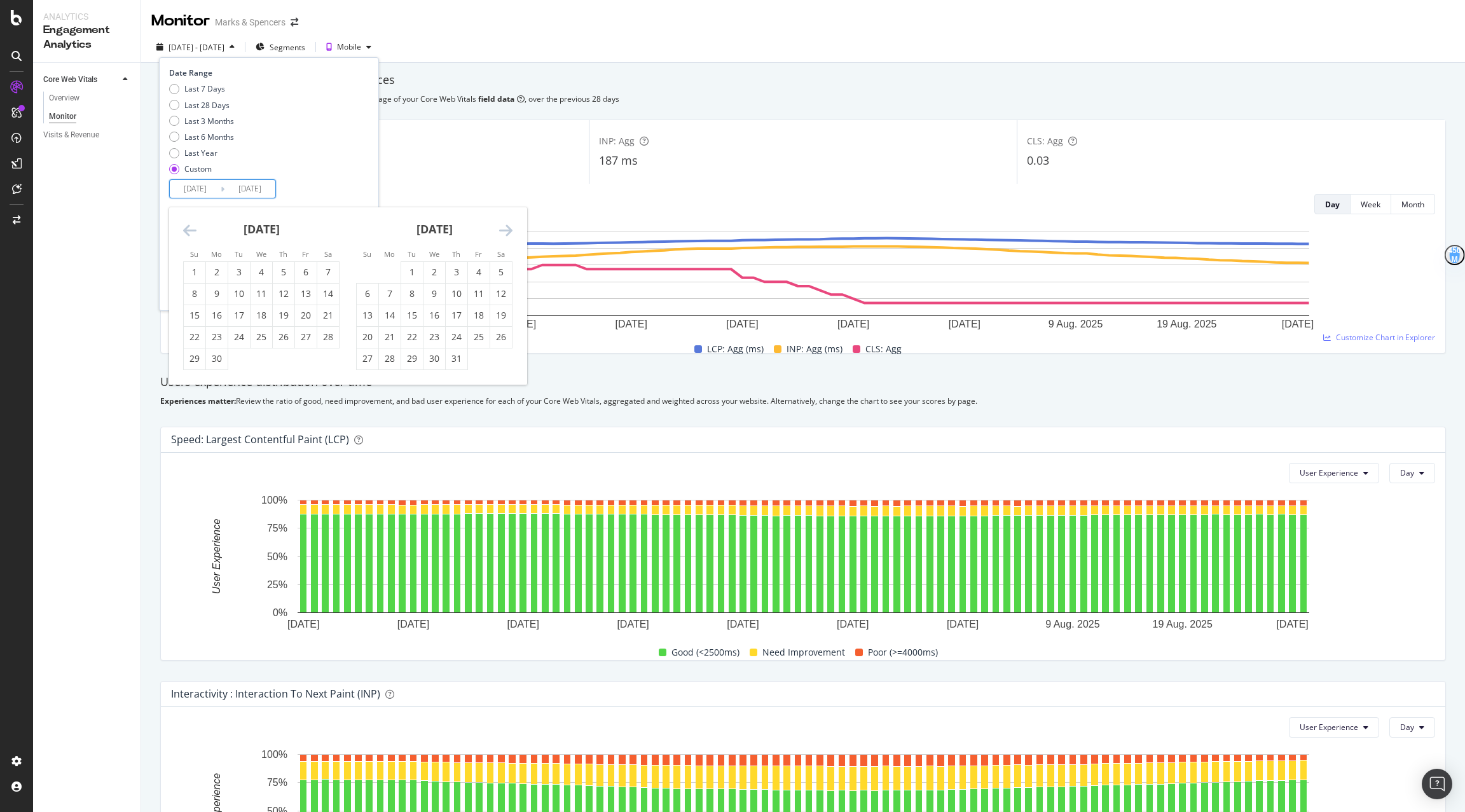
click at [187, 231] on icon "Move backward to switch to the previous month." at bounding box center [190, 230] width 14 height 15
click at [373, 273] on div "1" at bounding box center [368, 272] width 22 height 13
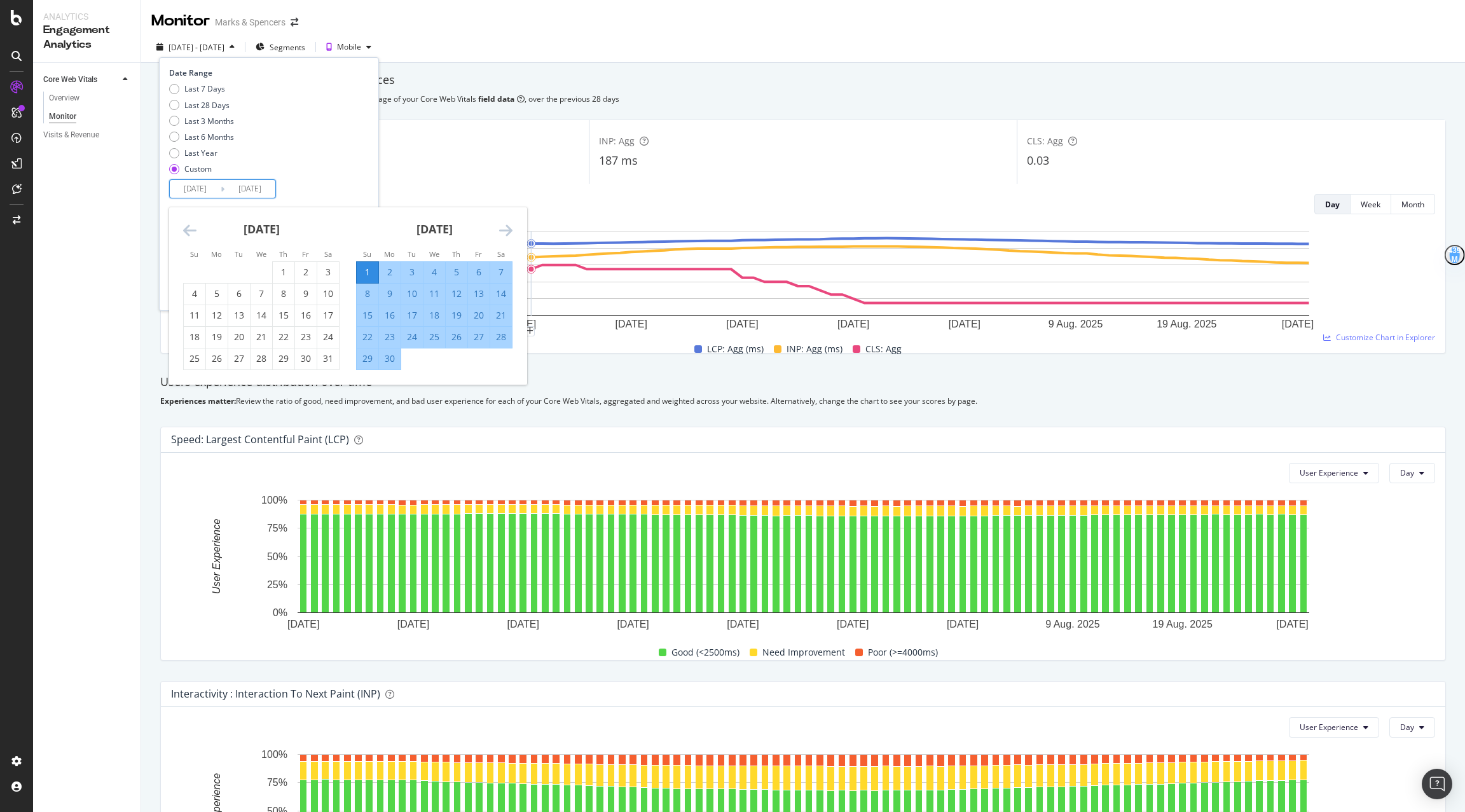
click at [504, 231] on icon "Move forward to switch to the next month." at bounding box center [506, 230] width 14 height 15
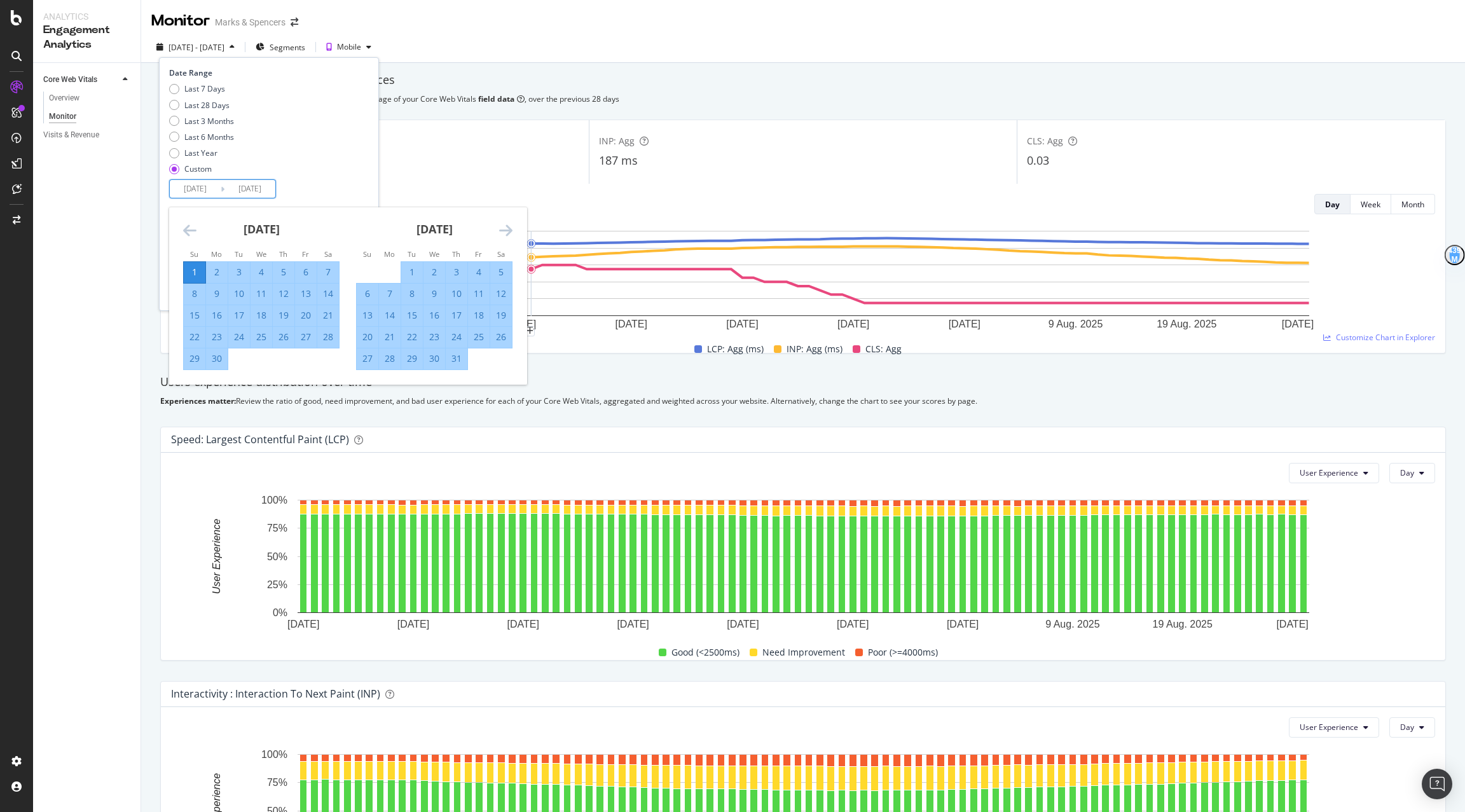
click at [504, 231] on icon "Move forward to switch to the next month." at bounding box center [506, 230] width 14 height 15
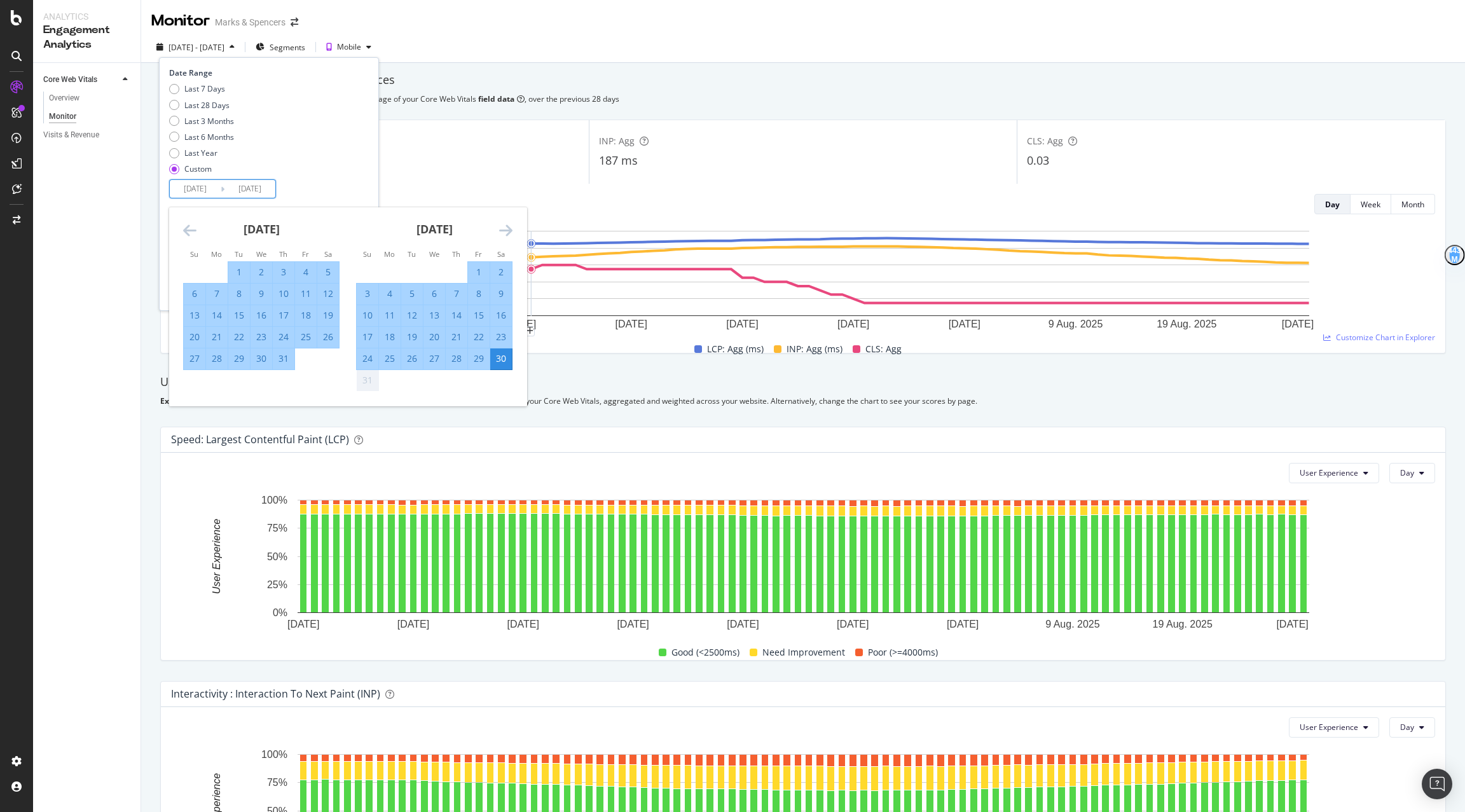
click at [193, 187] on input "[DATE]" at bounding box center [195, 189] width 51 height 18
click at [192, 215] on div "[DATE]" at bounding box center [261, 234] width 156 height 54
click at [190, 228] on icon "Move backward to switch to the previous month." at bounding box center [190, 230] width 14 height 15
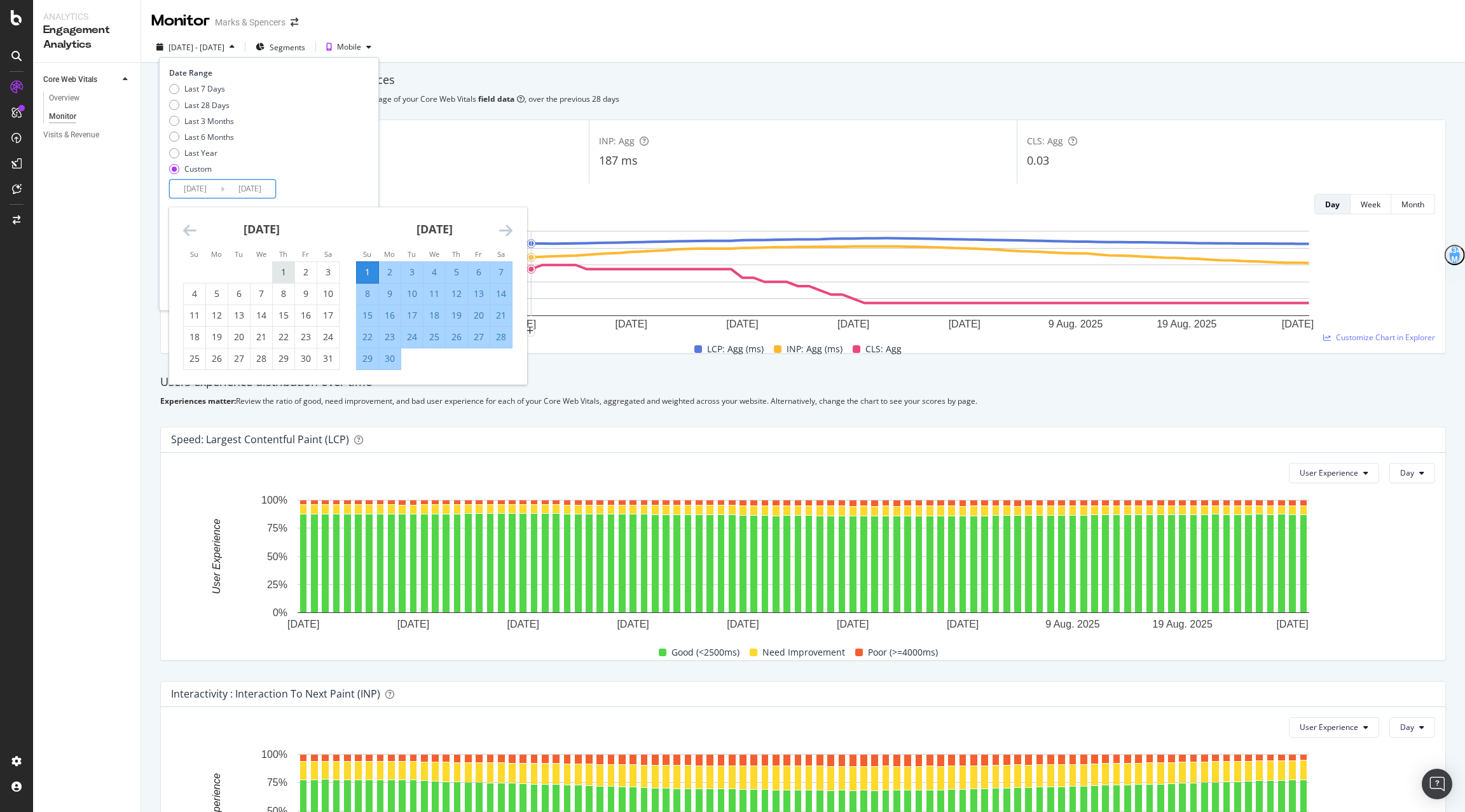
click at [279, 271] on div "1" at bounding box center [284, 272] width 22 height 13
type input "[DATE]"
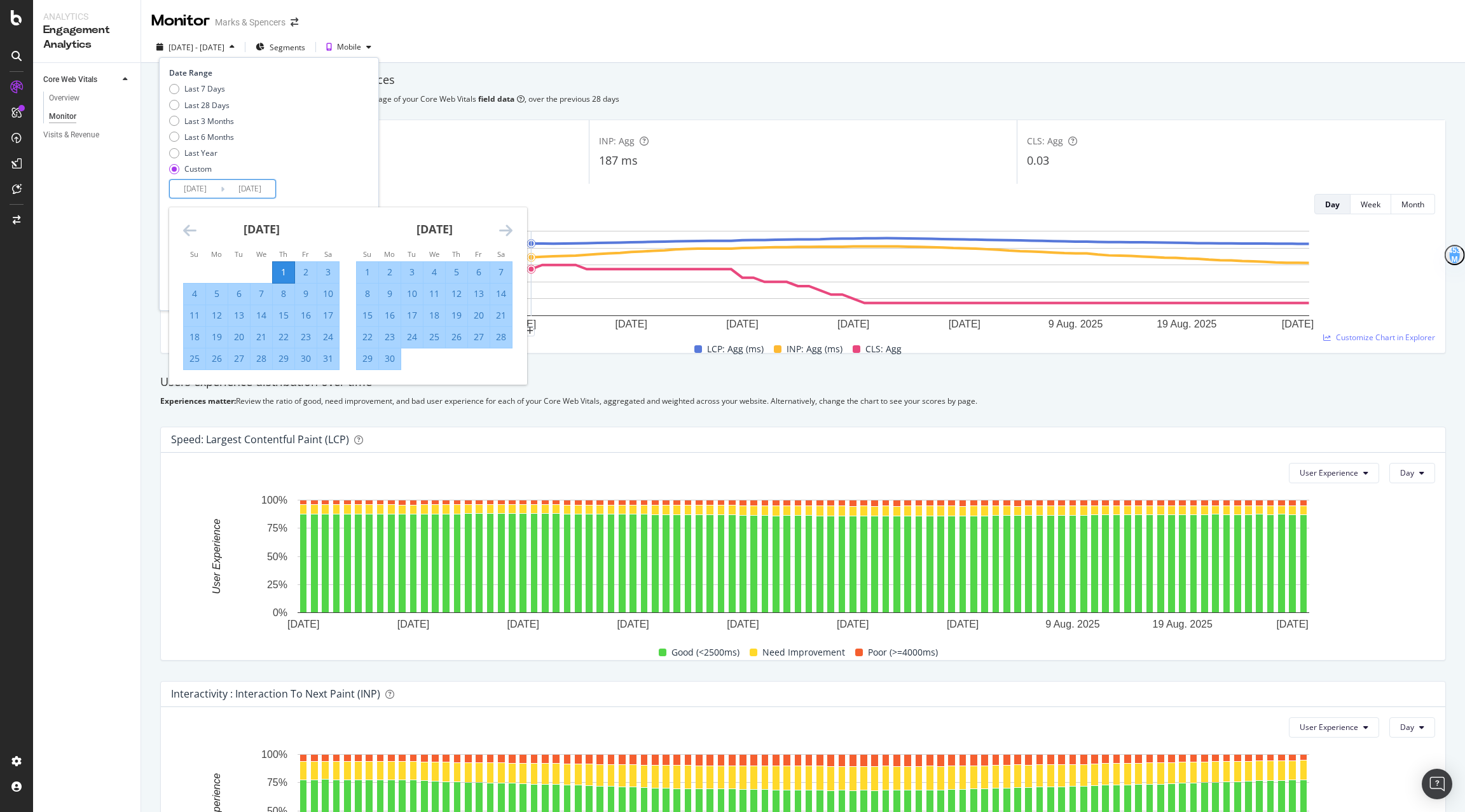
click at [279, 271] on div "1" at bounding box center [284, 272] width 22 height 13
type input "[DATE]"
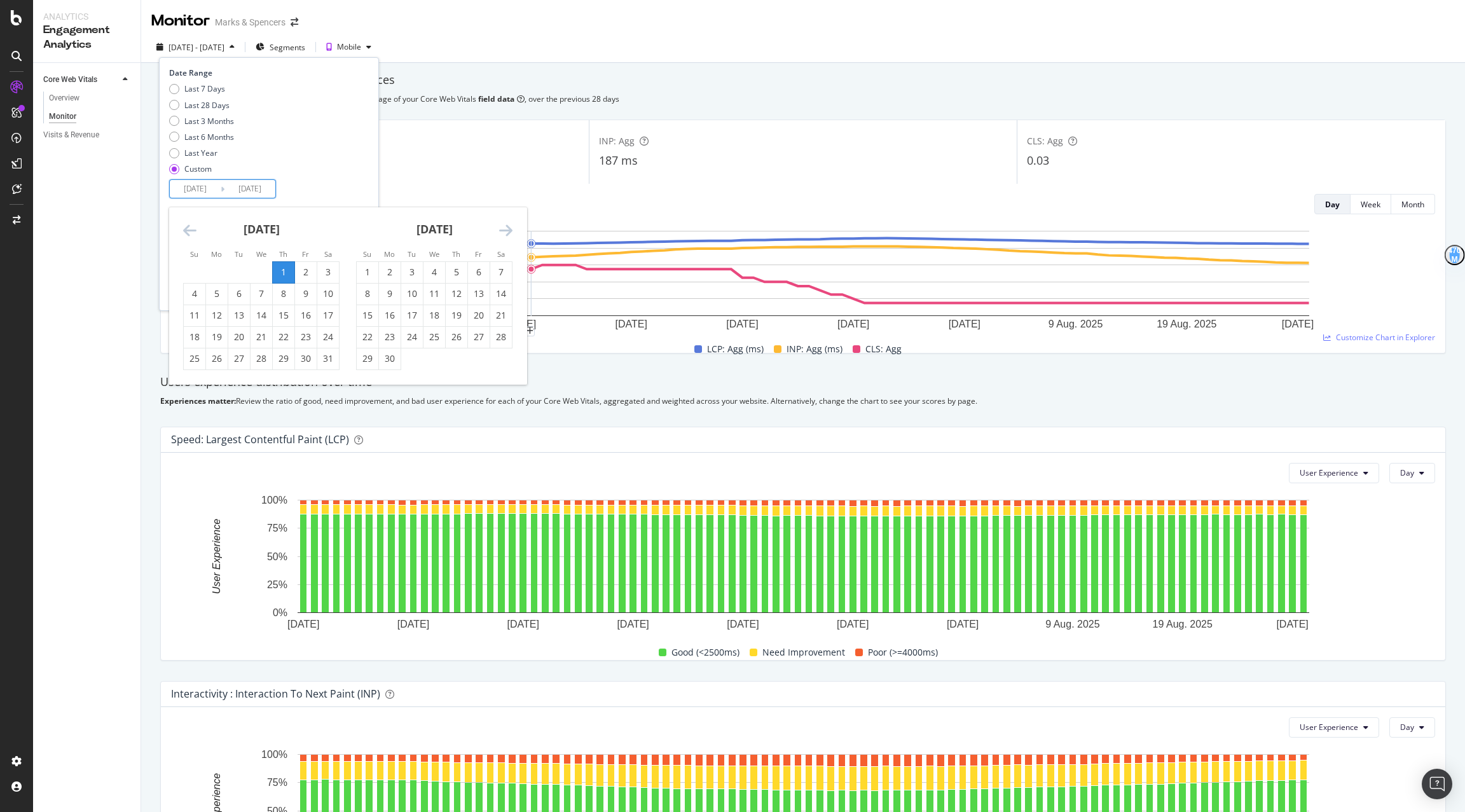
click at [196, 195] on input "[DATE]" at bounding box center [195, 189] width 51 height 18
click at [510, 229] on icon "Move forward to switch to the next month." at bounding box center [506, 230] width 14 height 15
click at [428, 333] on div "20" at bounding box center [434, 337] width 22 height 13
click at [187, 227] on icon "Move backward to switch to the previous month." at bounding box center [190, 230] width 14 height 15
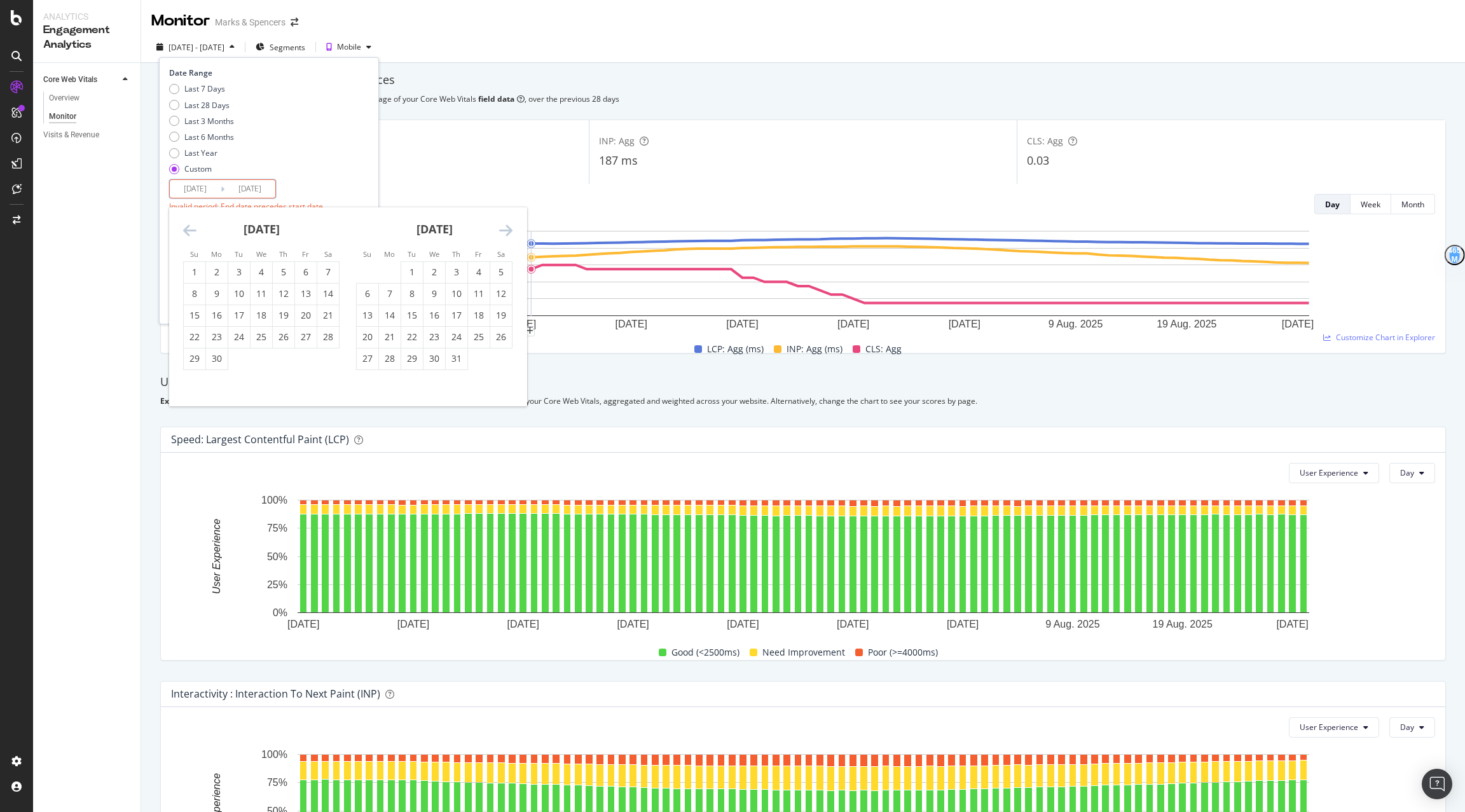
click at [187, 227] on icon "Move backward to switch to the previous month." at bounding box center [190, 230] width 14 height 15
click at [451, 276] on div "1" at bounding box center [457, 272] width 22 height 13
type input "[DATE]"
click at [510, 239] on div "[DATE]" at bounding box center [434, 234] width 156 height 54
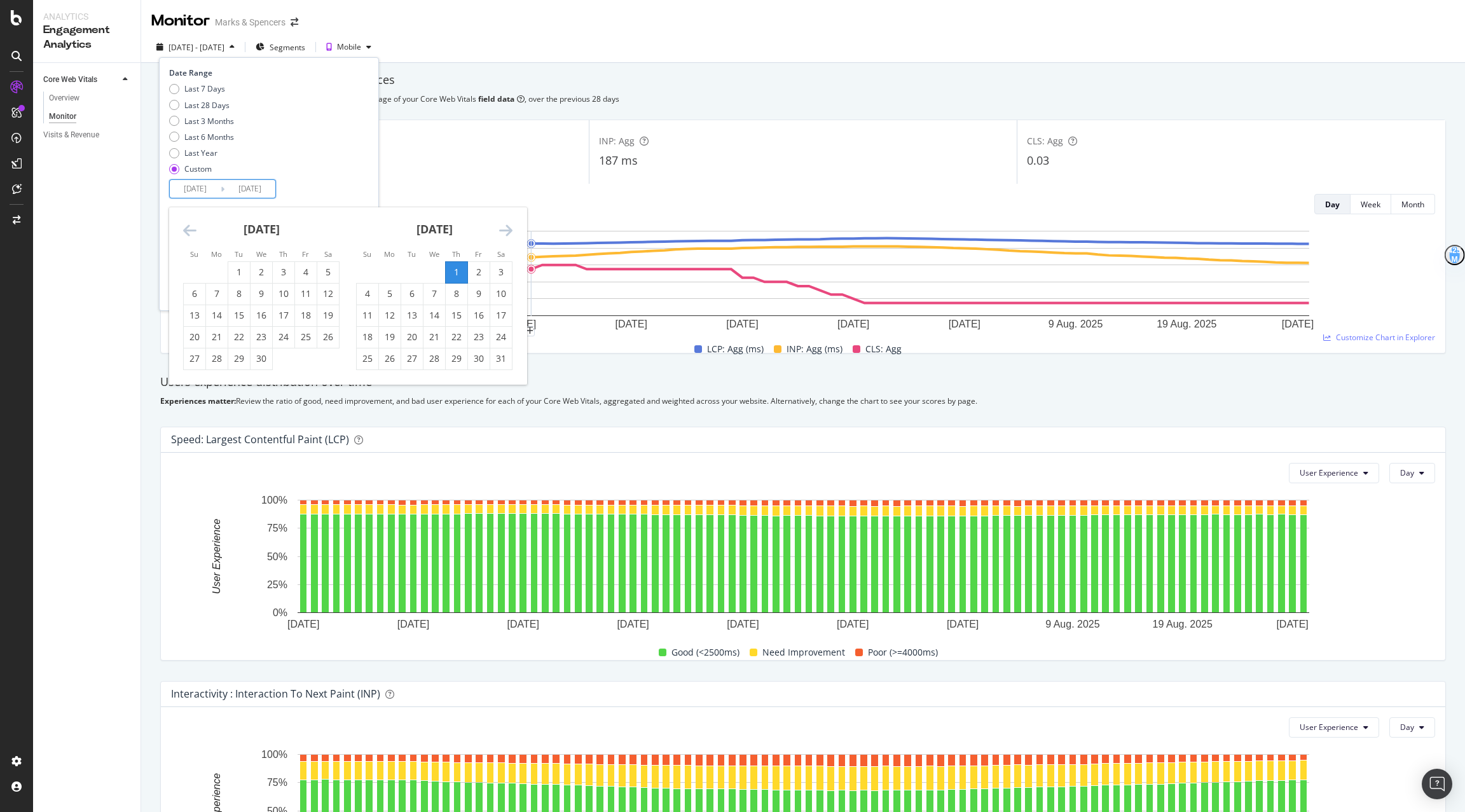
click at [506, 238] on div "Move forward to switch to the next month." at bounding box center [506, 231] width 14 height 16
click at [439, 316] on div "16" at bounding box center [434, 316] width 22 height 13
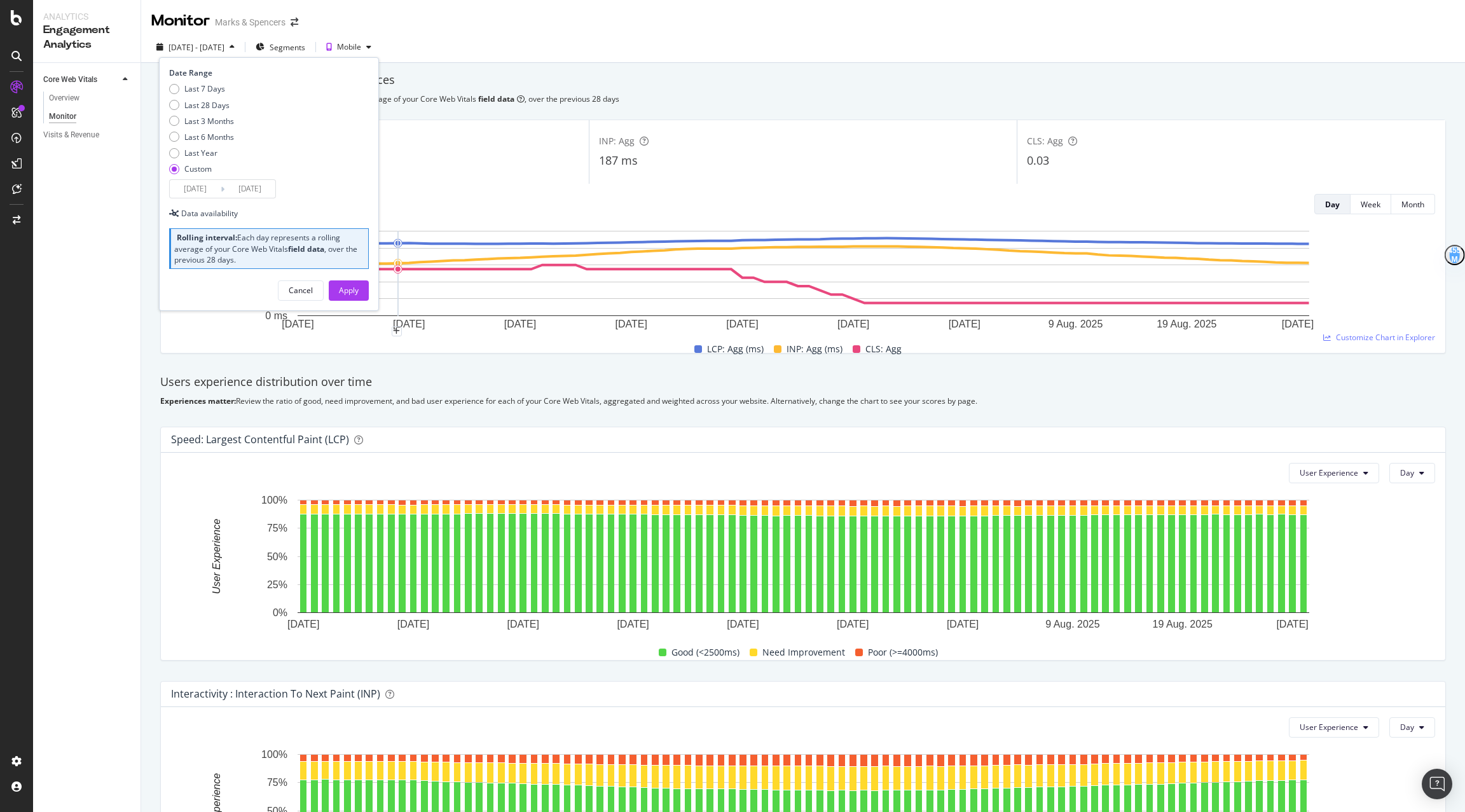
click at [246, 194] on input "[DATE]" at bounding box center [250, 189] width 51 height 18
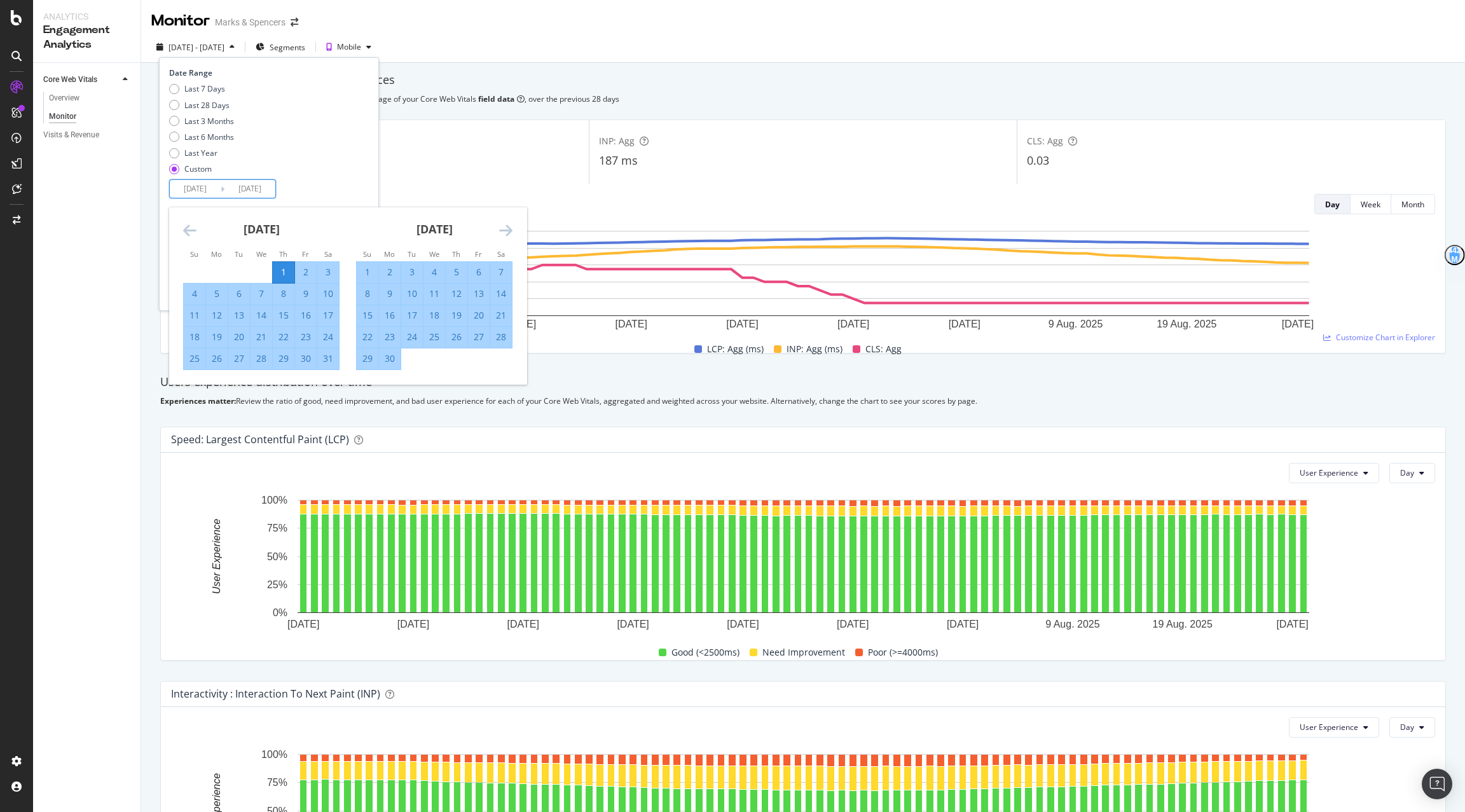
click at [506, 231] on icon "Move forward to switch to the next month." at bounding box center [506, 230] width 14 height 15
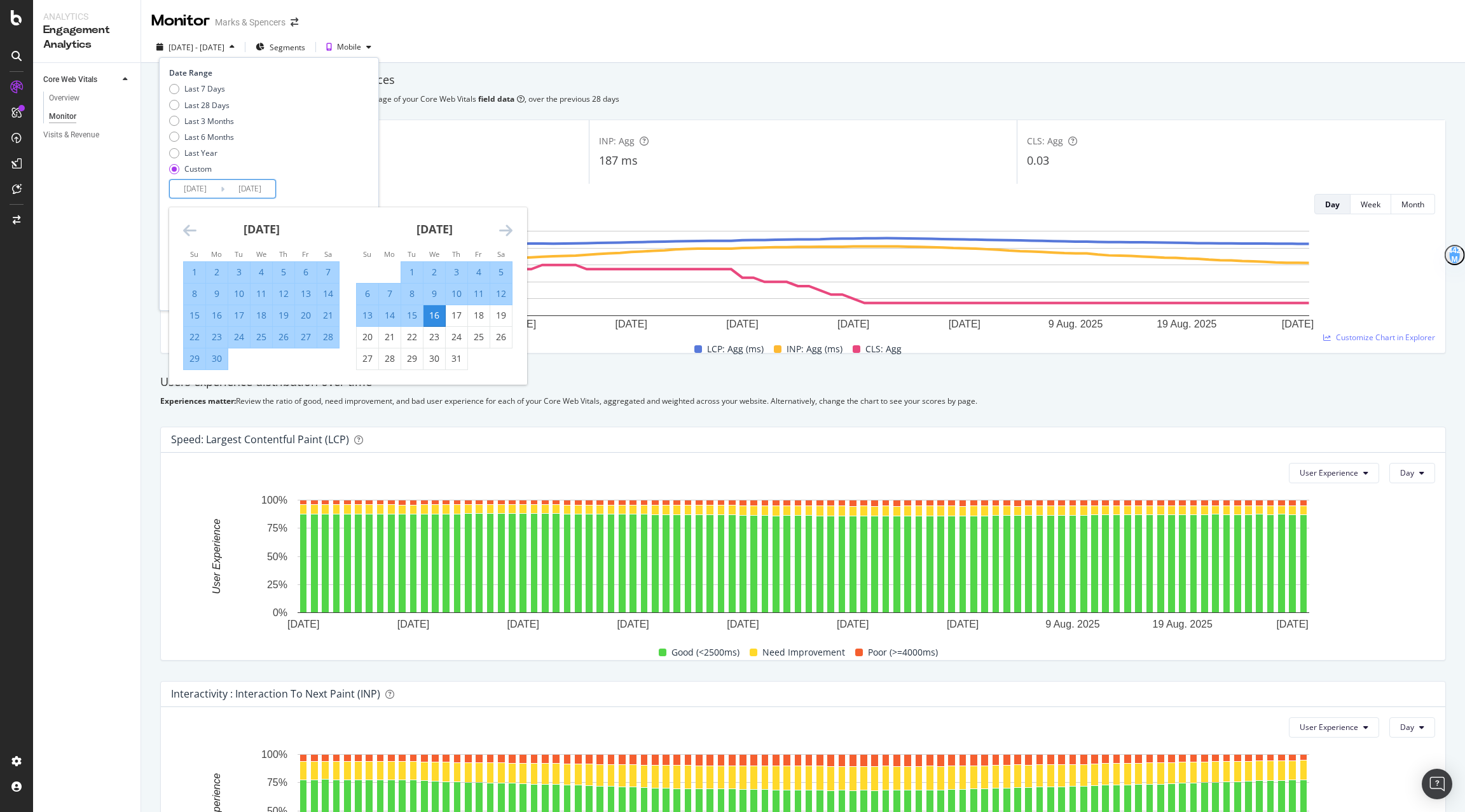
click at [506, 231] on icon "Move forward to switch to the next month." at bounding box center [506, 230] width 14 height 15
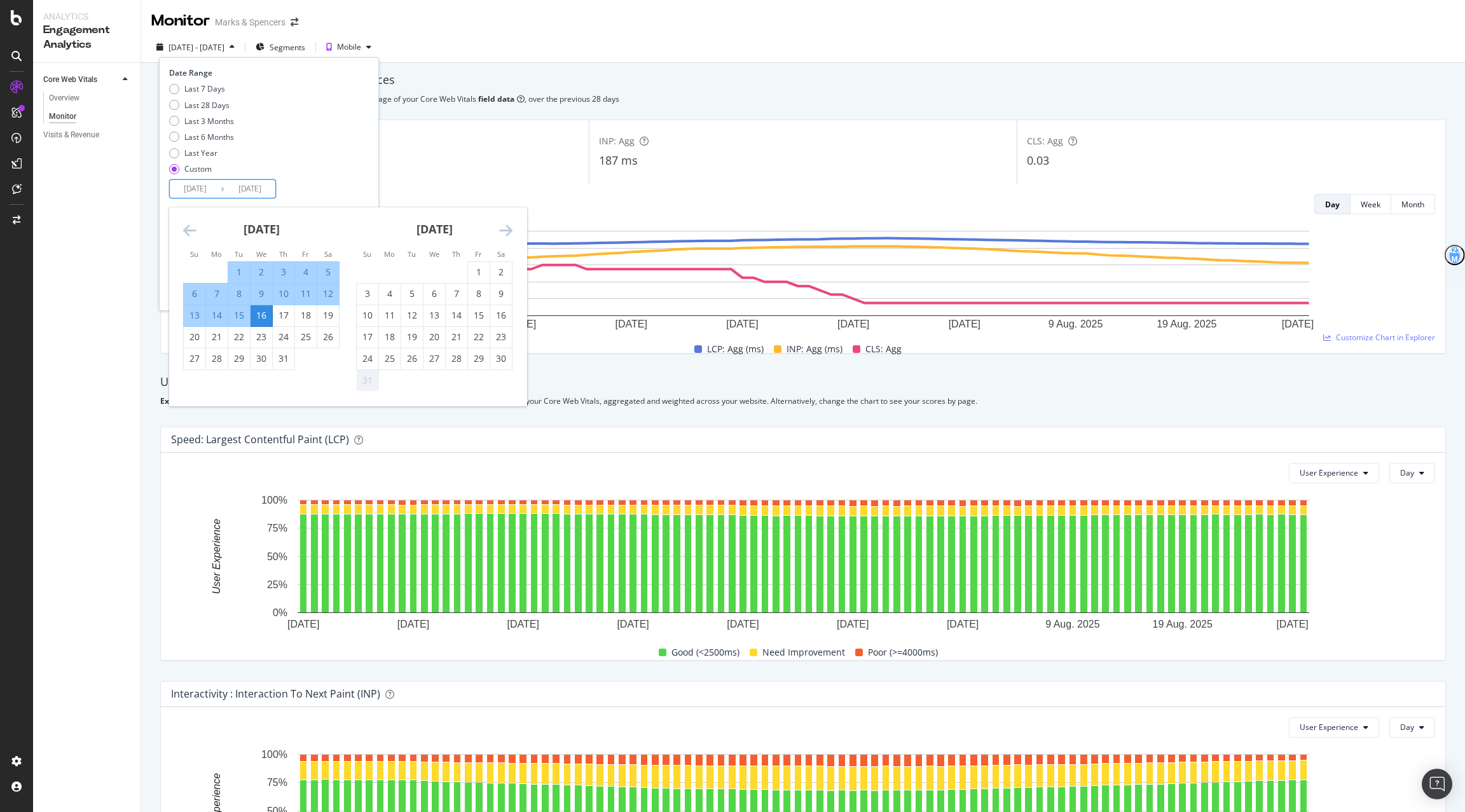
click at [255, 318] on div "16" at bounding box center [261, 316] width 22 height 13
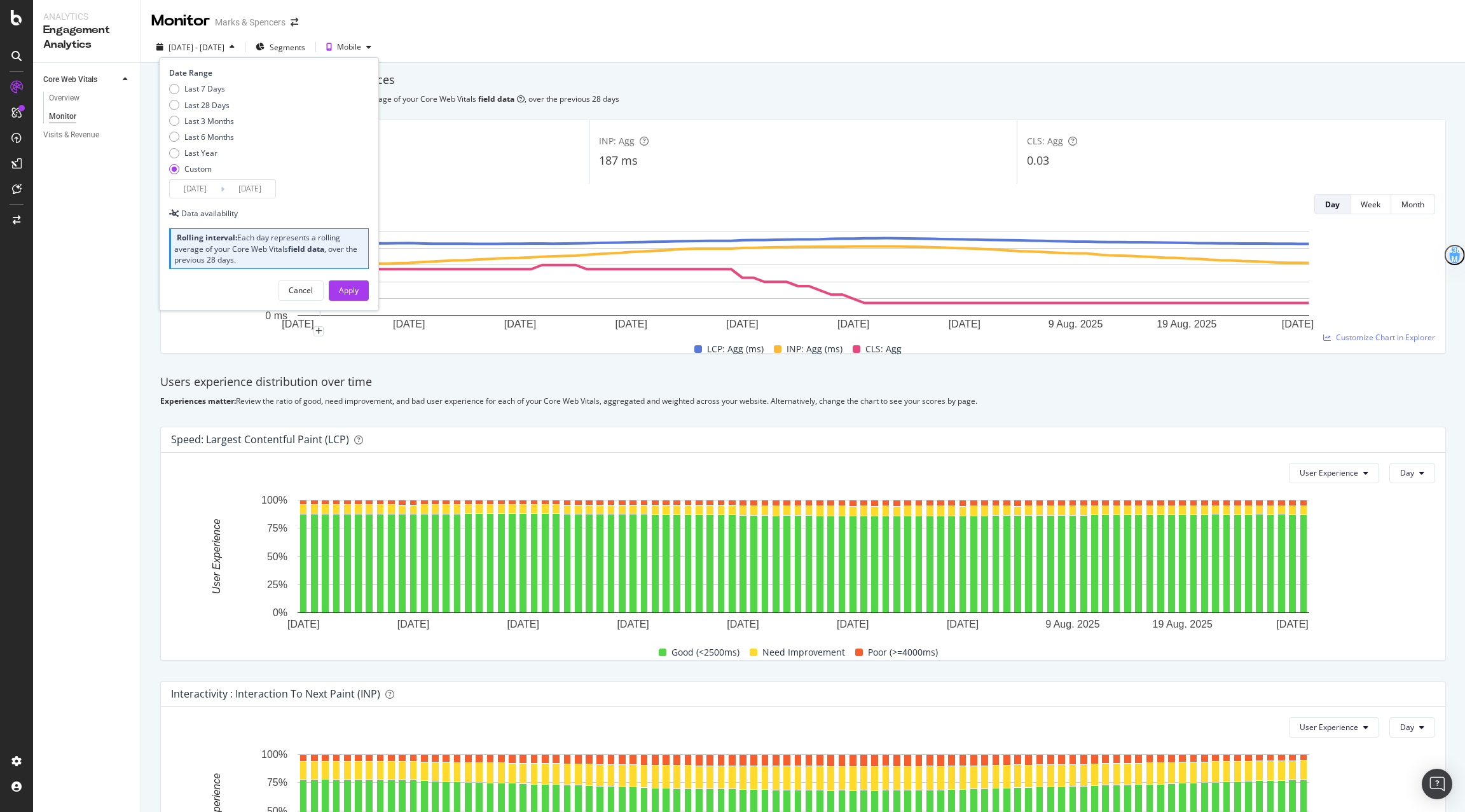
click at [250, 187] on input "[DATE]" at bounding box center [250, 189] width 51 height 18
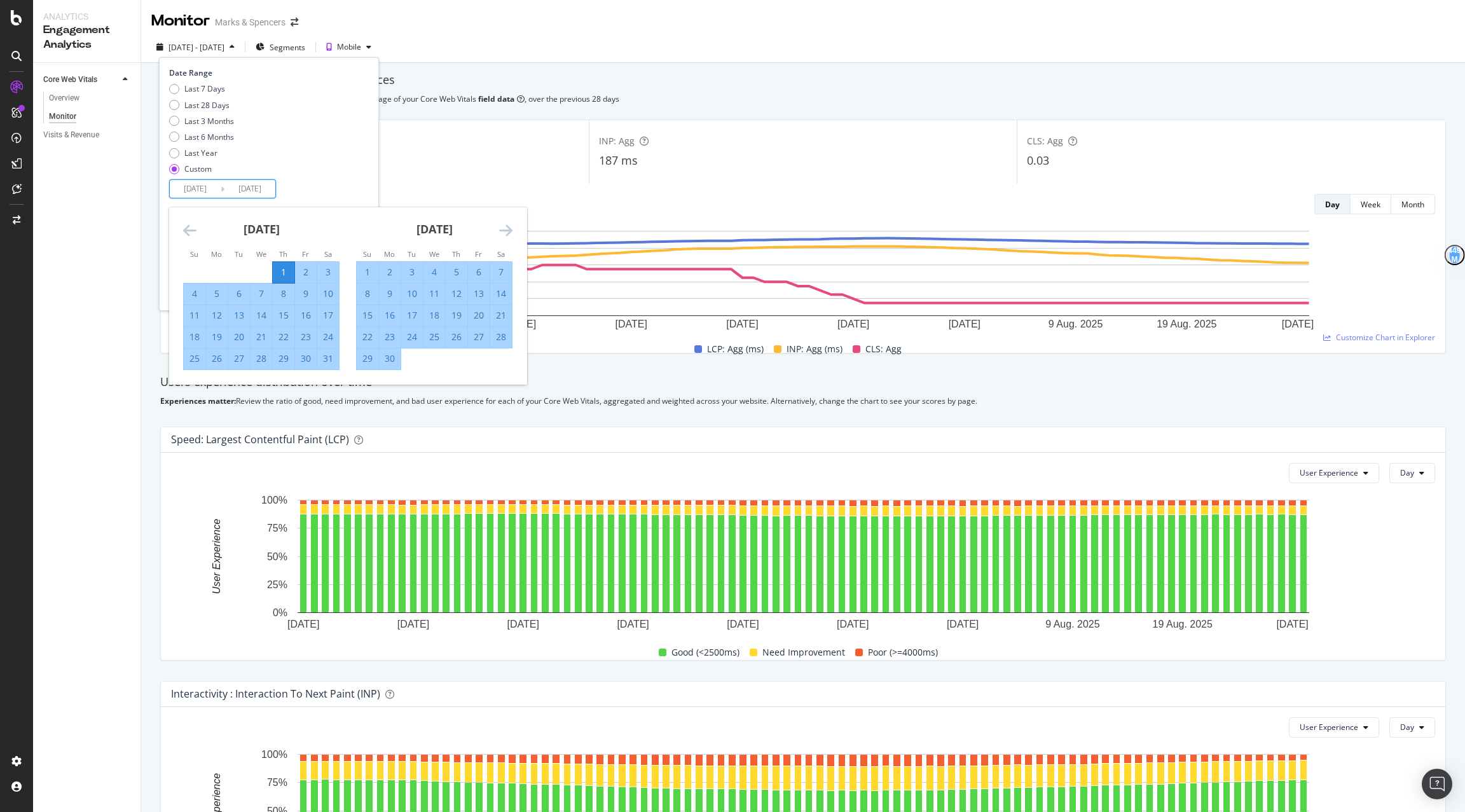
click at [502, 226] on icon "Move forward to switch to the next month." at bounding box center [506, 230] width 14 height 15
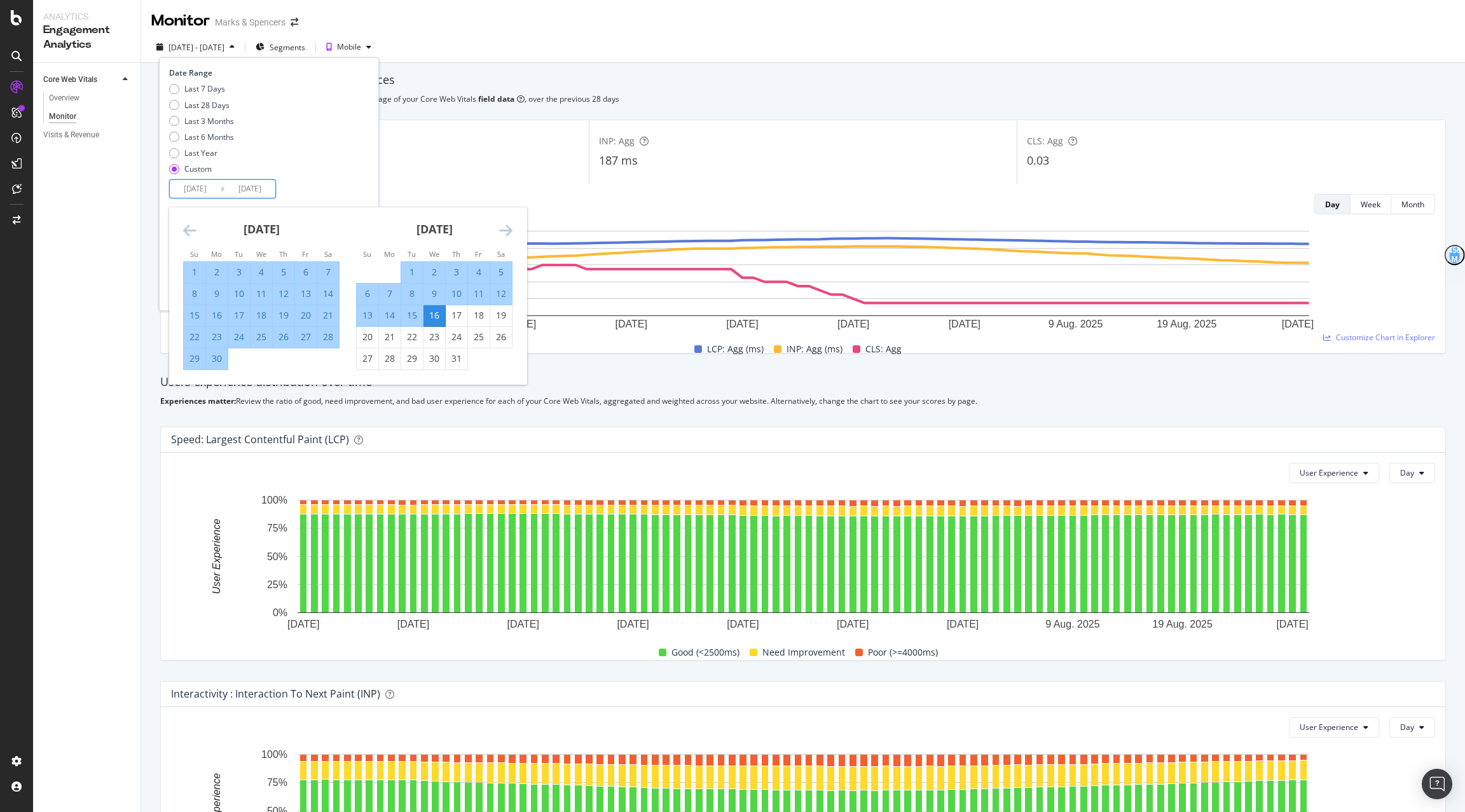
click at [502, 226] on icon "Move forward to switch to the next month." at bounding box center [506, 230] width 14 height 15
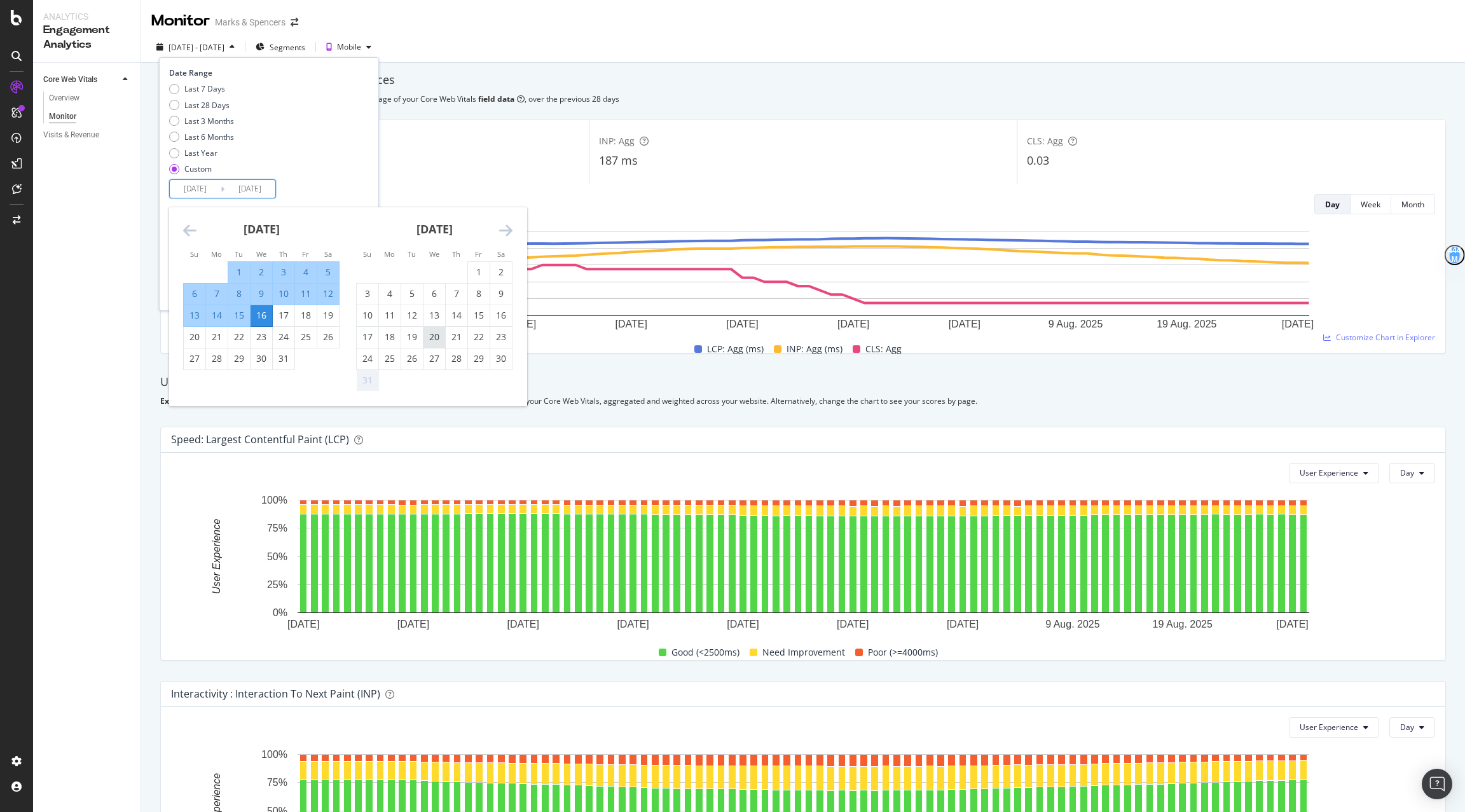
click at [441, 334] on div "20" at bounding box center [434, 337] width 22 height 13
type input "[DATE]"
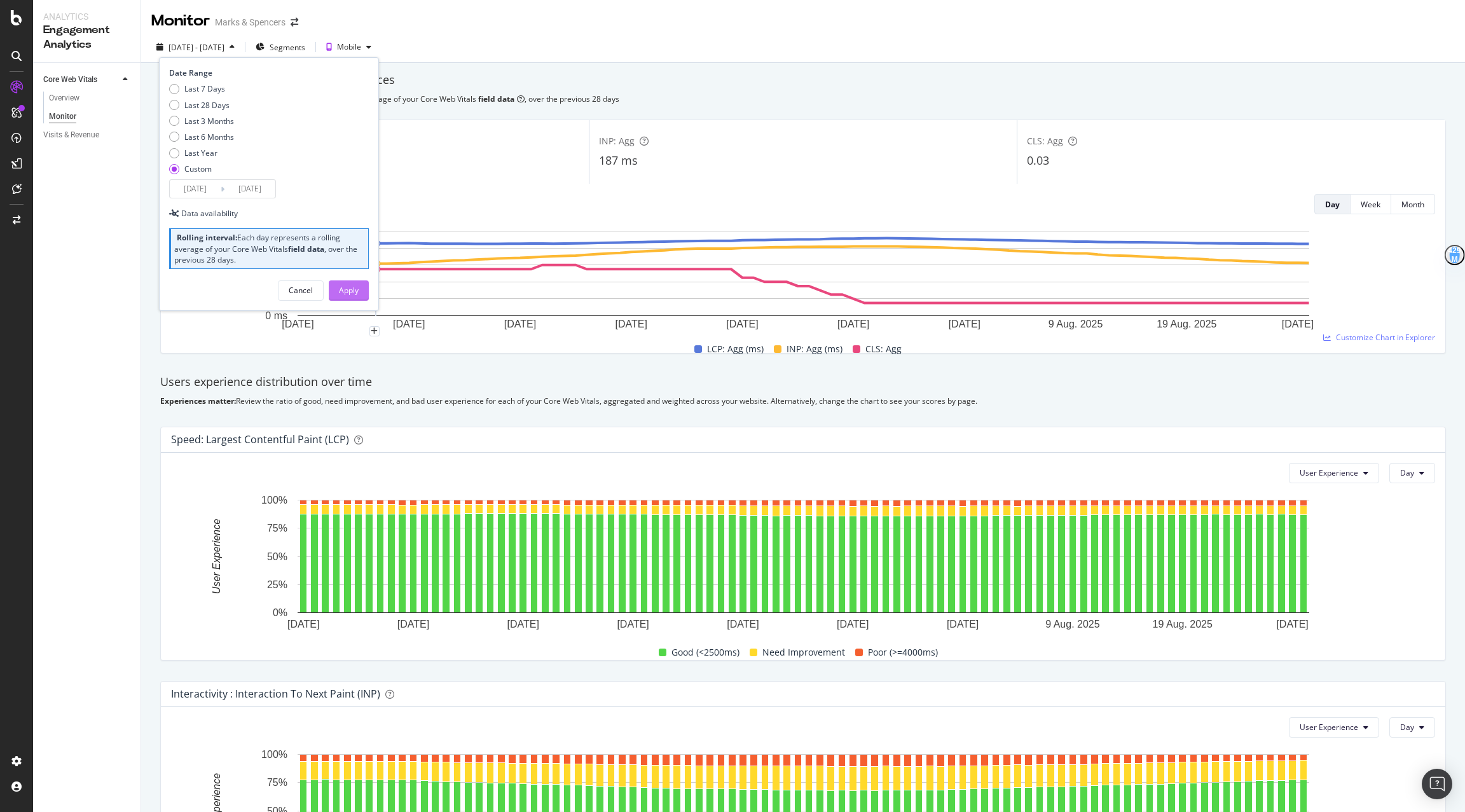
click at [361, 290] on button "Apply" at bounding box center [349, 290] width 40 height 21
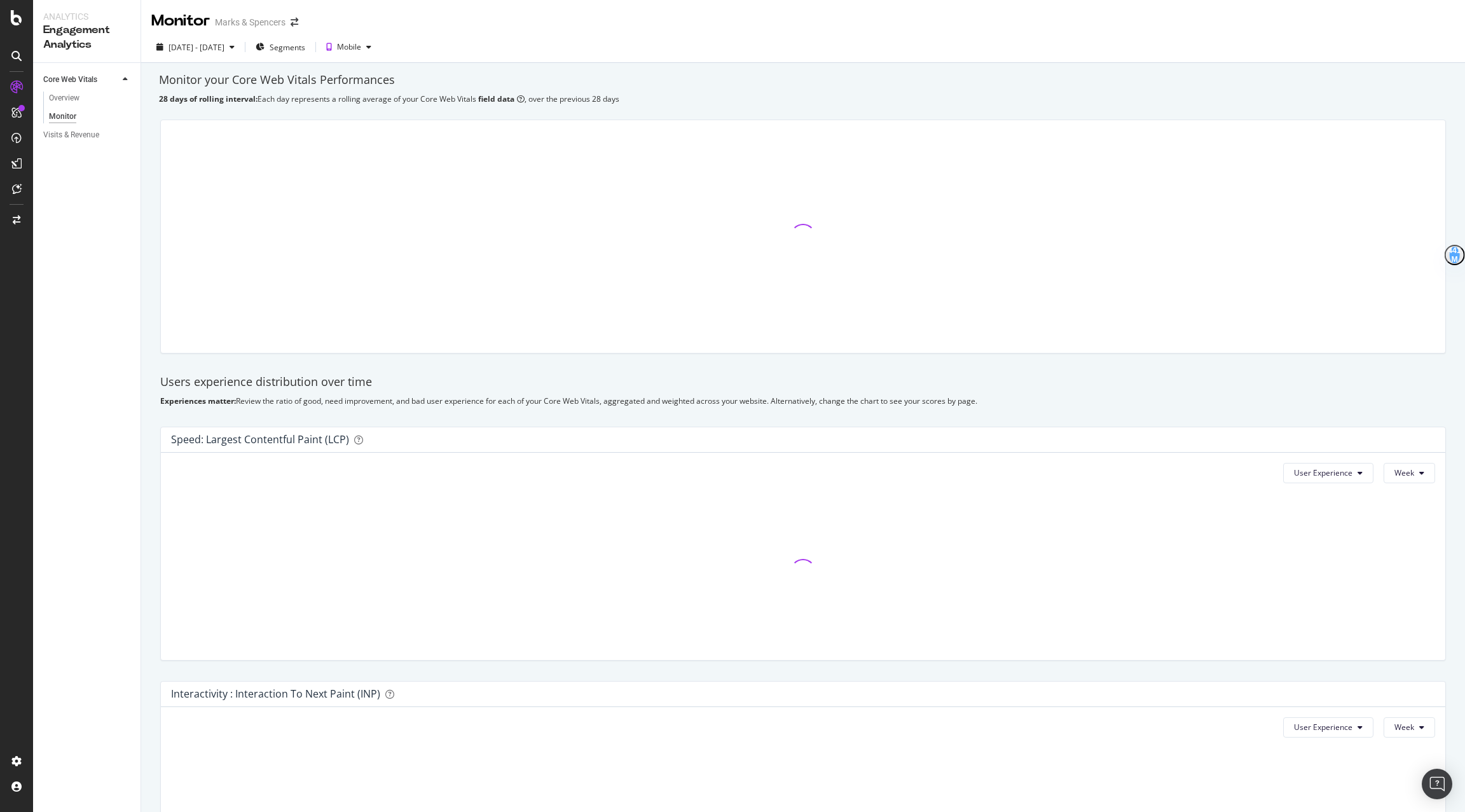
scroll to position [27, 0]
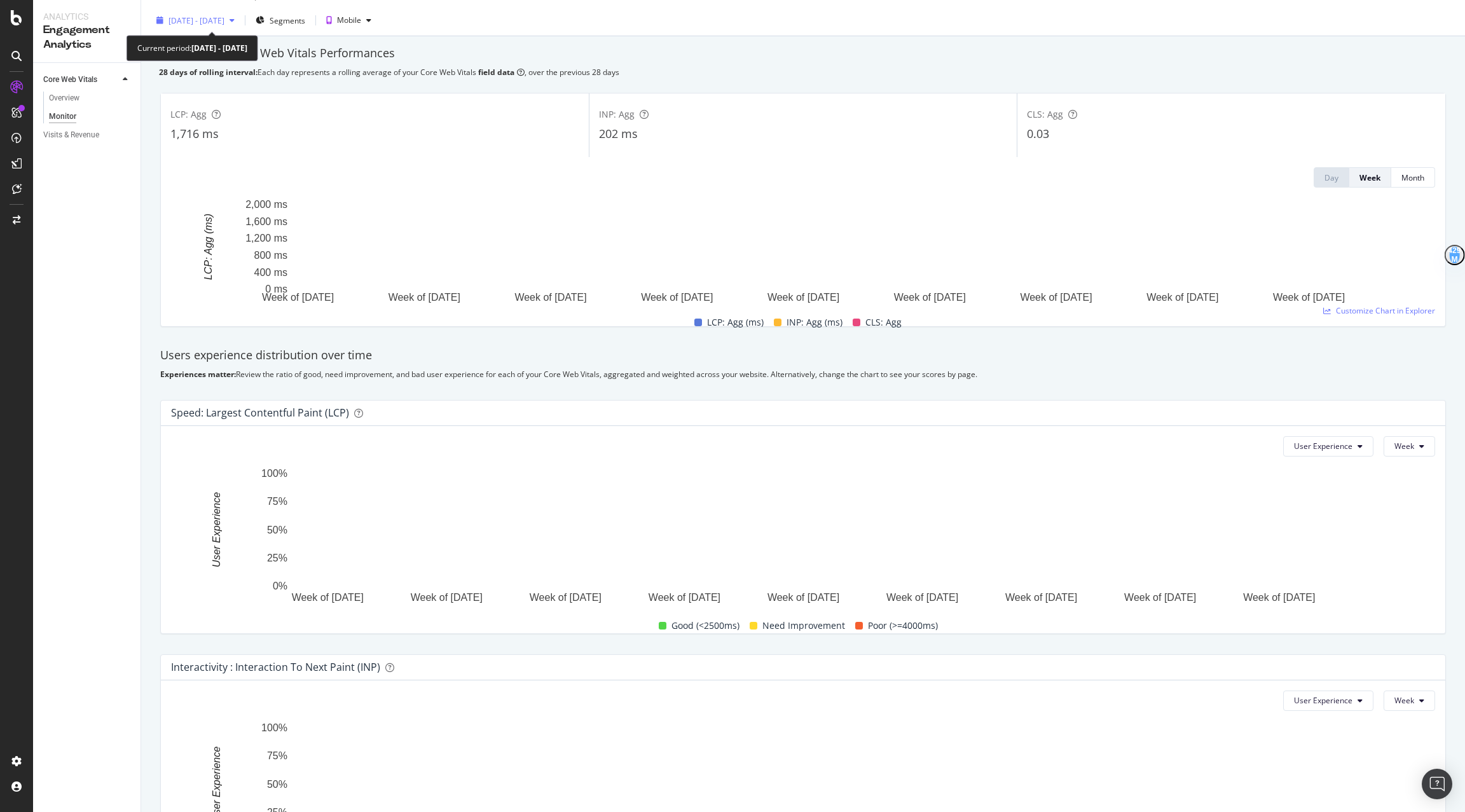
click at [182, 24] on span "[DATE] - [DATE]" at bounding box center [196, 21] width 56 height 11
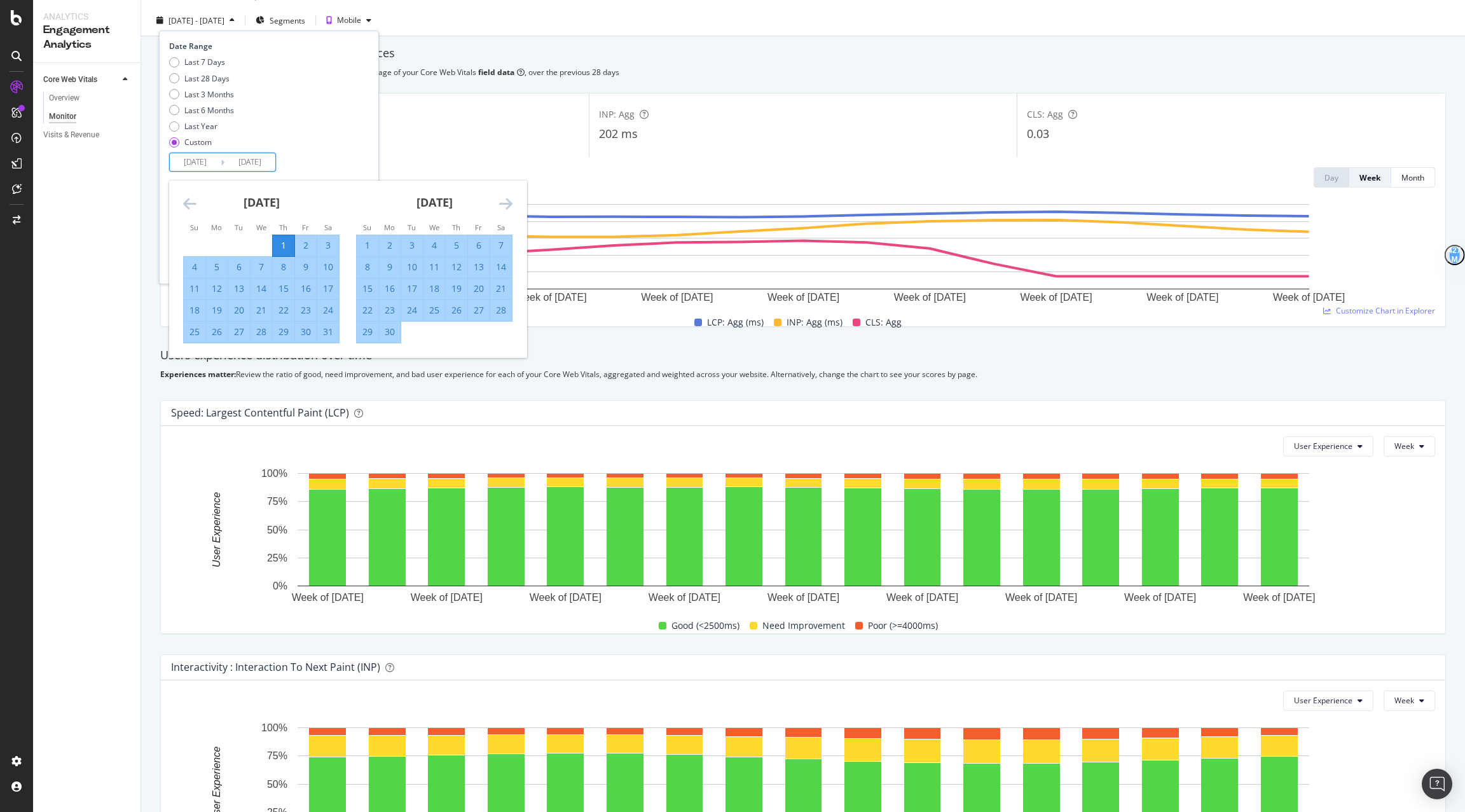
click at [196, 162] on input "[DATE]" at bounding box center [195, 162] width 51 height 18
click at [499, 203] on icon "Move forward to switch to the next month." at bounding box center [506, 203] width 14 height 15
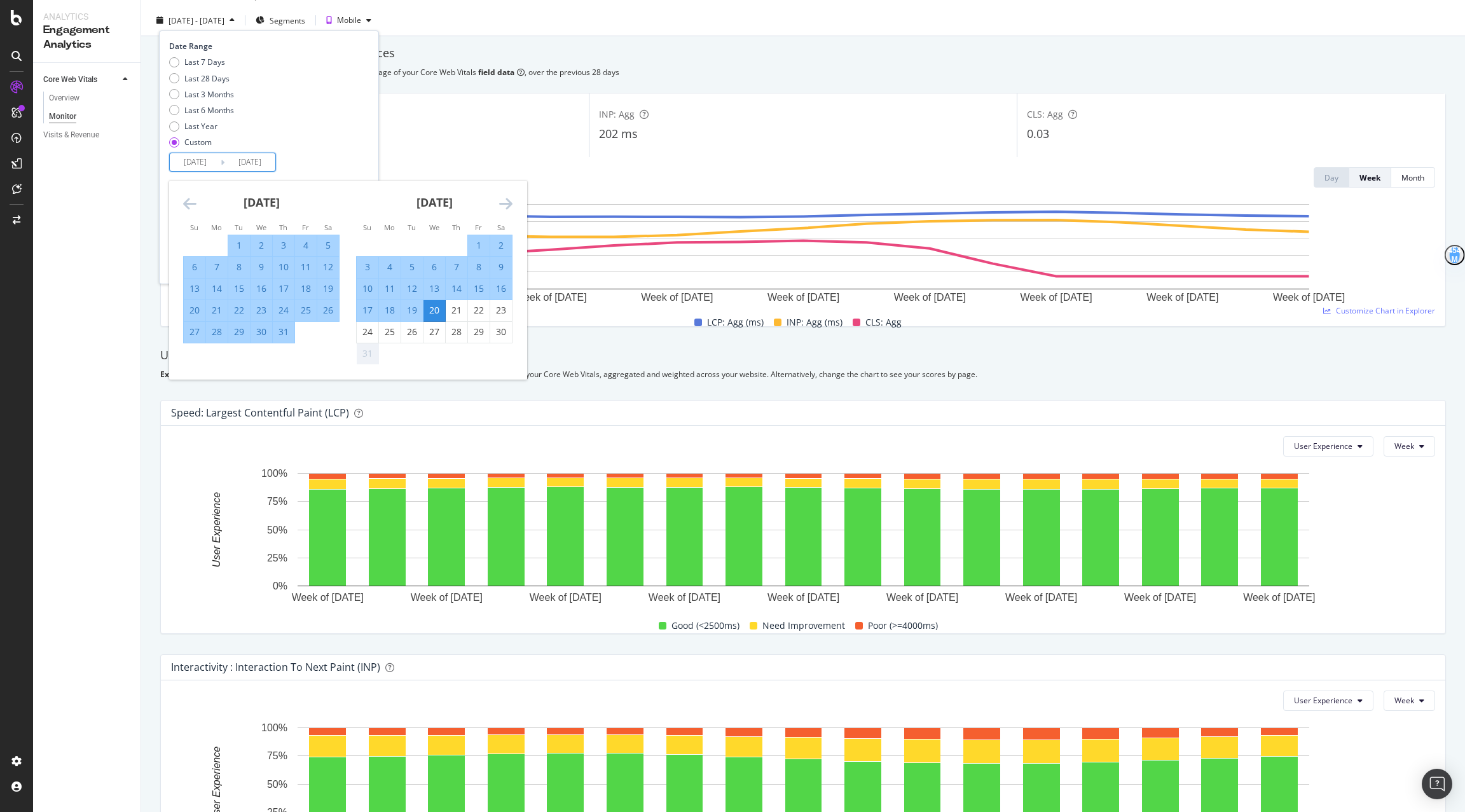
click at [284, 335] on div "31" at bounding box center [284, 332] width 22 height 13
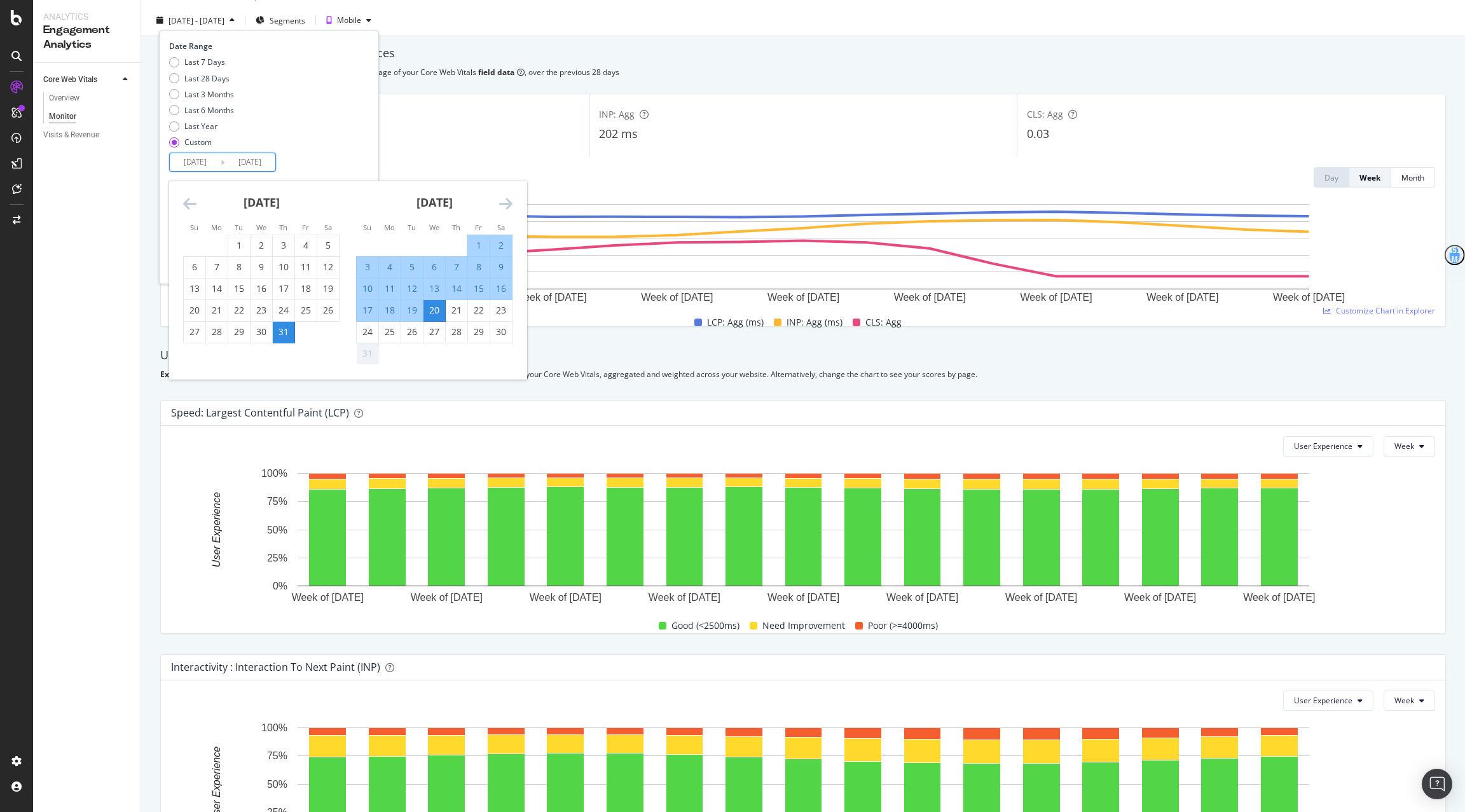
click at [187, 207] on icon "Move backward to switch to the previous month." at bounding box center [190, 203] width 14 height 15
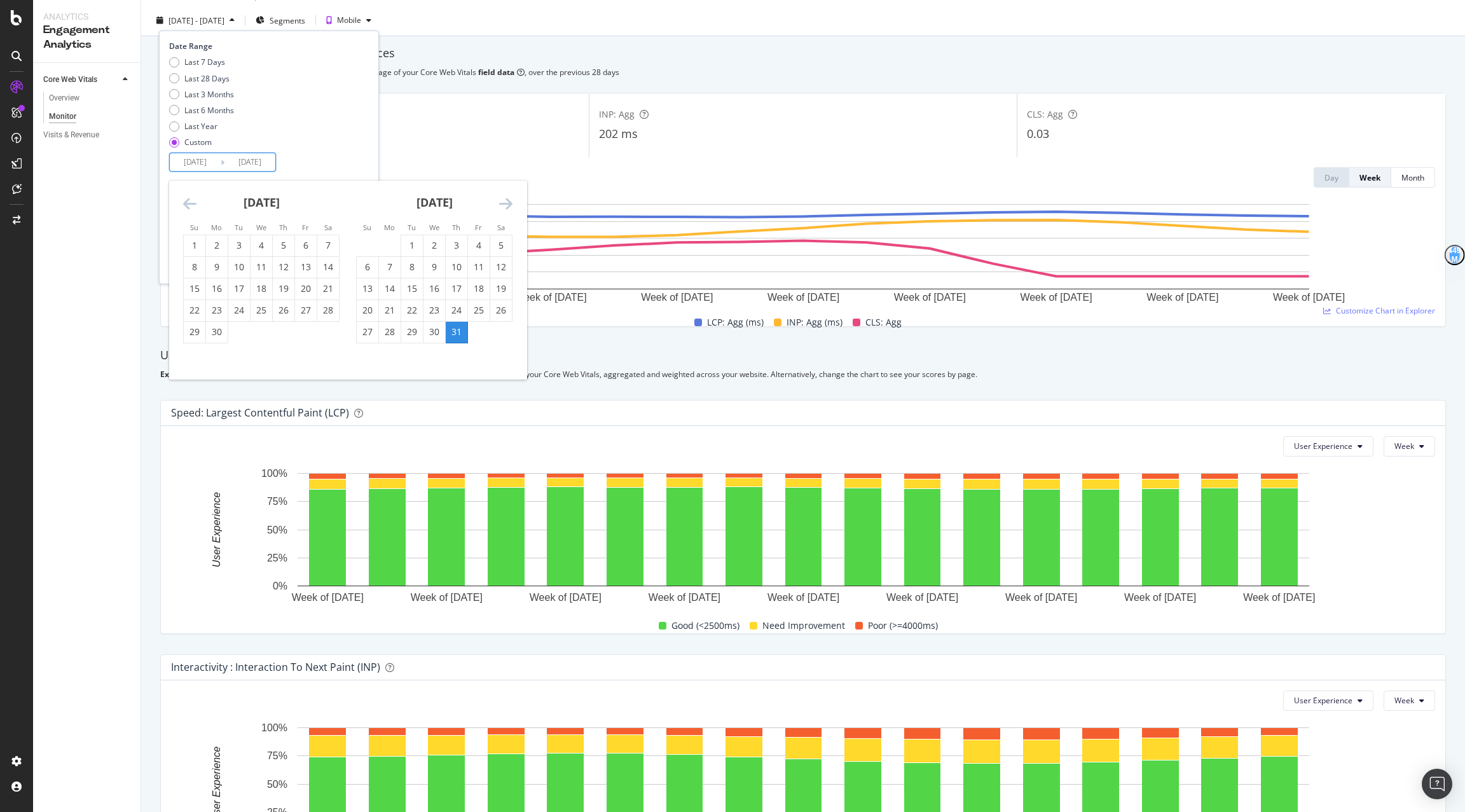
click at [187, 207] on icon "Move backward to switch to the previous month." at bounding box center [190, 203] width 14 height 15
click at [458, 247] on div "1" at bounding box center [457, 245] width 22 height 13
type input "[DATE]"
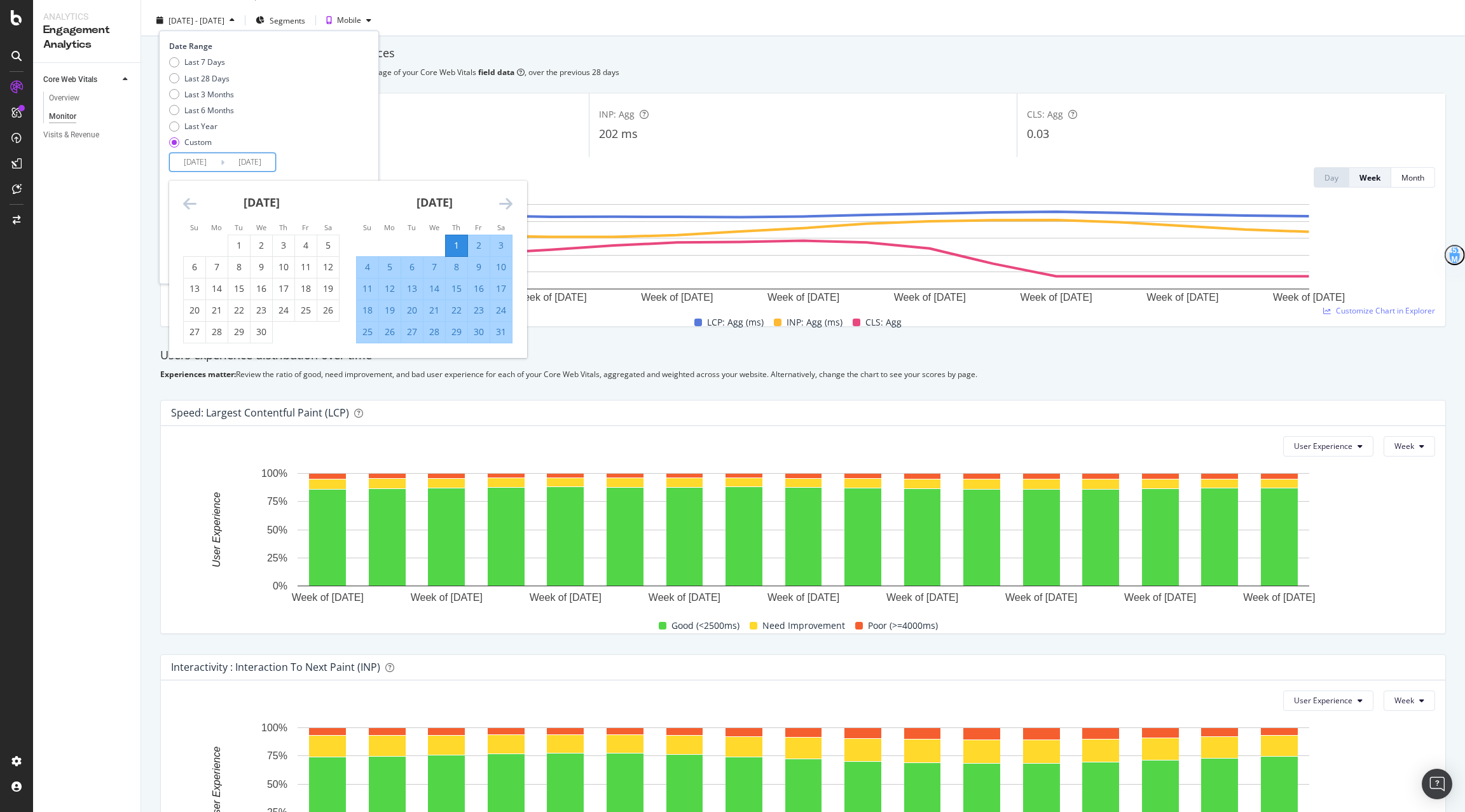
click at [510, 203] on icon "Move forward to switch to the next month." at bounding box center [506, 203] width 14 height 15
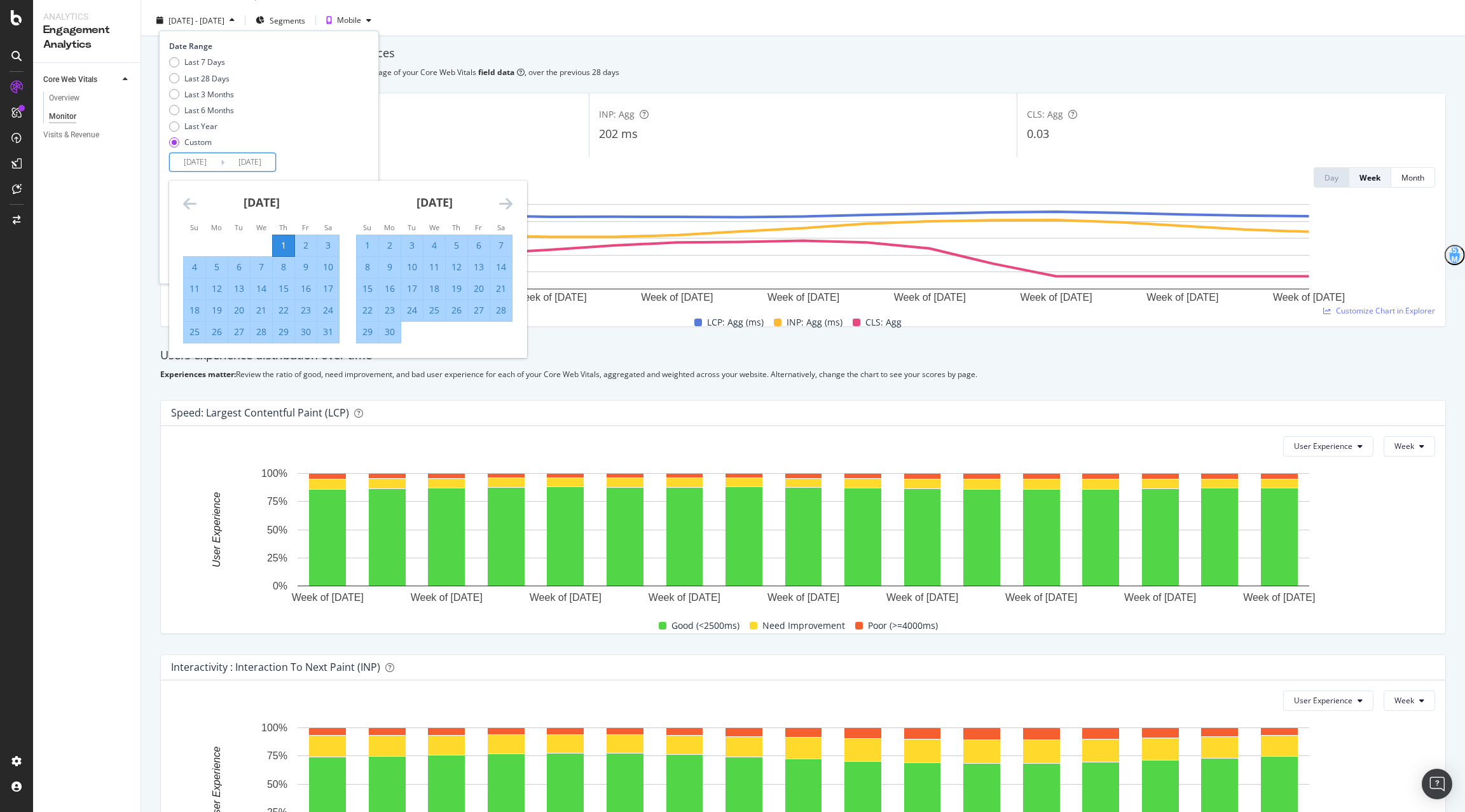
click at [510, 203] on icon "Move forward to switch to the next month." at bounding box center [506, 203] width 14 height 15
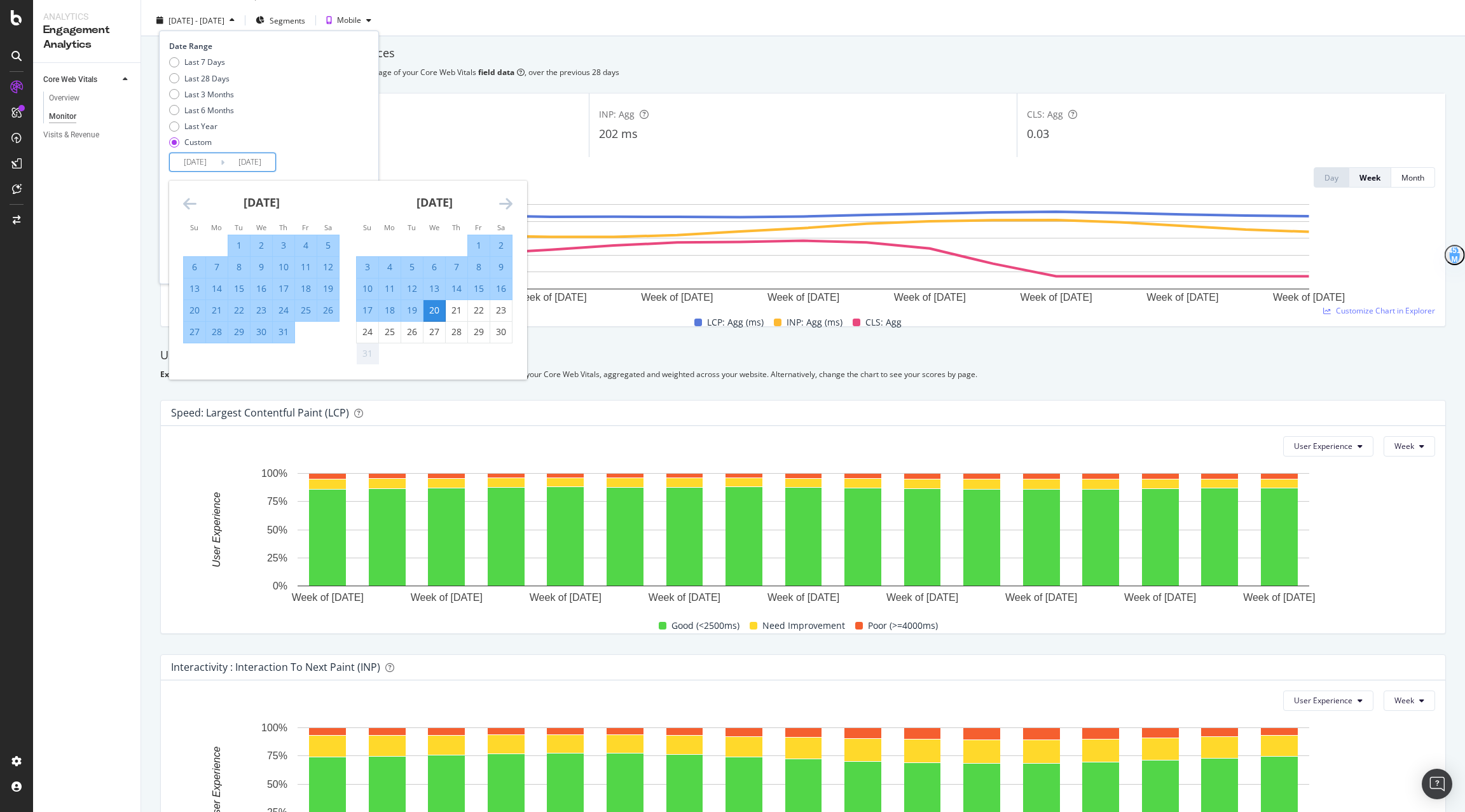
click at [282, 335] on div "31" at bounding box center [284, 332] width 22 height 13
type input "[DATE]"
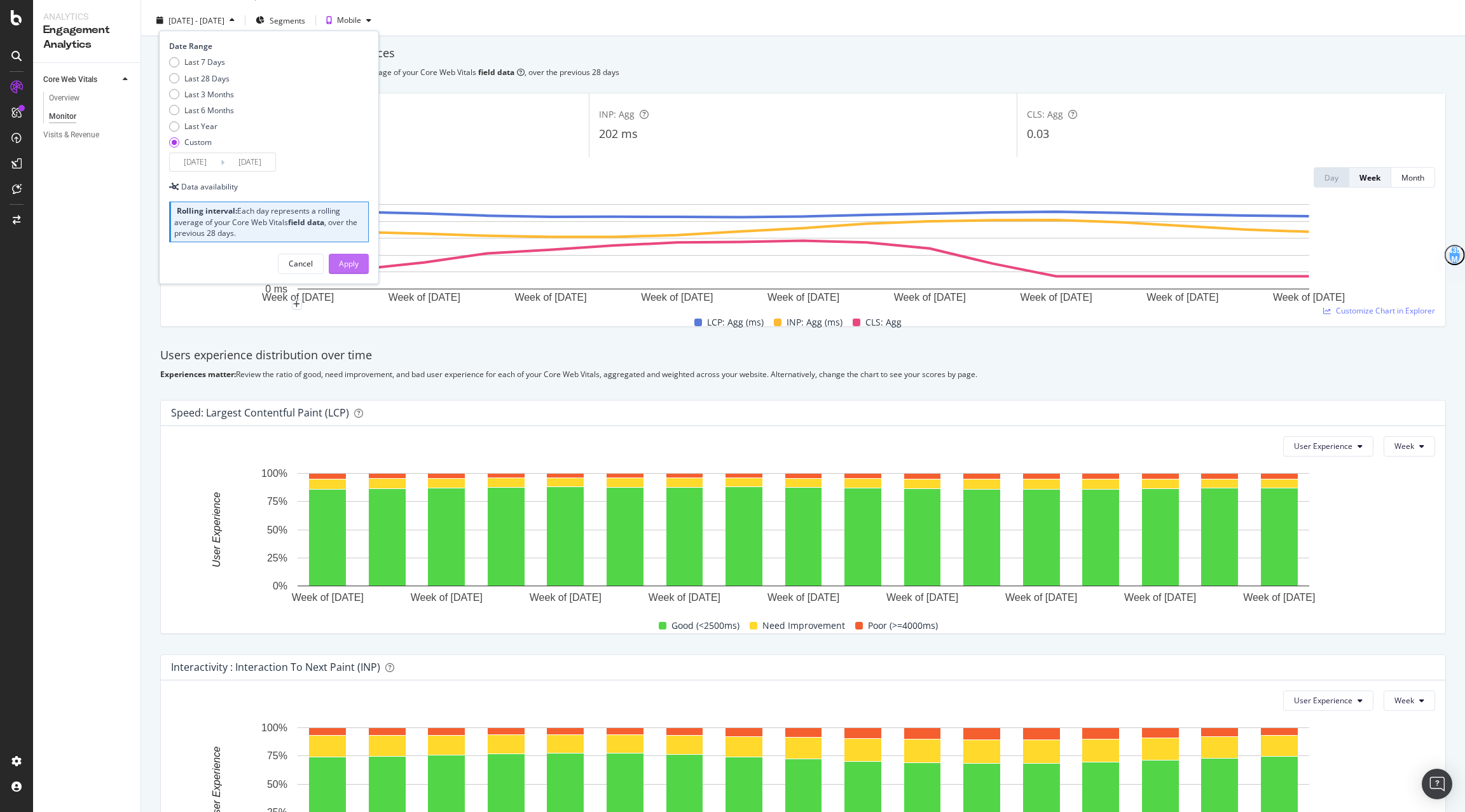
click at [345, 256] on div "Apply" at bounding box center [349, 263] width 20 height 19
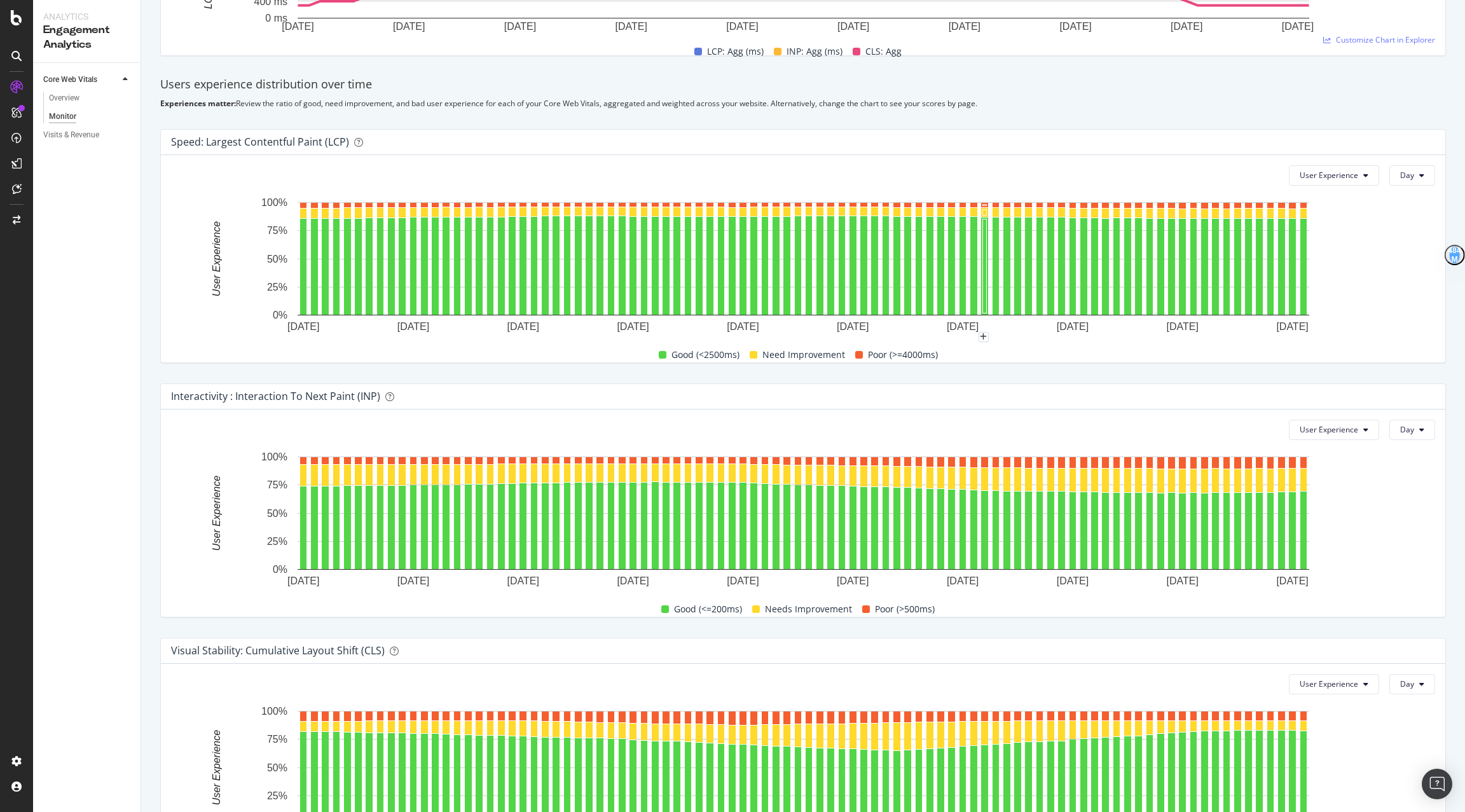
scroll to position [398, 0]
